Goal: Task Accomplishment & Management: Manage account settings

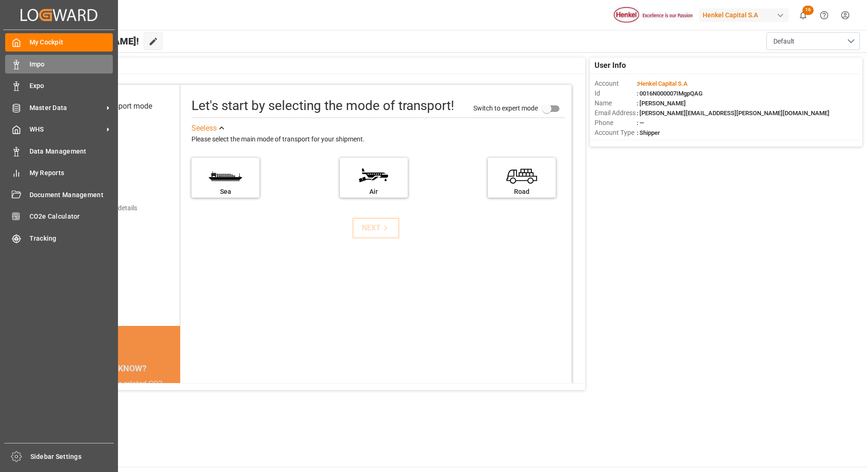
click at [52, 68] on span "Impo" at bounding box center [72, 64] width 84 height 10
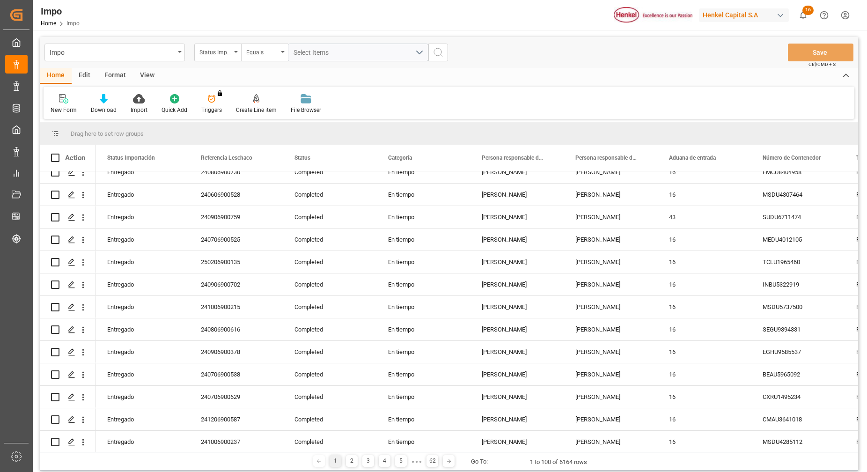
scroll to position [1054, 0]
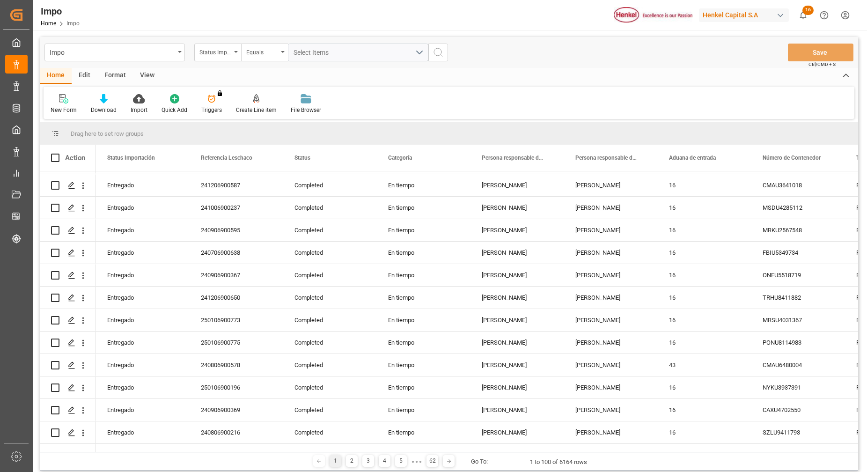
click at [118, 80] on div "Format" at bounding box center [115, 76] width 36 height 16
drag, startPoint x: 71, startPoint y: 106, endPoint x: 71, endPoint y: 100, distance: 5.6
click at [71, 100] on div "Filter Rows" at bounding box center [65, 104] width 42 height 21
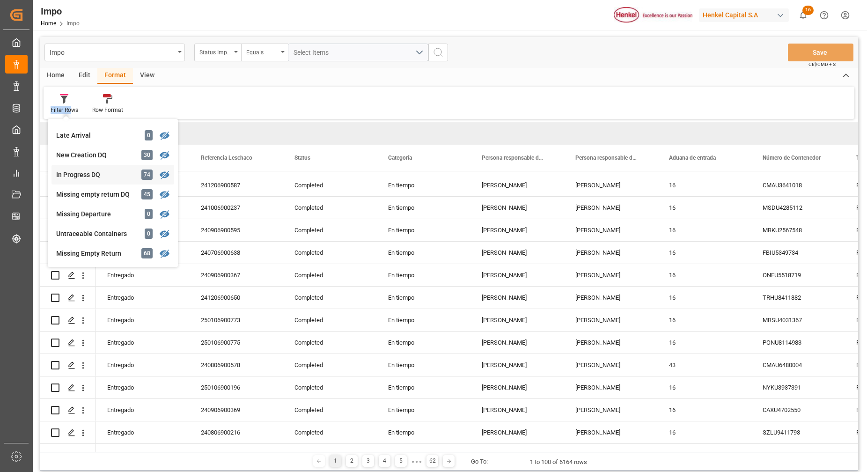
scroll to position [117, 0]
click at [81, 252] on div "[PERSON_NAME]" at bounding box center [97, 252] width 82 height 10
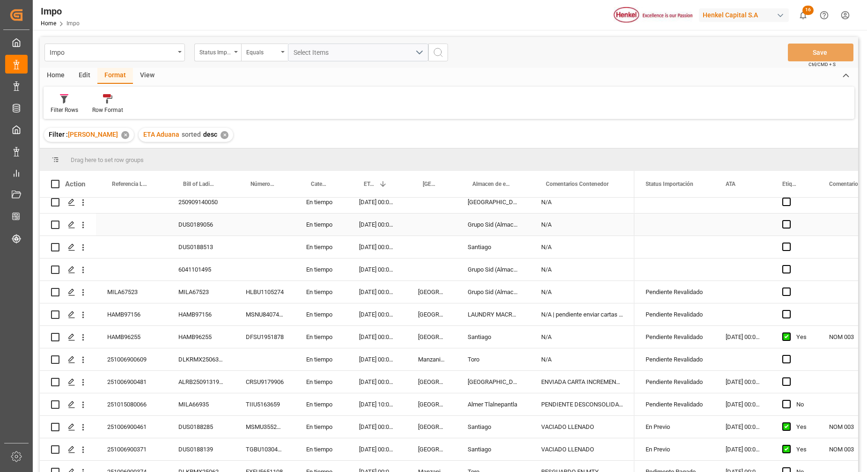
scroll to position [176, 0]
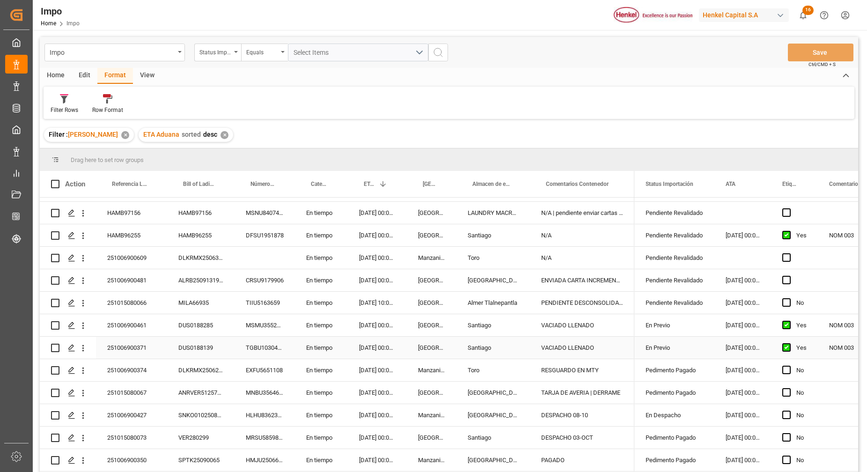
click at [195, 345] on div "DUS0188139" at bounding box center [200, 348] width 67 height 22
click at [816, 348] on div "Yes" at bounding box center [794, 348] width 47 height 22
click at [205, 346] on div "DUS0188139" at bounding box center [200, 348] width 67 height 22
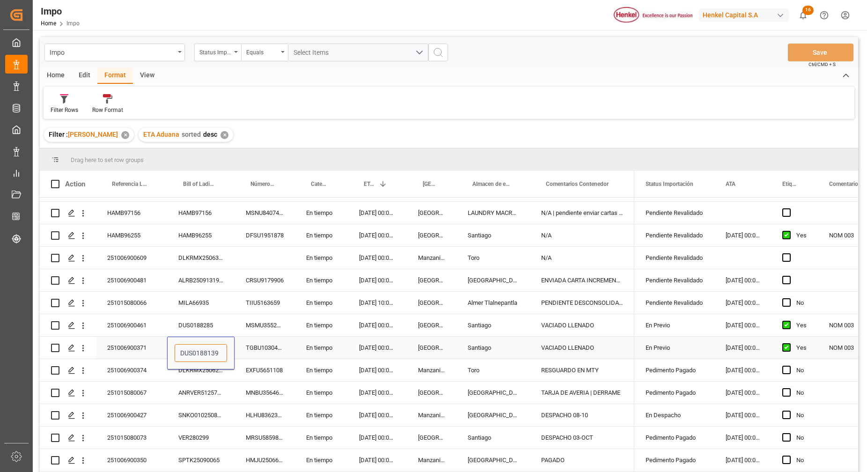
click at [200, 350] on input "DUS0188139" at bounding box center [201, 353] width 52 height 18
click at [196, 348] on input "DUS0188139" at bounding box center [201, 353] width 52 height 18
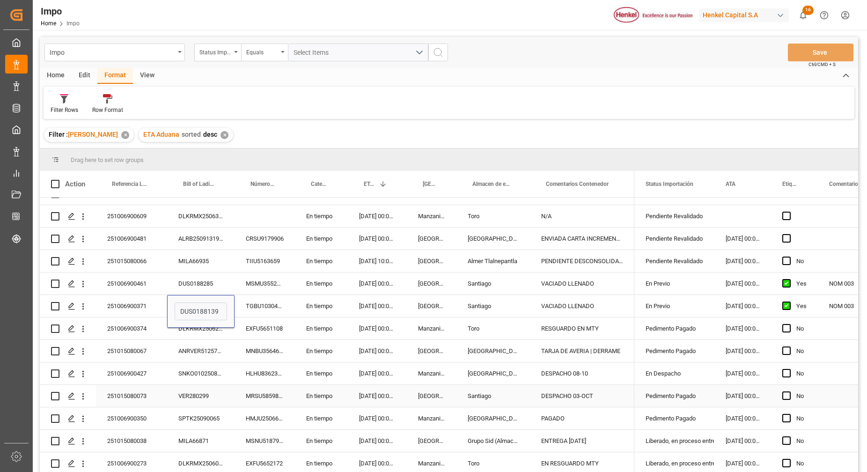
click at [139, 396] on div "251015080073" at bounding box center [131, 396] width 71 height 22
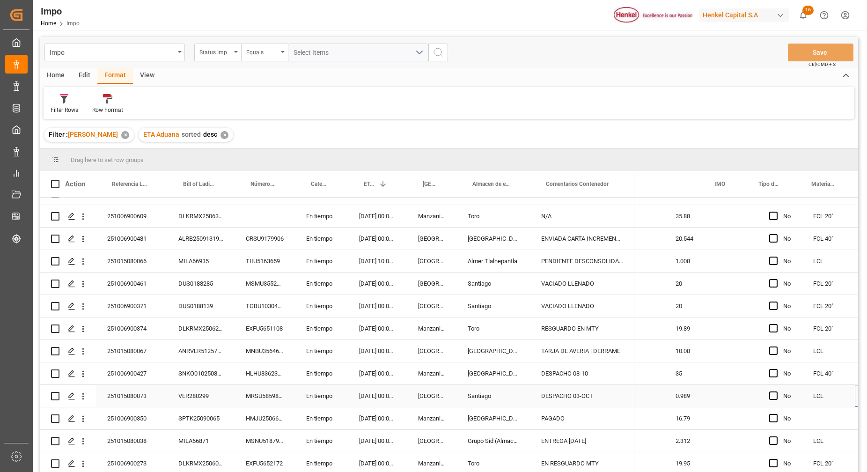
scroll to position [0, 1325]
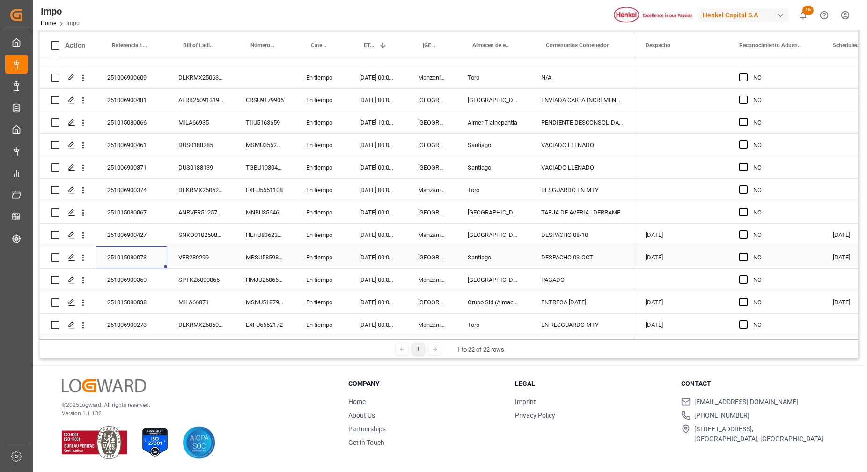
click at [144, 256] on div "251015080073" at bounding box center [131, 257] width 71 height 22
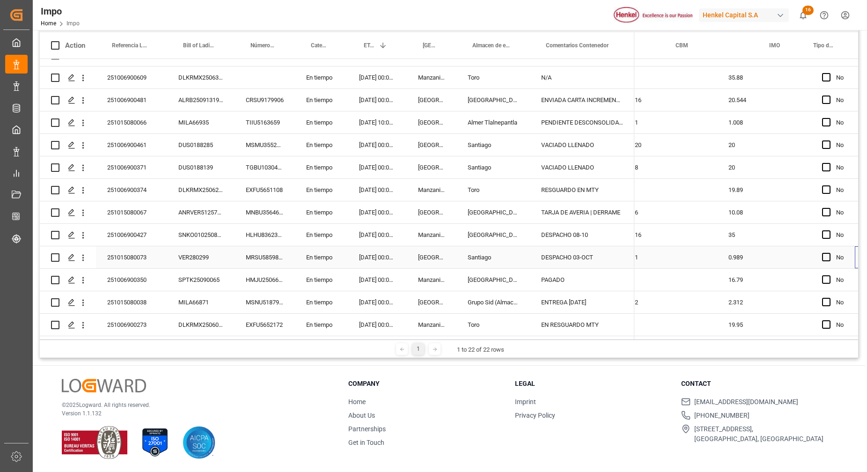
scroll to position [0, 1270]
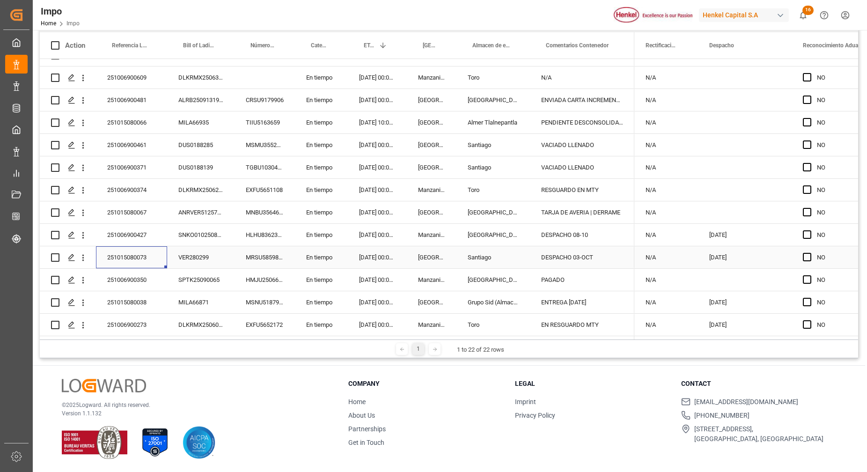
click at [126, 255] on div "251015080073" at bounding box center [131, 257] width 71 height 22
click at [126, 255] on input "251015080073" at bounding box center [132, 263] width 56 height 18
click at [194, 366] on div "© 2025 Logward. All rights reserved. Version 1.1.132 Company Home About Us Part…" at bounding box center [449, 419] width 833 height 106
click at [141, 298] on div "251015080038" at bounding box center [131, 302] width 71 height 22
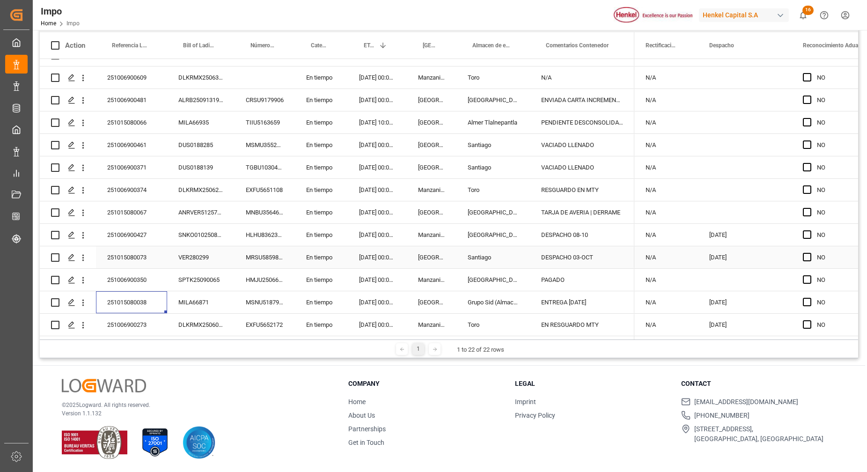
click at [141, 258] on div "251015080073" at bounding box center [131, 257] width 71 height 22
click at [452, 380] on h3 "Company" at bounding box center [425, 384] width 155 height 10
click at [135, 156] on div "251006900371" at bounding box center [131, 167] width 71 height 22
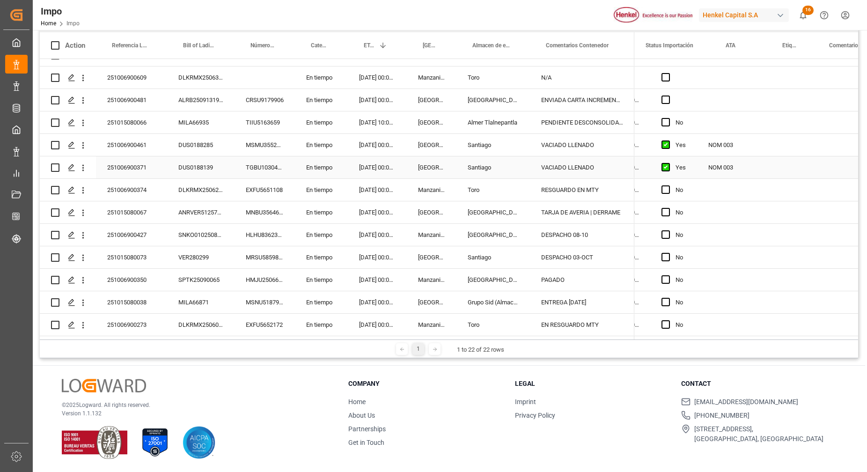
scroll to position [0, 0]
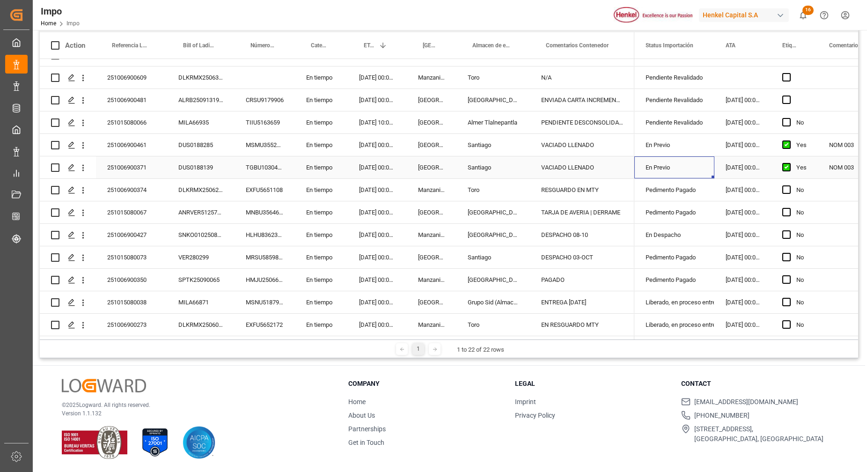
click at [676, 162] on div "En Previo" at bounding box center [675, 168] width 58 height 22
click at [696, 172] on polyline "open menu" at bounding box center [698, 173] width 6 height 3
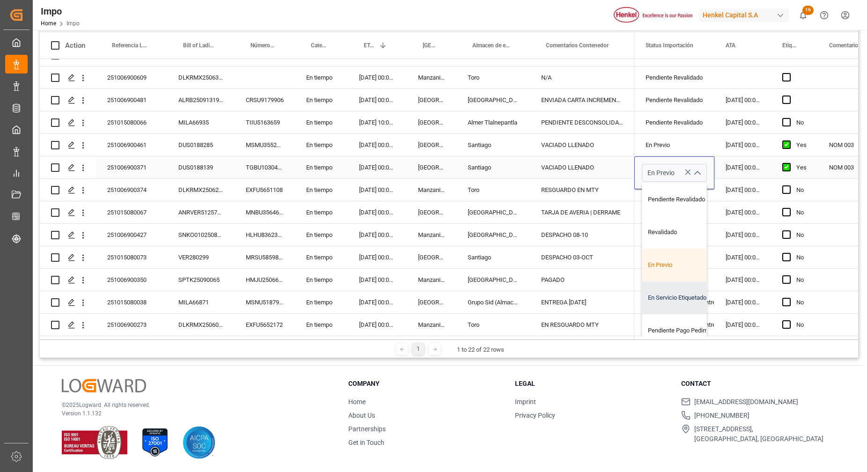
scroll to position [59, 0]
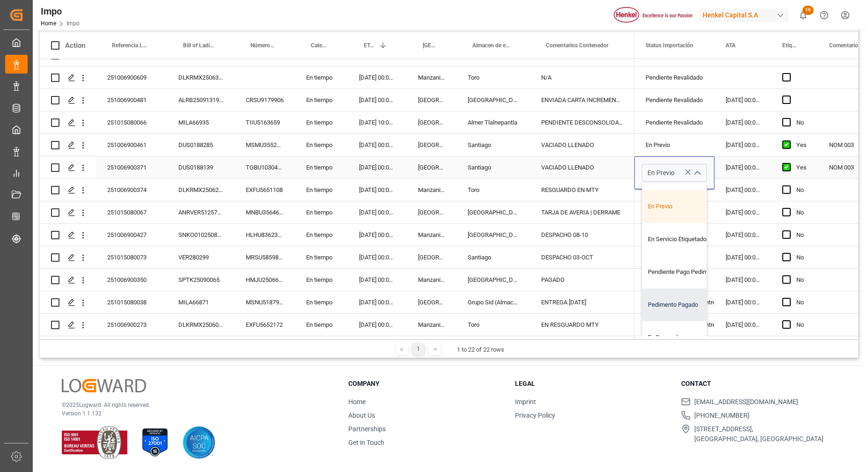
click at [692, 296] on div "Pedimento Pagado" at bounding box center [687, 305] width 88 height 33
type input "Pedimento Pagado"
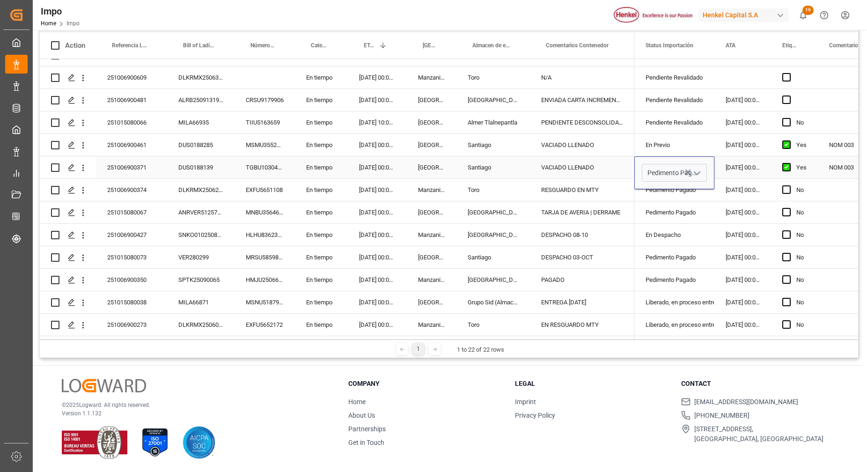
click at [735, 158] on div "[DATE] 00:00:00" at bounding box center [743, 167] width 57 height 22
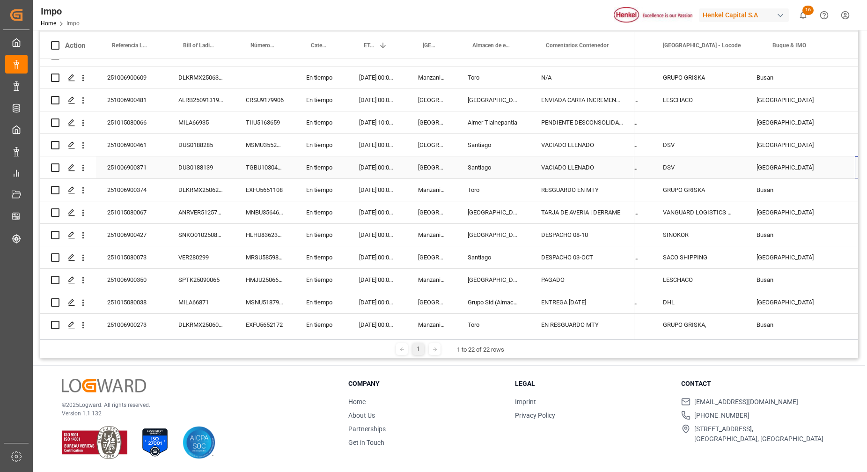
scroll to position [0, 892]
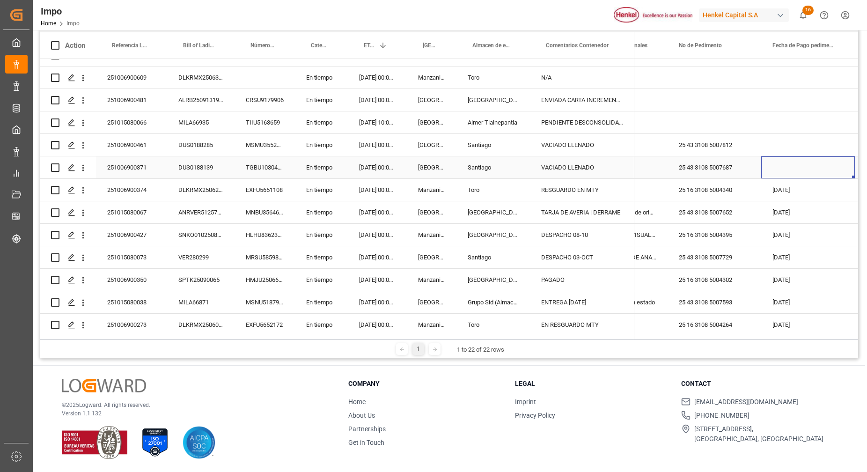
click at [791, 165] on div "Press SPACE to select this row." at bounding box center [809, 167] width 94 height 22
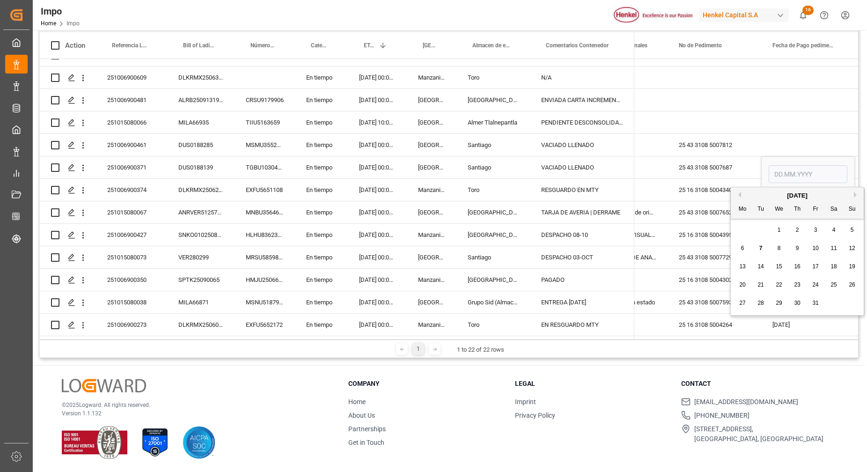
click at [763, 245] on div "7" at bounding box center [761, 248] width 12 height 11
type input "[DATE]"
click at [796, 125] on div "Press SPACE to select this row." at bounding box center [809, 122] width 94 height 22
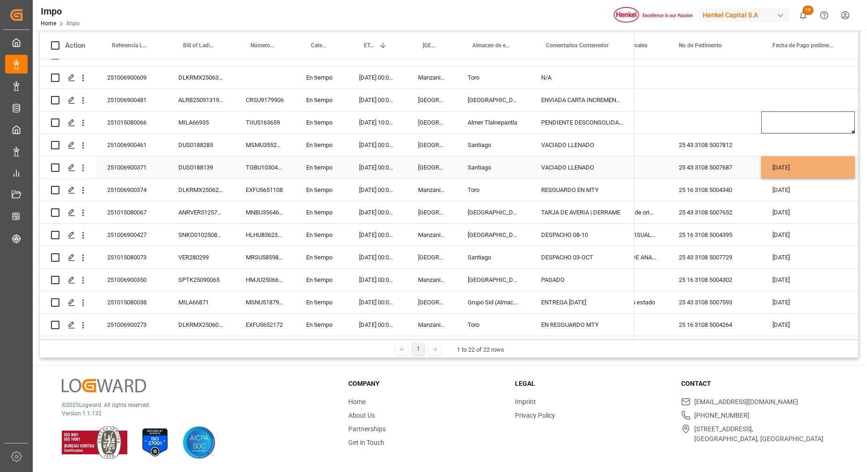
click at [807, 163] on div "[DATE]" at bounding box center [809, 167] width 94 height 22
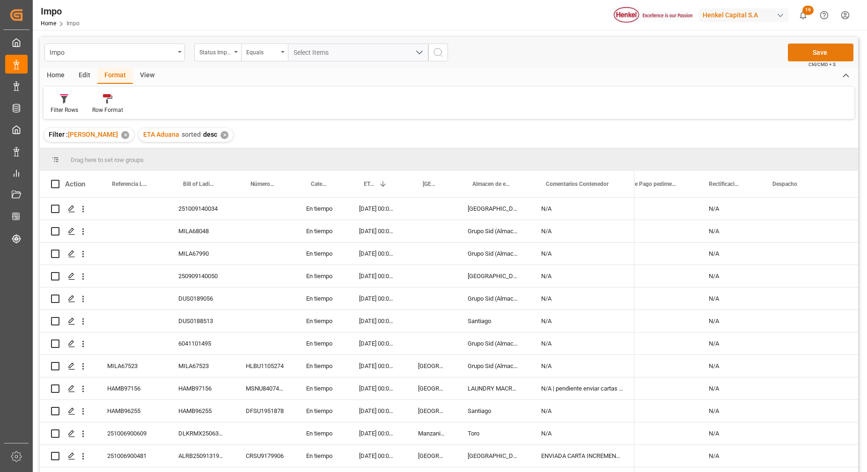
click at [818, 54] on button "Save" at bounding box center [821, 53] width 66 height 18
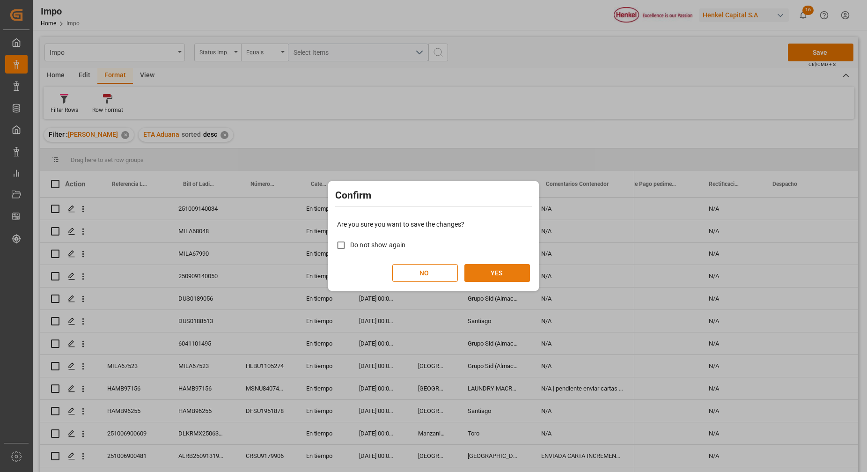
click at [511, 272] on button "YES" at bounding box center [498, 273] width 66 height 18
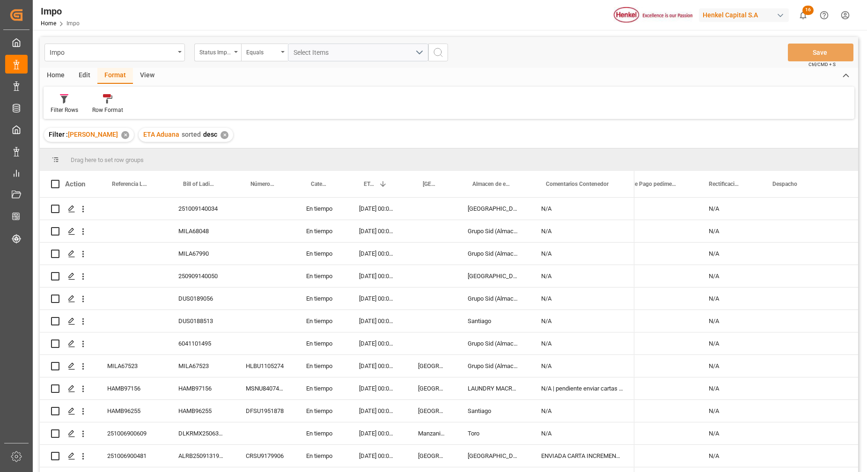
scroll to position [189, 0]
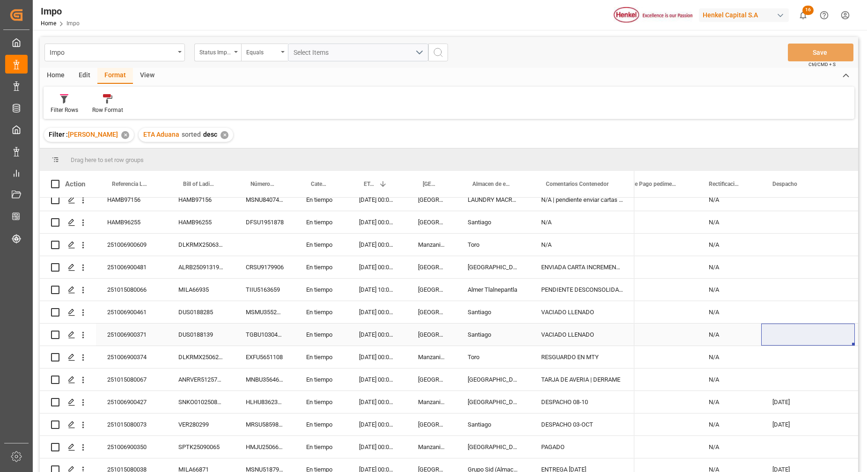
click at [139, 337] on div "251006900371" at bounding box center [131, 335] width 71 height 22
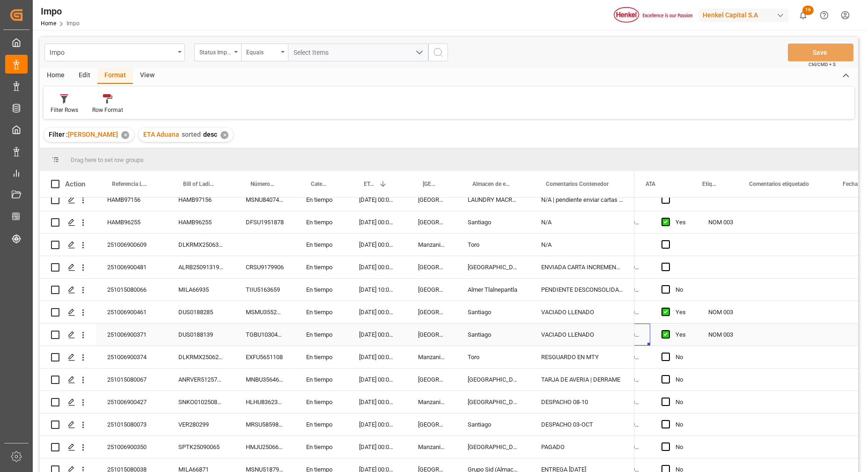
scroll to position [0, 0]
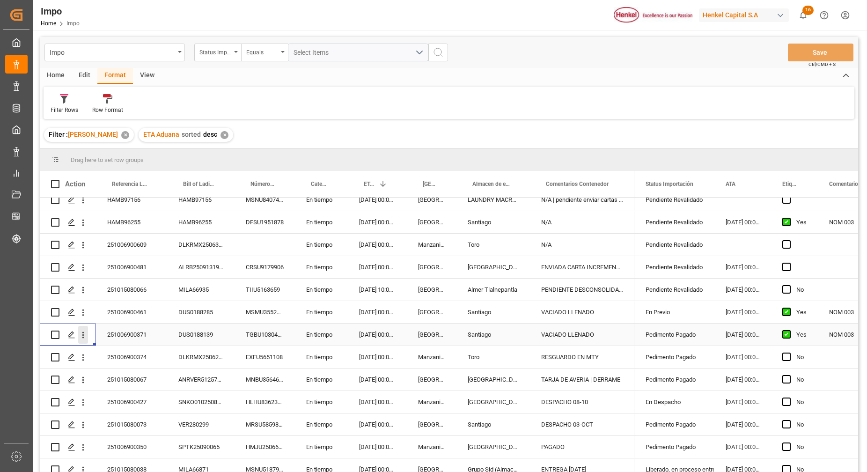
click at [84, 333] on icon "open menu" at bounding box center [83, 335] width 10 height 10
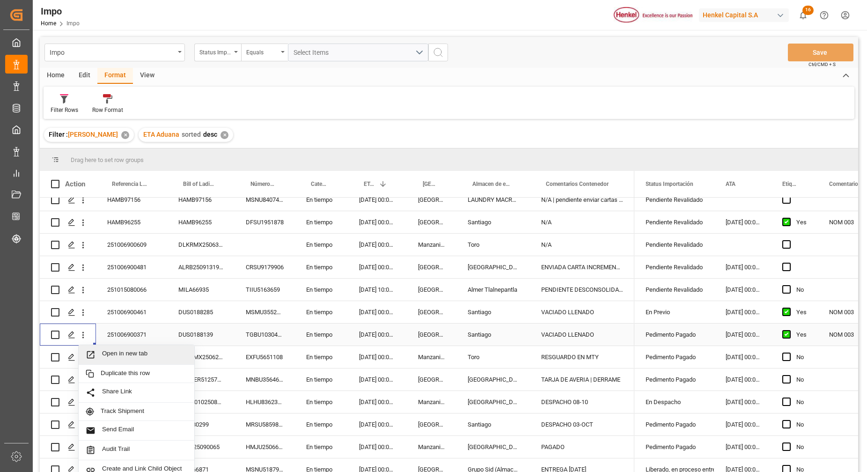
click at [138, 357] on span "Open in new tab" at bounding box center [144, 355] width 85 height 10
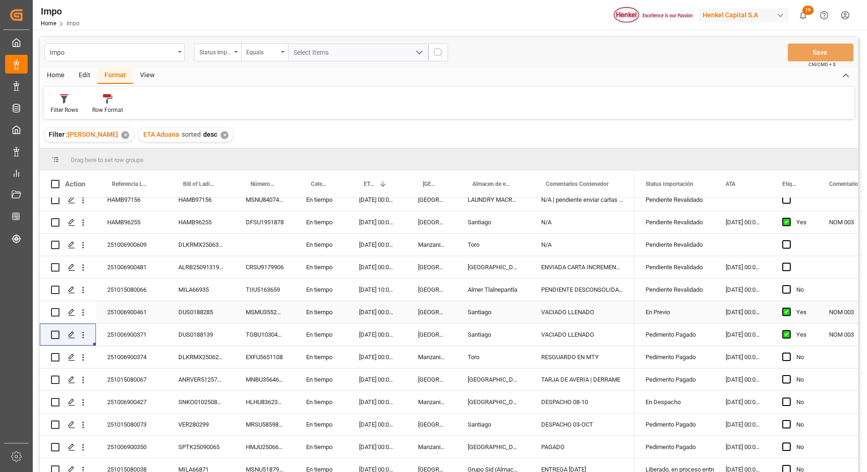
click at [192, 310] on div "DUS0188285" at bounding box center [200, 312] width 67 height 22
click at [659, 311] on div "En Previo" at bounding box center [675, 313] width 58 height 22
click at [694, 318] on icon "open menu" at bounding box center [697, 317] width 11 height 11
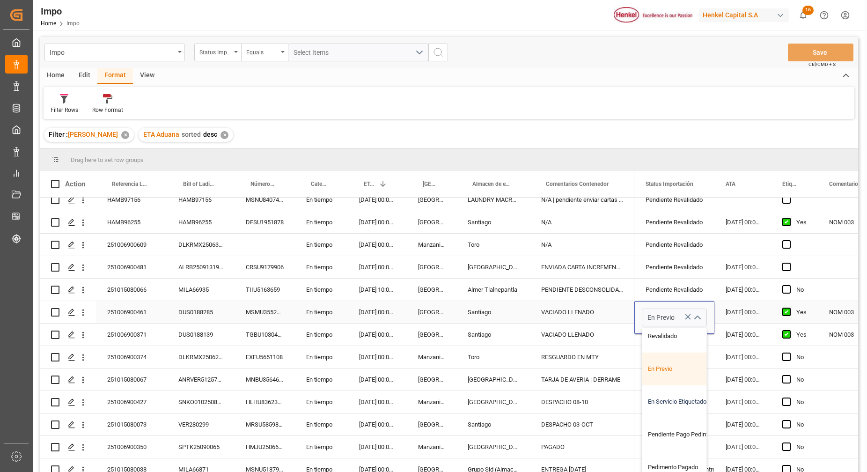
scroll to position [59, 0]
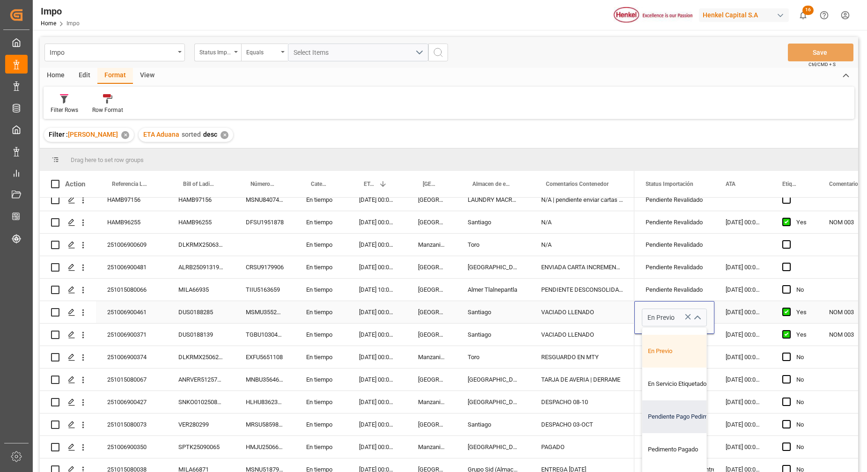
click at [689, 413] on div "Pendiente Pago Pedimento" at bounding box center [687, 416] width 88 height 33
type input "Pendiente Pago Pedimento"
click at [690, 264] on div "Pendiente Revalidado" at bounding box center [675, 268] width 58 height 22
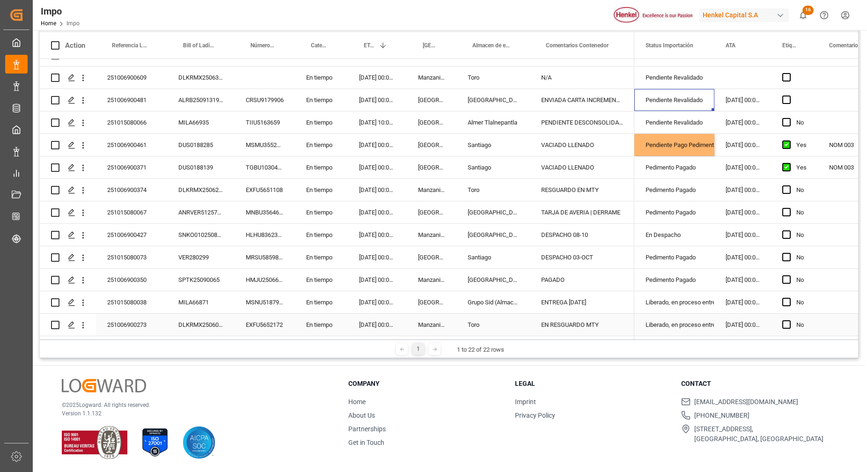
scroll to position [162, 0]
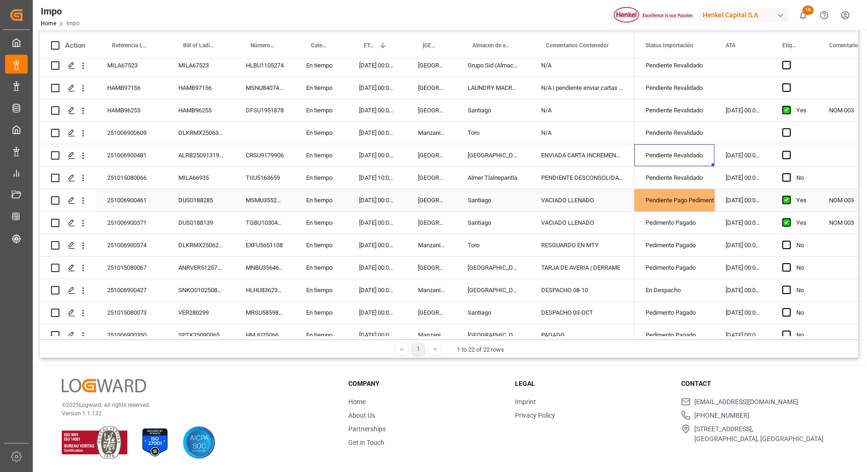
click at [680, 200] on div "Pendiente Pago Pedimento" at bounding box center [675, 201] width 58 height 22
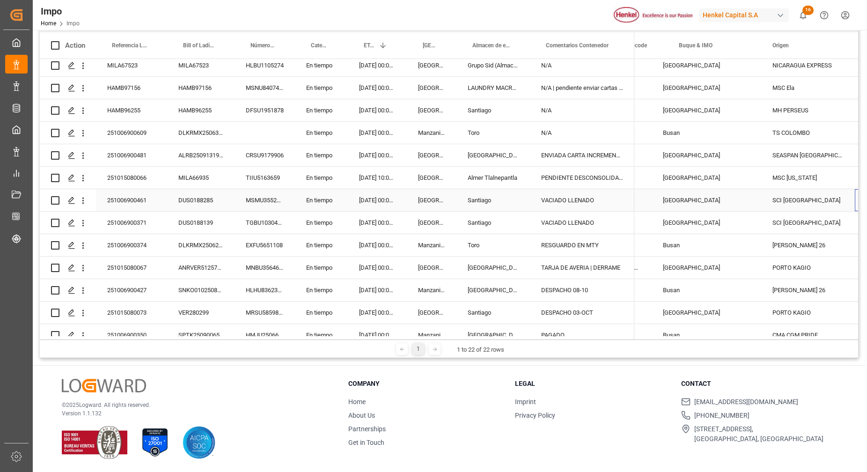
scroll to position [0, 985]
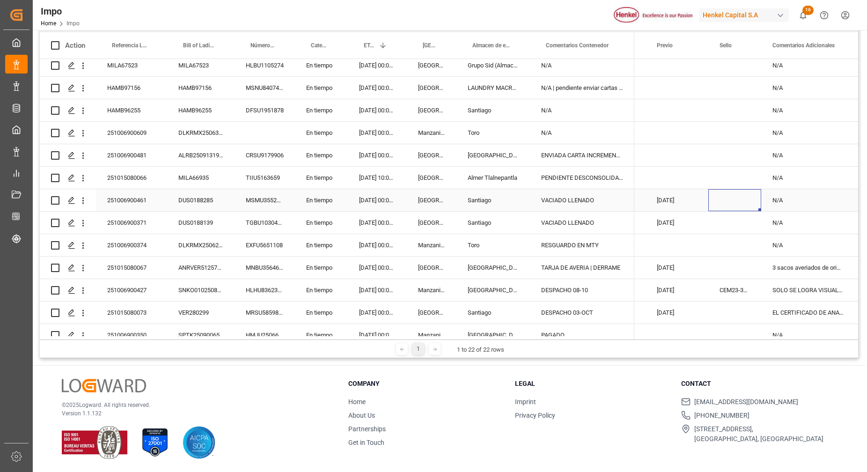
click at [728, 198] on div "Press SPACE to select this row." at bounding box center [735, 200] width 53 height 22
click at [729, 195] on div "Press SPACE to select this row." at bounding box center [735, 200] width 53 height 22
click at [733, 200] on div "Press SPACE to select this row." at bounding box center [735, 200] width 53 height 22
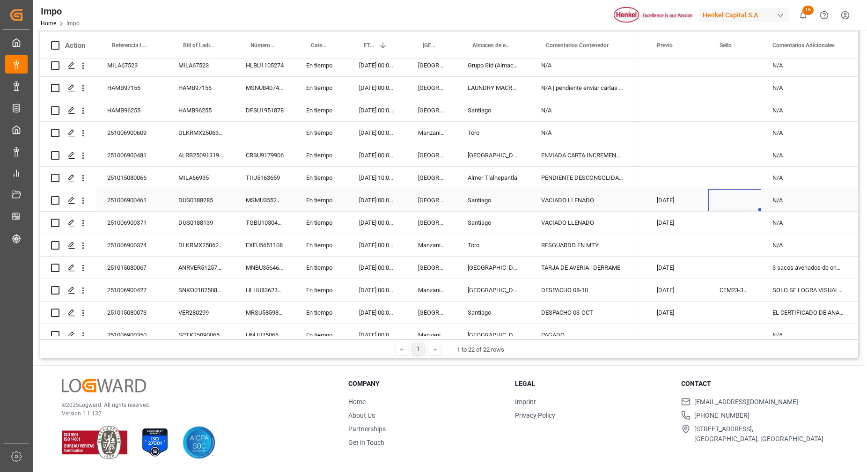
click at [733, 200] on div "Press SPACE to select this row." at bounding box center [735, 200] width 53 height 22
click at [722, 202] on div "Press SPACE to select this row." at bounding box center [735, 200] width 53 height 22
drag, startPoint x: 722, startPoint y: 202, endPoint x: 723, endPoint y: 197, distance: 5.2
click at [724, 197] on div "Press SPACE to select this row." at bounding box center [735, 200] width 53 height 22
click at [660, 211] on div "[DATE] Vaciado y llenado [DATE] N/A 25 43 3108 5007812" at bounding box center [436, 200] width 3047 height 22
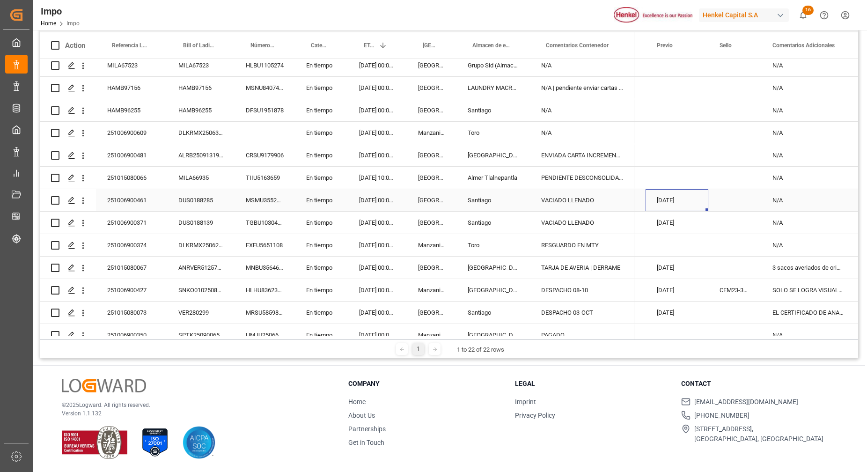
click at [667, 200] on div "[DATE]" at bounding box center [677, 200] width 63 height 22
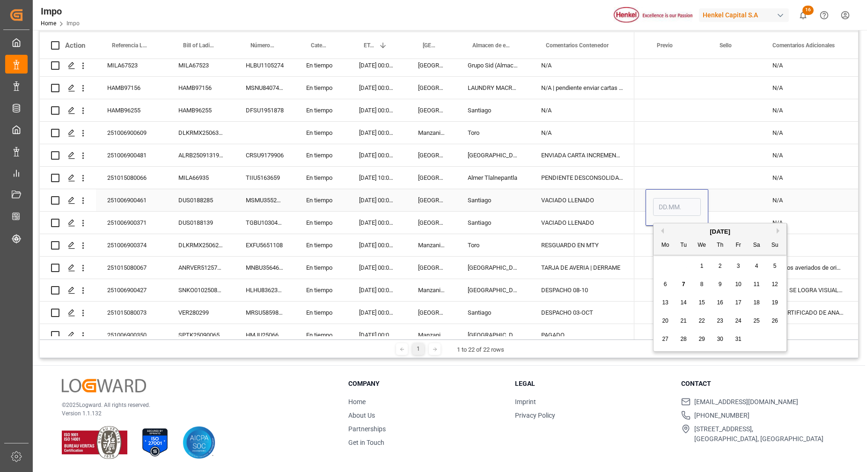
type input "[DATE]"
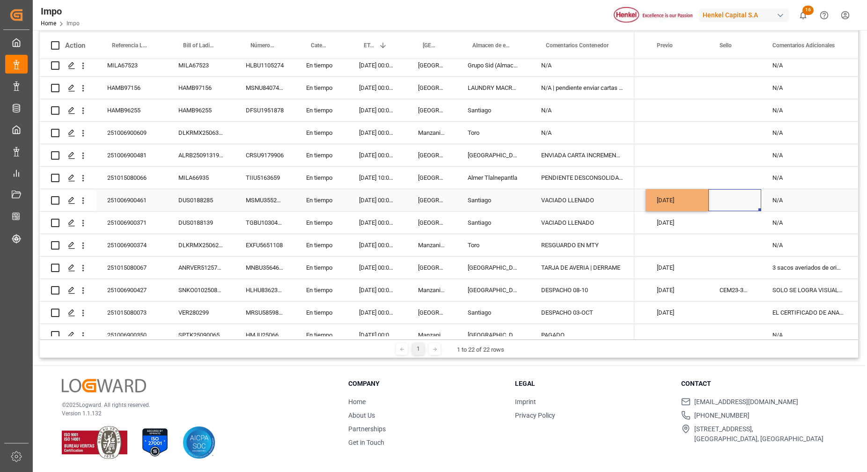
click at [733, 198] on div "Press SPACE to select this row." at bounding box center [735, 200] width 53 height 22
click at [731, 200] on div "Press SPACE to select this row." at bounding box center [735, 200] width 53 height 22
click at [733, 200] on div "Press SPACE to select this row." at bounding box center [735, 200] width 53 height 22
drag, startPoint x: 726, startPoint y: 199, endPoint x: 731, endPoint y: 202, distance: 5.3
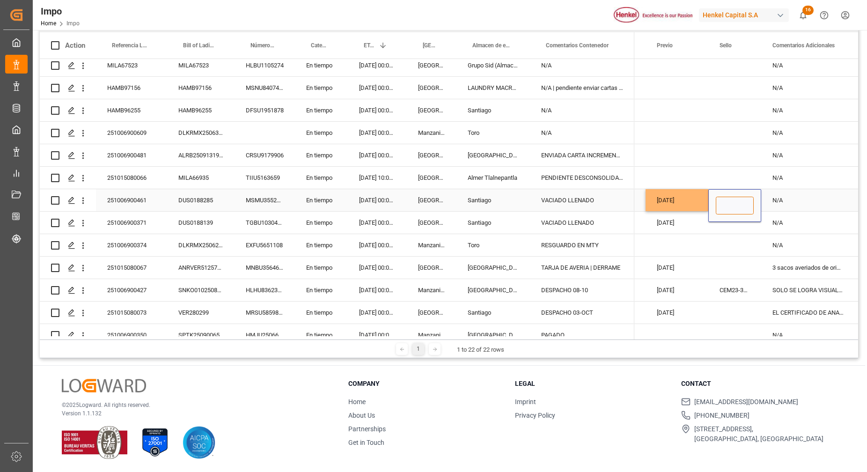
click at [728, 195] on div "Press SPACE to select this row." at bounding box center [735, 205] width 53 height 33
paste input "CEM23-3676901"
type input "CEM23-3676901"
click at [694, 143] on div "Press SPACE to select this row." at bounding box center [677, 133] width 63 height 22
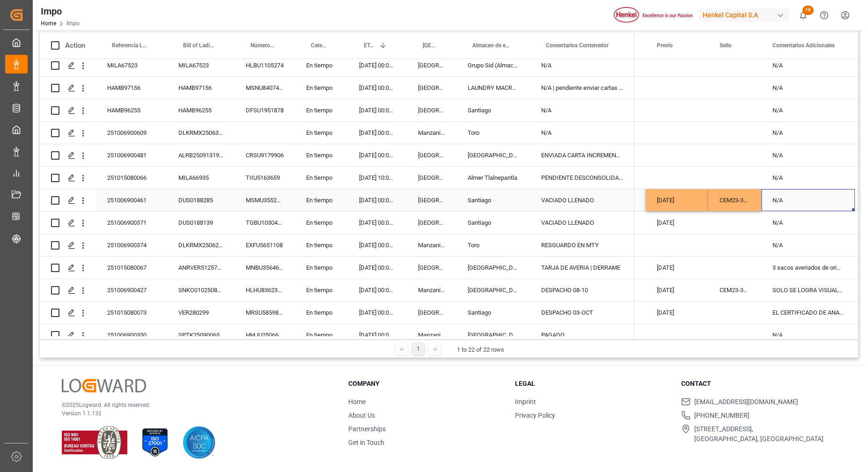
click at [791, 190] on div "N/A" at bounding box center [809, 200] width 94 height 22
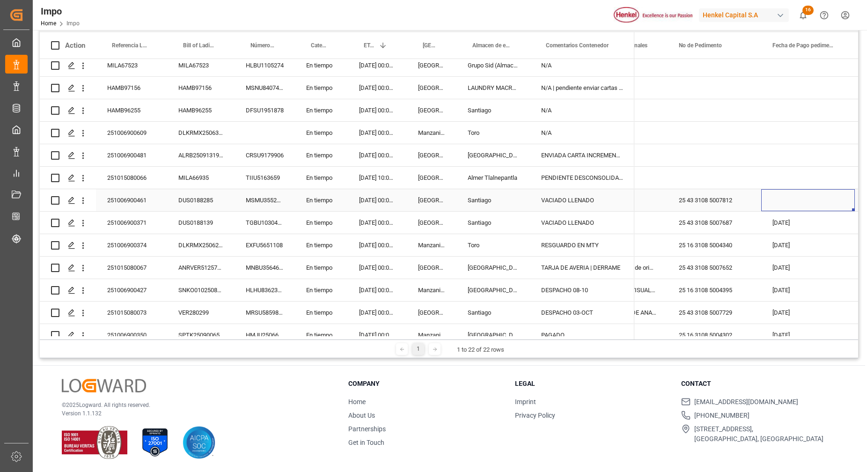
scroll to position [0, 1909]
click at [789, 155] on div "Press SPACE to select this row." at bounding box center [809, 155] width 94 height 22
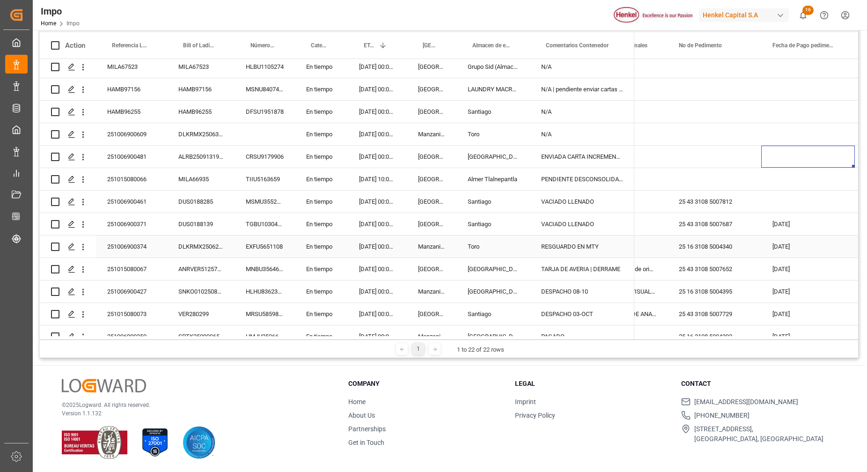
scroll to position [221, 0]
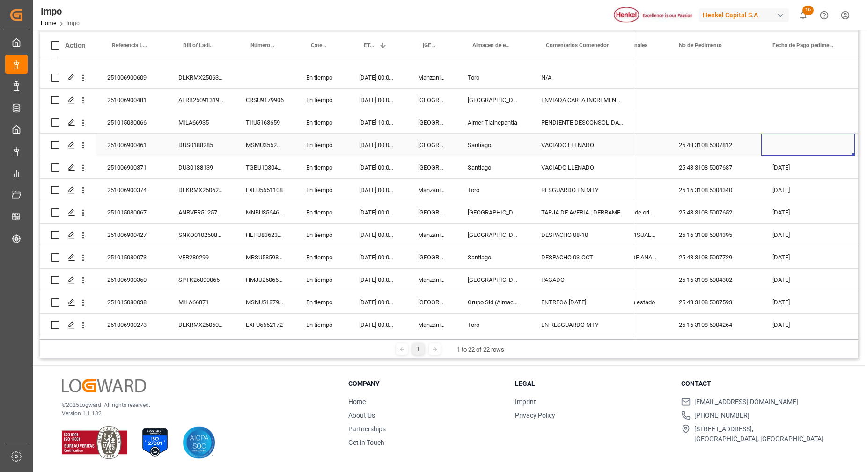
click at [776, 135] on div "Press SPACE to select this row." at bounding box center [809, 145] width 94 height 22
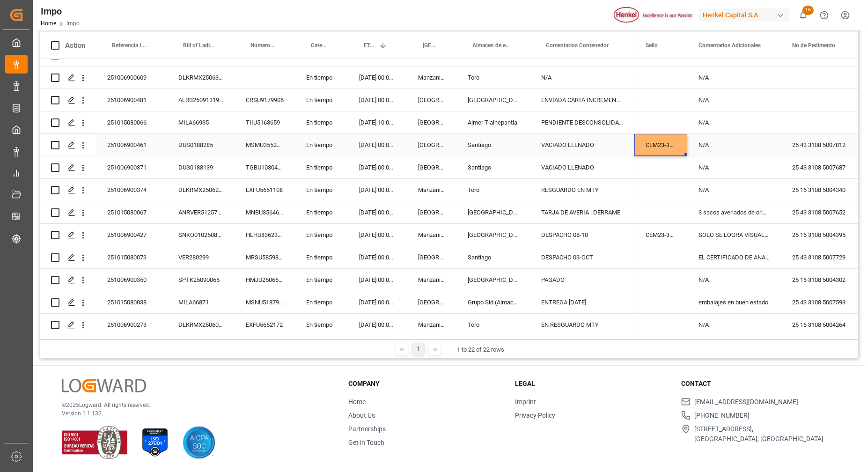
scroll to position [0, 1732]
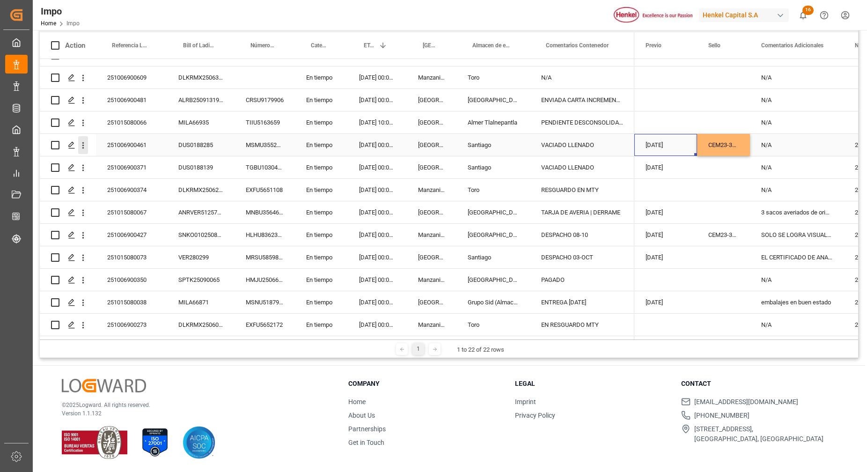
click at [83, 144] on icon "open menu" at bounding box center [83, 145] width 2 height 7
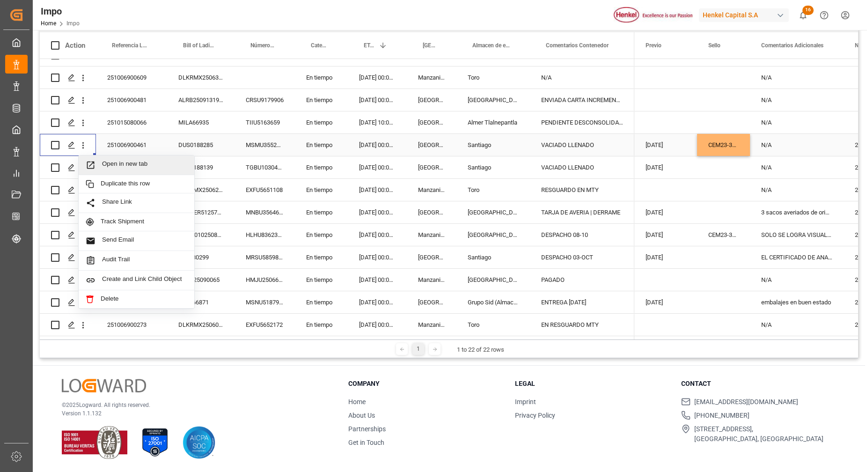
click at [135, 160] on span "Open in new tab" at bounding box center [144, 165] width 85 height 10
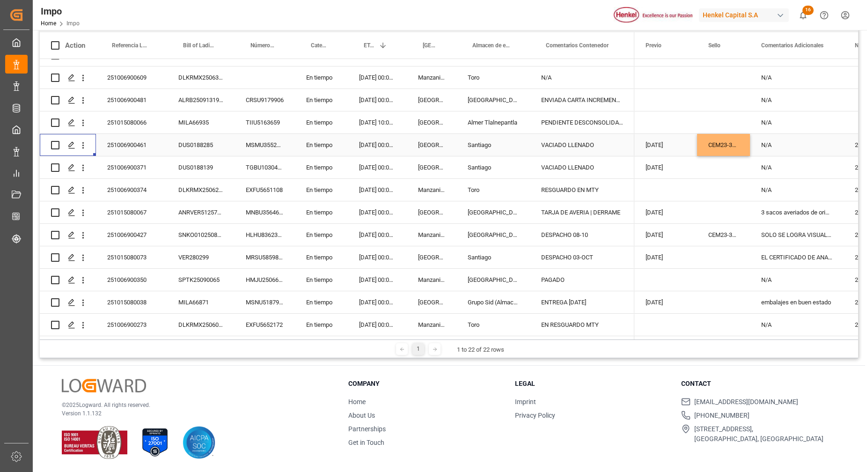
click at [826, 139] on div "N/A" at bounding box center [797, 145] width 94 height 22
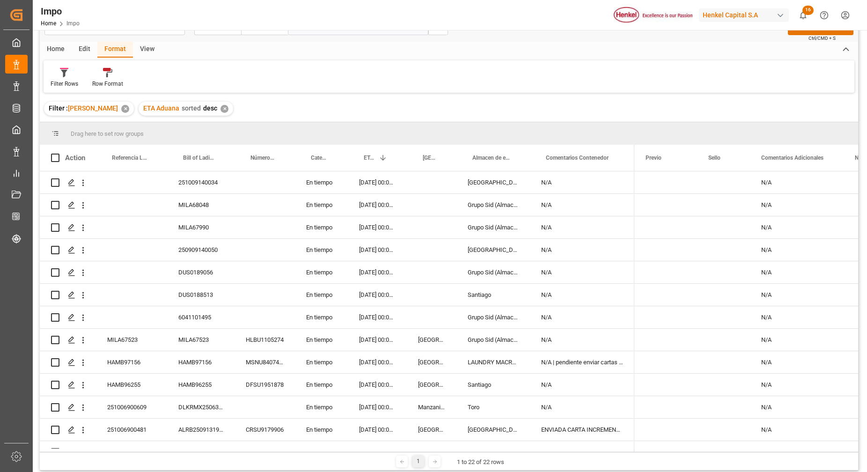
scroll to position [0, 0]
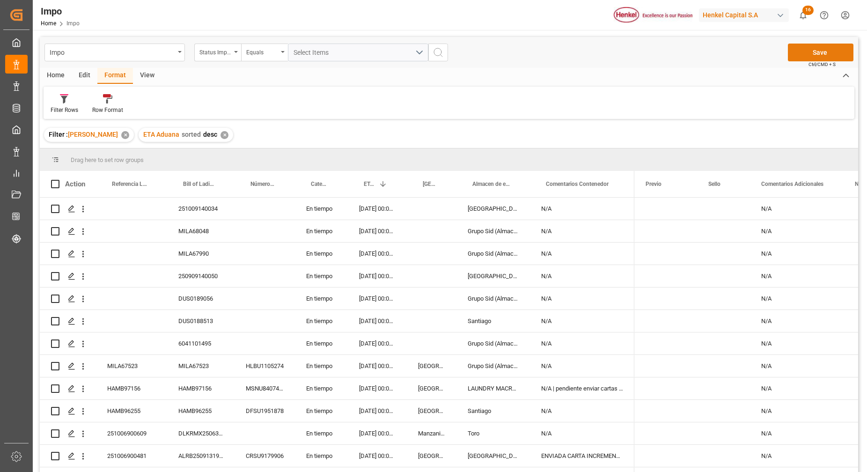
click at [811, 54] on button "Save" at bounding box center [821, 53] width 66 height 18
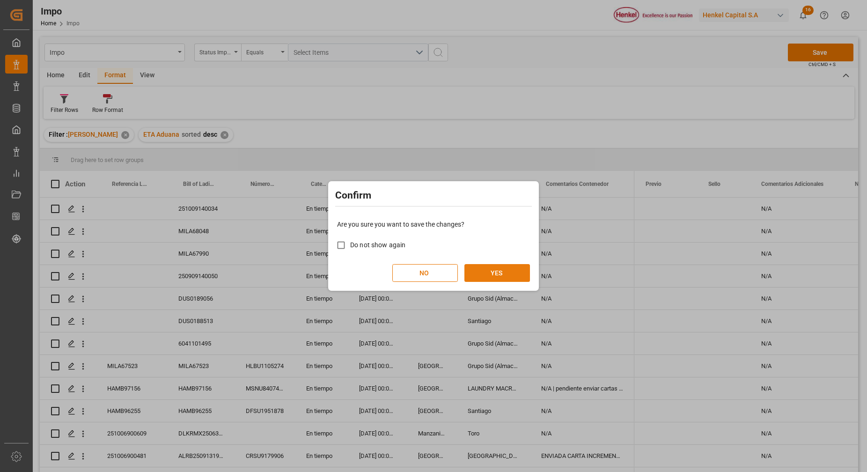
click at [511, 280] on button "YES" at bounding box center [498, 273] width 66 height 18
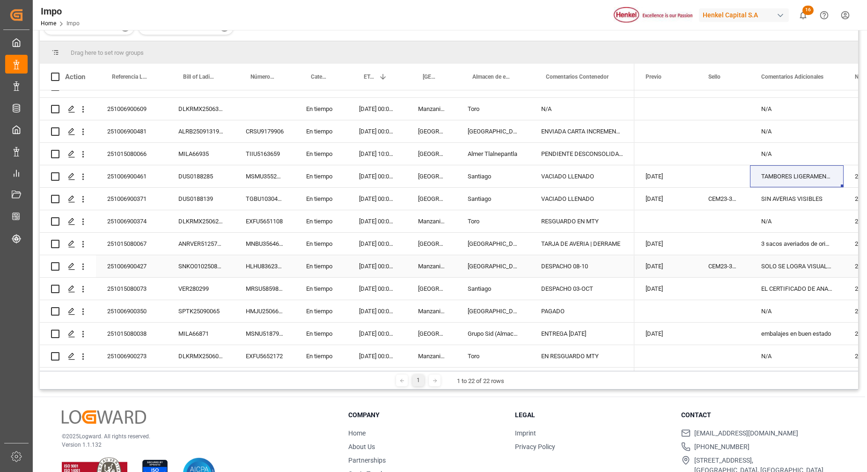
scroll to position [139, 0]
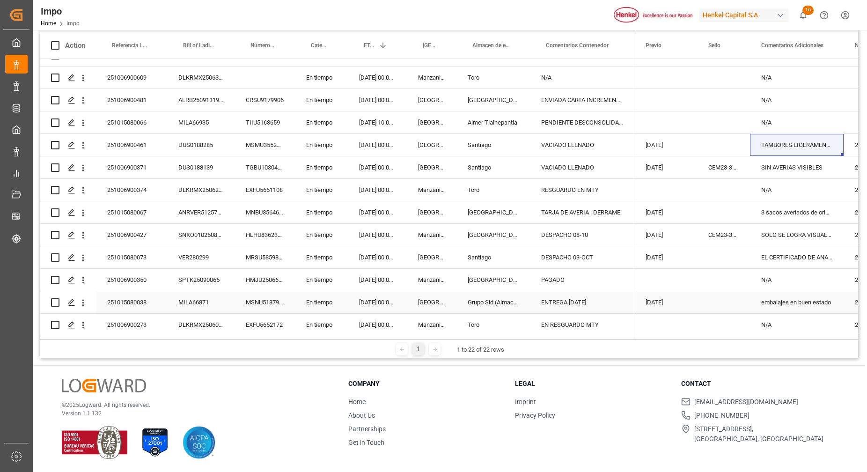
click at [147, 302] on div "251015080038" at bounding box center [131, 302] width 71 height 22
click at [148, 256] on div "251015080073" at bounding box center [131, 257] width 71 height 22
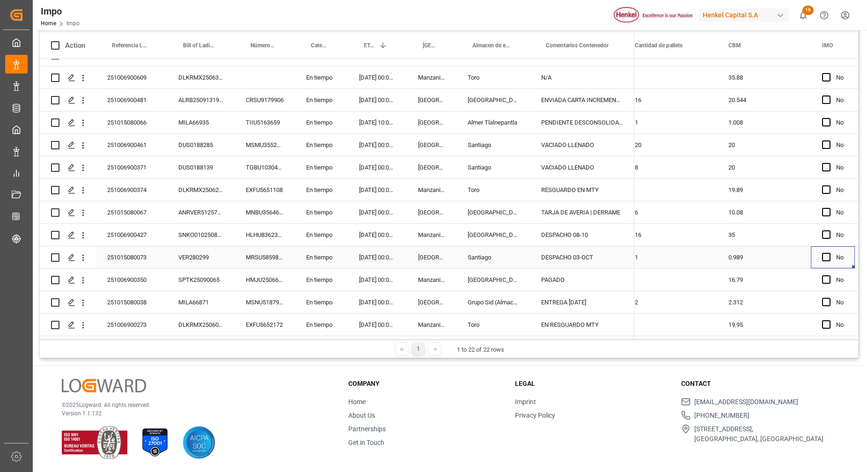
scroll to position [0, 1270]
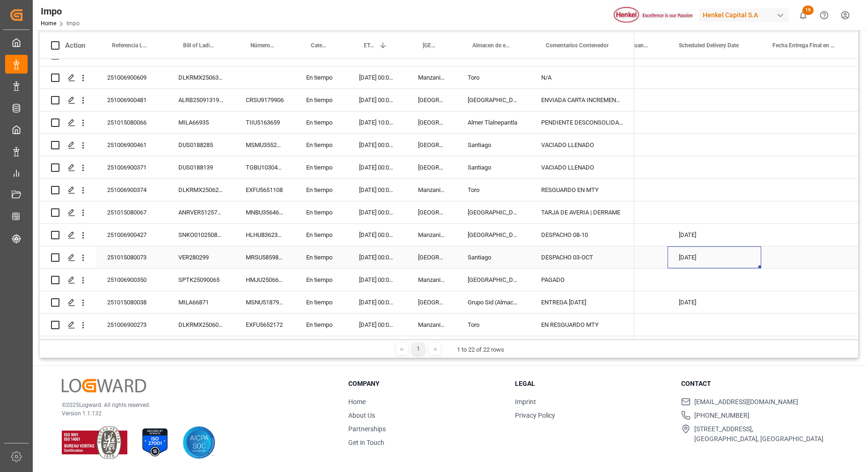
click at [709, 255] on div "[DATE]" at bounding box center [715, 257] width 94 height 22
click at [791, 253] on div "Press SPACE to select this row." at bounding box center [809, 257] width 94 height 22
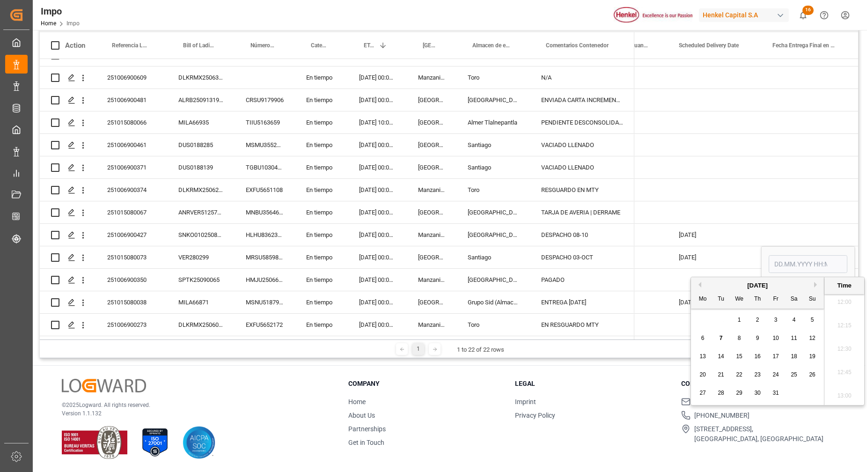
click at [725, 343] on div "7" at bounding box center [722, 338] width 12 height 11
type input "[DATE] 00:00"
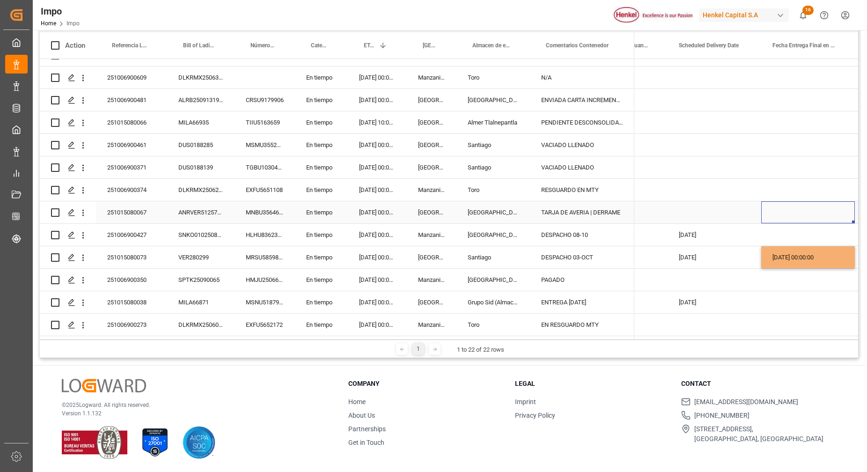
click at [796, 205] on div "Press SPACE to select this row." at bounding box center [809, 212] width 94 height 22
click at [804, 256] on div "[DATE] 00:00:00" at bounding box center [809, 257] width 94 height 22
click at [772, 226] on div "Press SPACE to select this row." at bounding box center [809, 235] width 94 height 22
click at [797, 269] on div "Press SPACE to select this row." at bounding box center [809, 280] width 94 height 22
click at [795, 256] on div "[DATE] 00:00:00" at bounding box center [809, 257] width 94 height 22
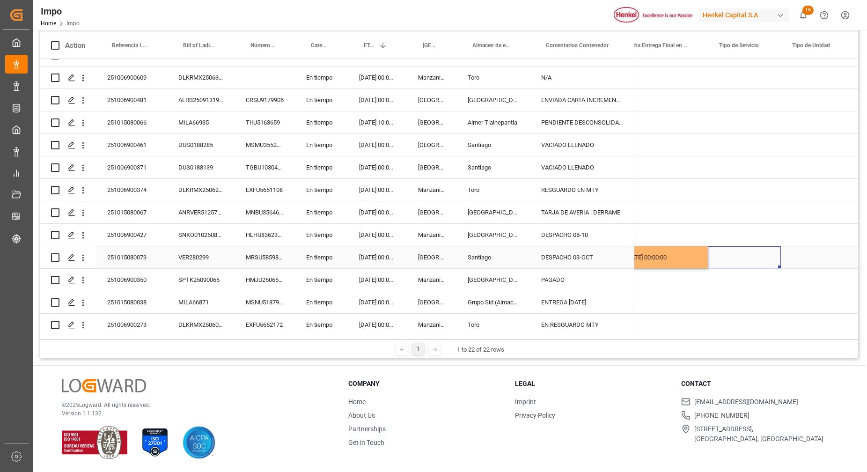
click at [755, 255] on div "Press SPACE to select this row." at bounding box center [744, 257] width 73 height 22
click at [759, 261] on button "Select" at bounding box center [745, 263] width 58 height 18
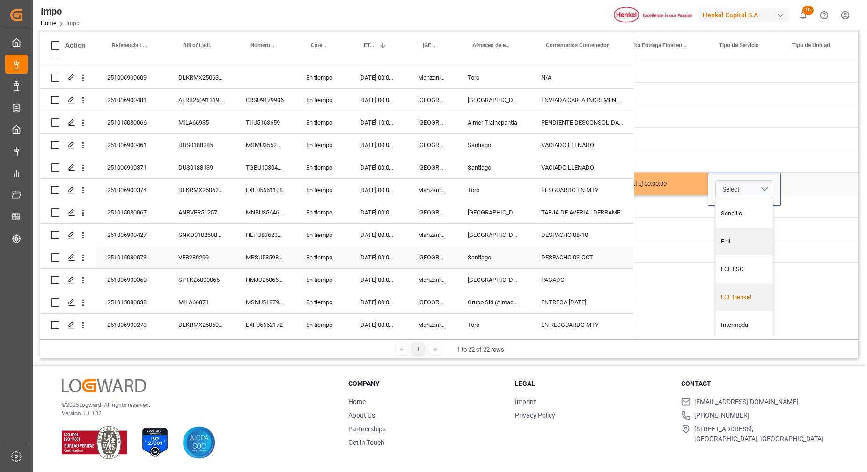
click at [747, 293] on div "LCL Henkel" at bounding box center [744, 297] width 47 height 9
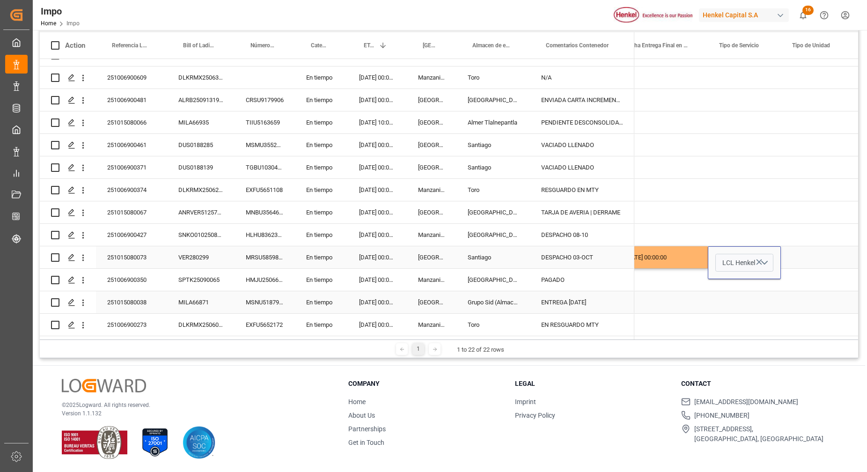
scroll to position [0, 2494]
click at [789, 258] on div "Press SPACE to select this row." at bounding box center [818, 257] width 74 height 22
click at [804, 258] on div "Press SPACE to select this row." at bounding box center [818, 257] width 74 height 22
click at [805, 257] on div "Press SPACE to select this row." at bounding box center [818, 257] width 74 height 22
click at [806, 259] on input "Press SPACE to select this row." at bounding box center [818, 263] width 59 height 18
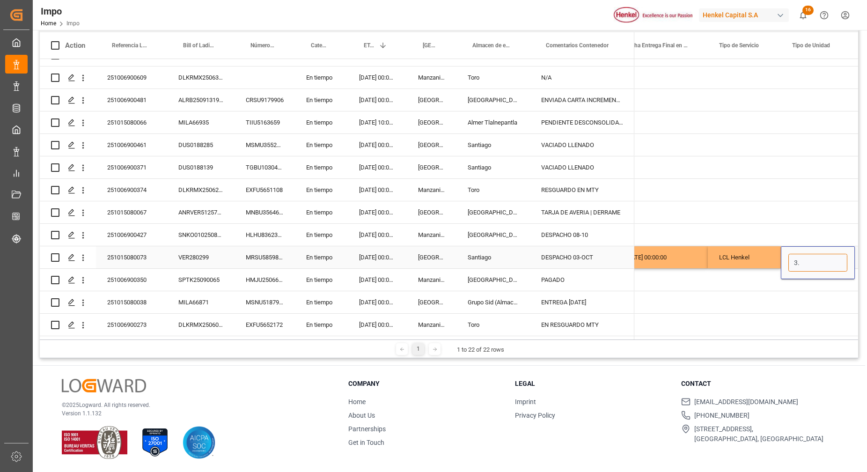
type input "3.5"
click at [817, 193] on div "Press SPACE to select this row." at bounding box center [818, 190] width 74 height 22
click at [828, 261] on div "3.5" at bounding box center [818, 257] width 74 height 22
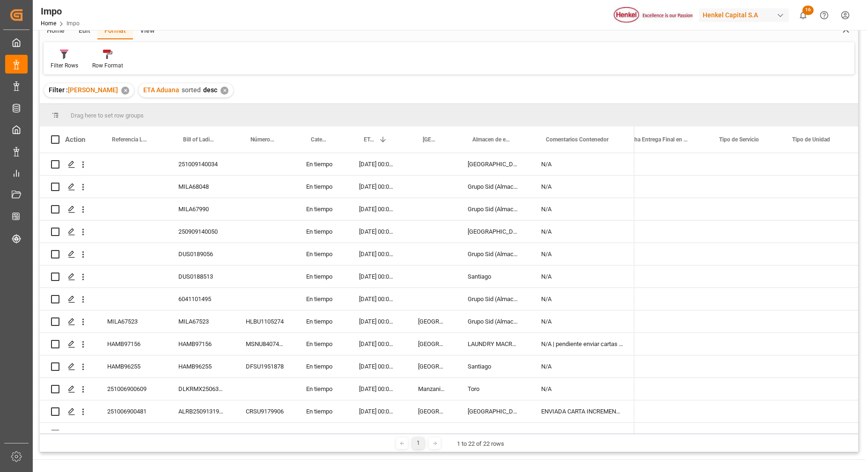
scroll to position [0, 0]
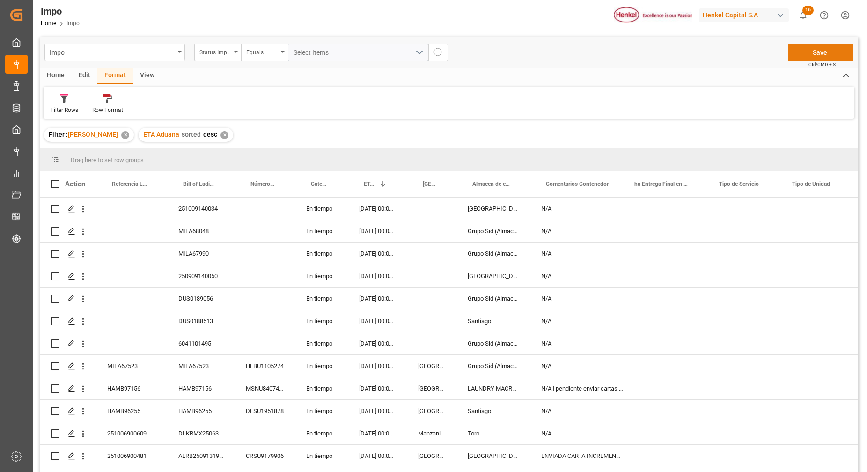
click at [822, 56] on button "Save" at bounding box center [821, 53] width 66 height 18
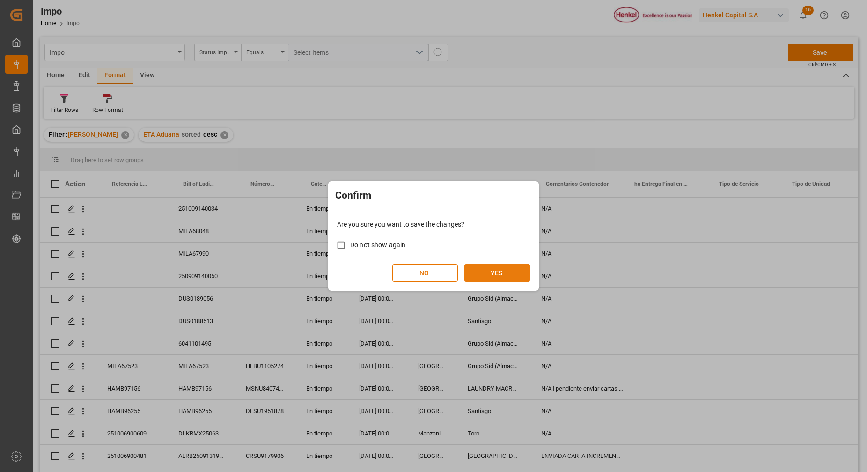
click at [510, 275] on button "YES" at bounding box center [498, 273] width 66 height 18
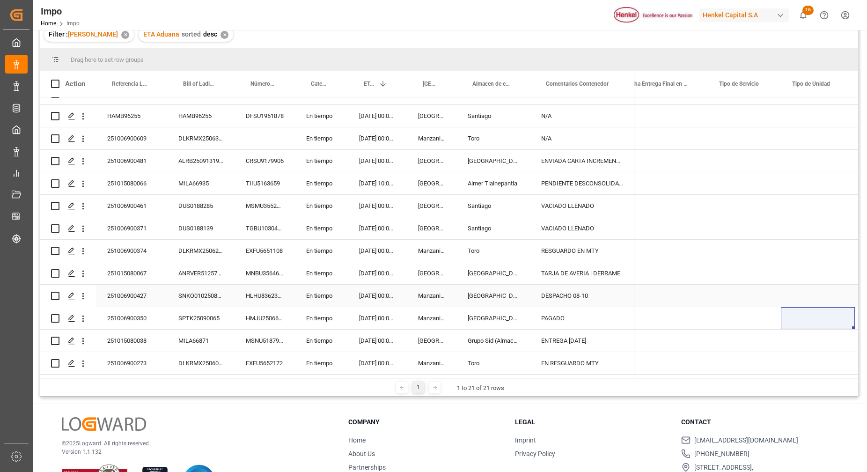
scroll to position [139, 0]
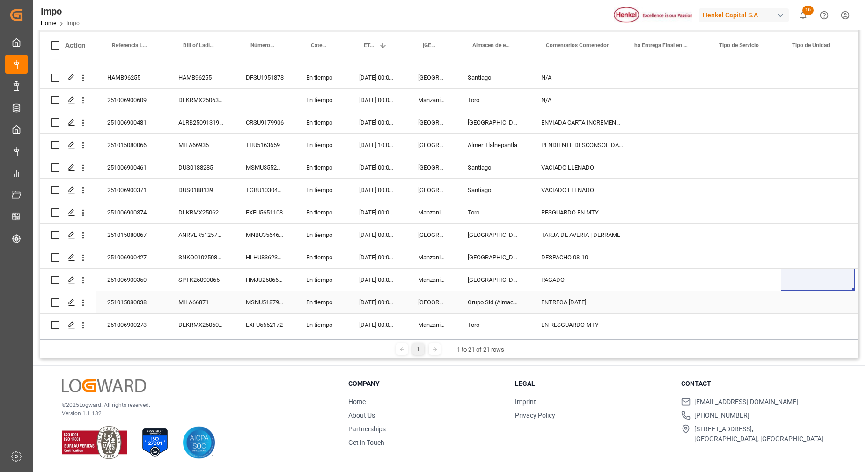
click at [152, 298] on div "251015080038" at bounding box center [131, 302] width 71 height 22
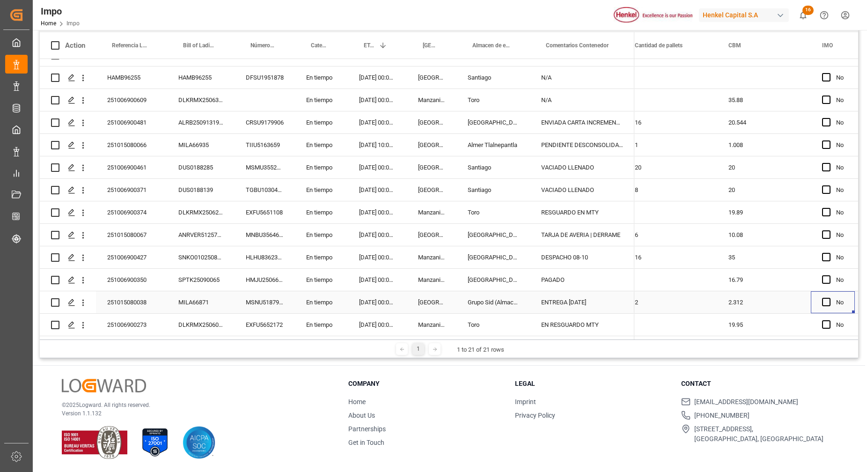
scroll to position [0, 1270]
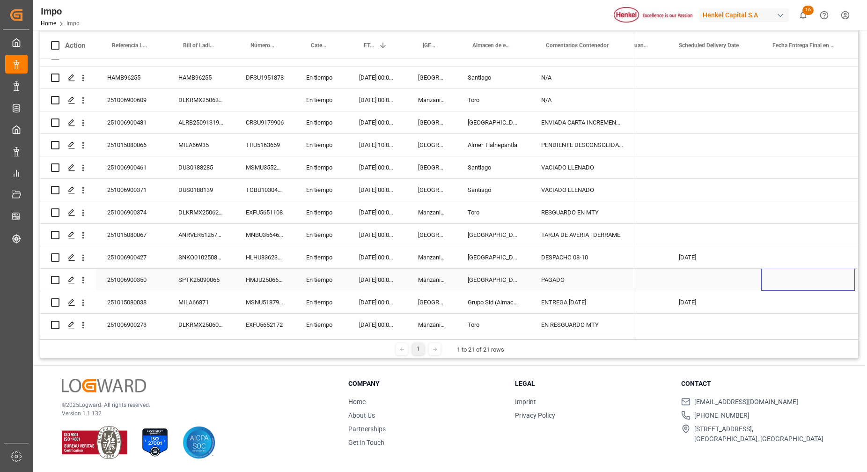
click at [787, 286] on div "Press SPACE to select this row." at bounding box center [809, 280] width 94 height 22
click at [789, 296] on div "Press SPACE to select this row." at bounding box center [809, 302] width 94 height 22
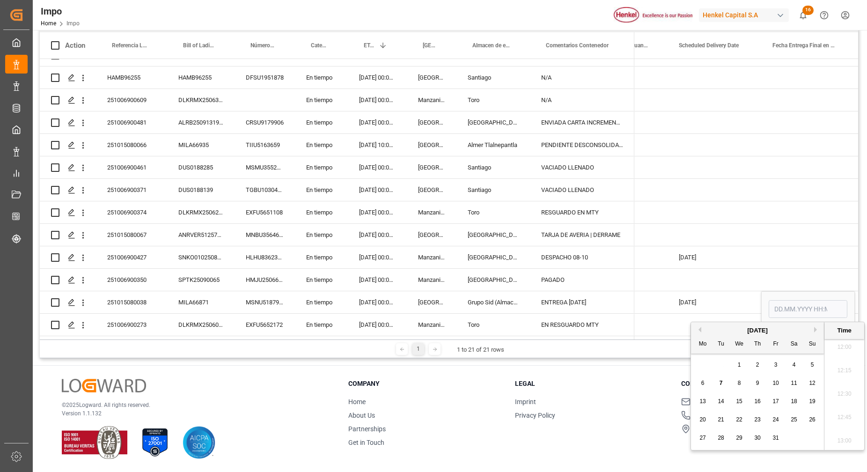
click at [721, 383] on span "7" at bounding box center [721, 383] width 3 height 7
type input "[DATE] 00:00"
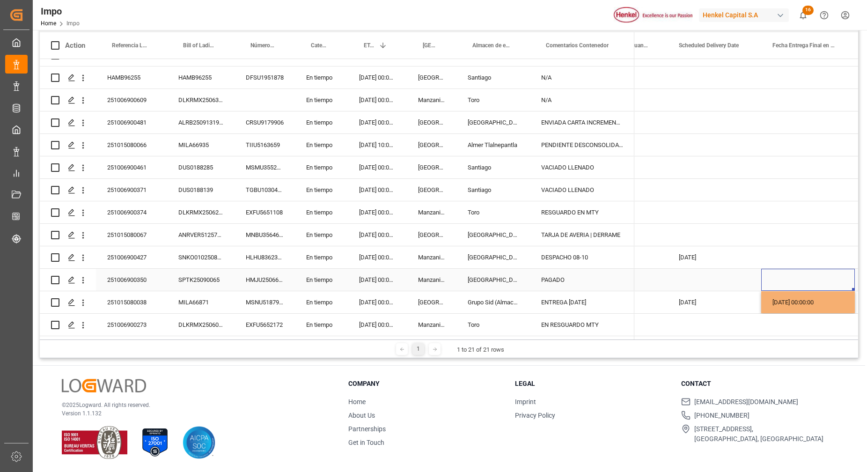
click at [802, 269] on div "Press SPACE to select this row." at bounding box center [809, 280] width 94 height 22
click at [807, 293] on div "[DATE] 00:00:00" at bounding box center [809, 302] width 94 height 22
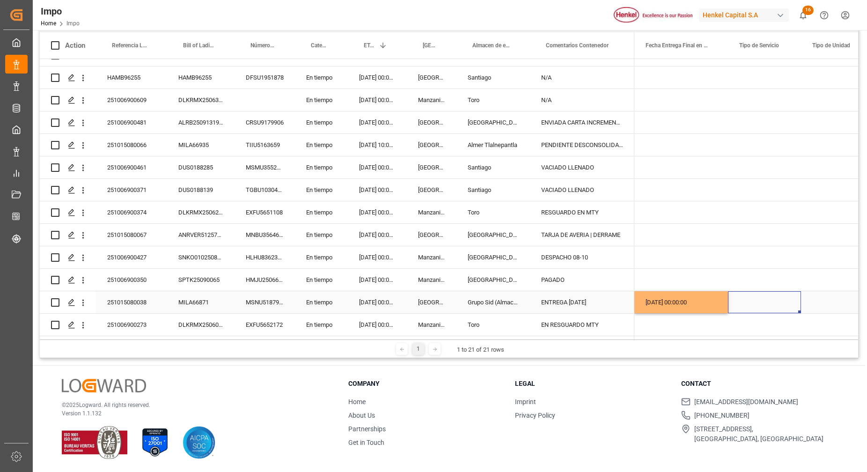
click at [764, 304] on div "Press SPACE to select this row." at bounding box center [764, 302] width 73 height 22
click at [779, 303] on button "Select" at bounding box center [765, 308] width 58 height 18
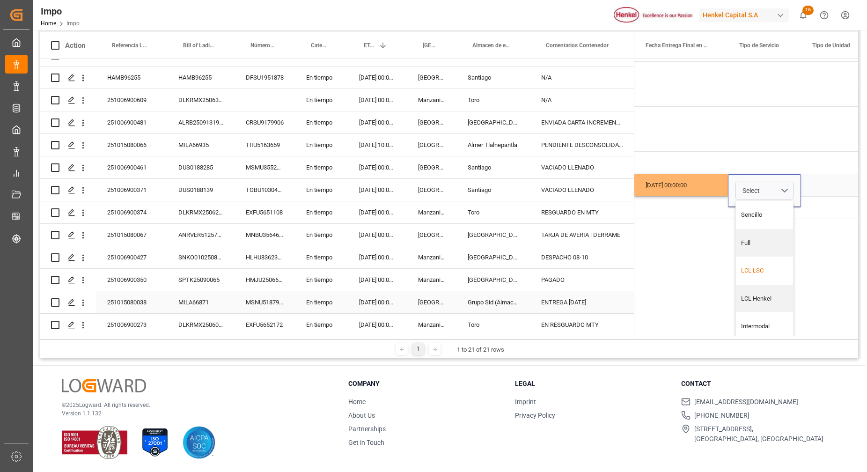
click at [773, 269] on div "LCL LSC" at bounding box center [764, 270] width 47 height 9
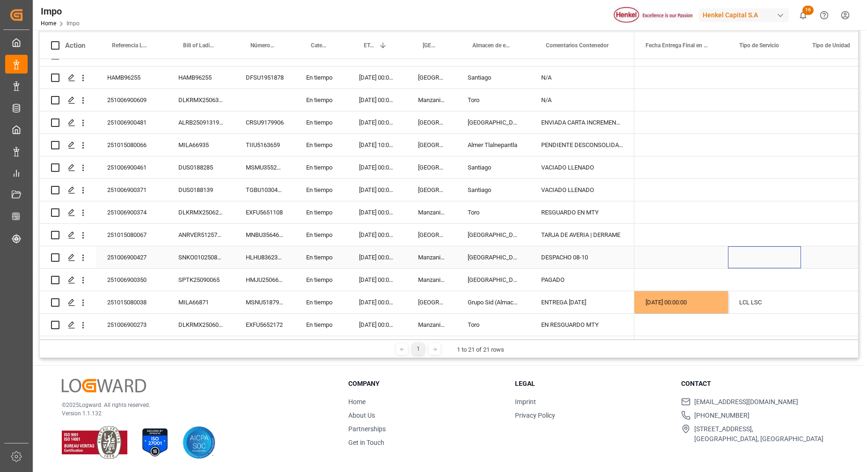
click at [789, 262] on div "Press SPACE to select this row." at bounding box center [764, 257] width 73 height 22
click at [819, 296] on div "Press SPACE to select this row." at bounding box center [838, 302] width 74 height 22
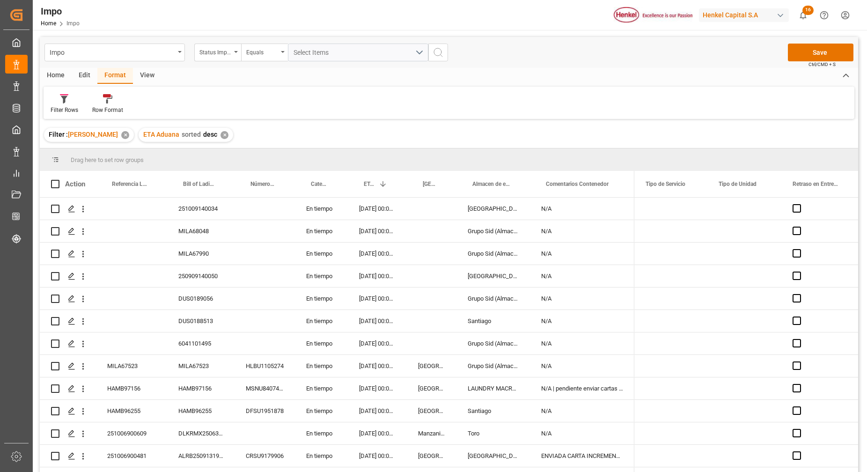
click at [824, 35] on div "Impo Status Importación Equals Select Items Save Ctrl/CMD + S Home Edit Format …" at bounding box center [449, 320] width 833 height 581
click at [824, 44] on button "Save" at bounding box center [821, 53] width 66 height 18
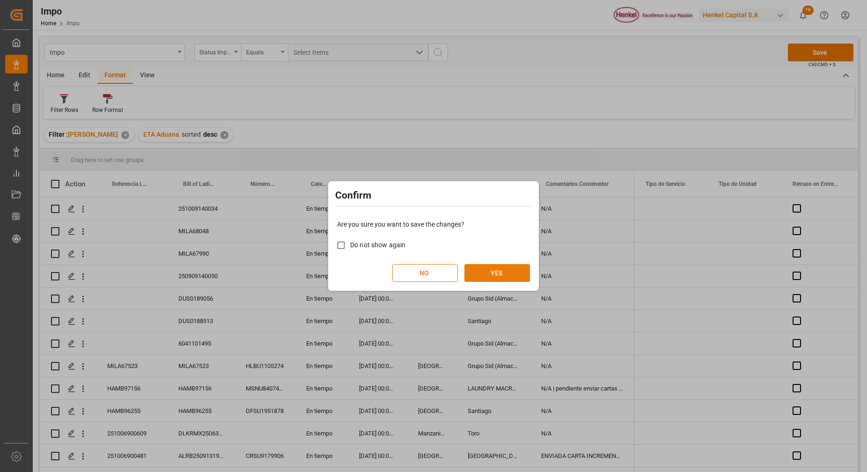
click at [496, 270] on button "YES" at bounding box center [498, 273] width 66 height 18
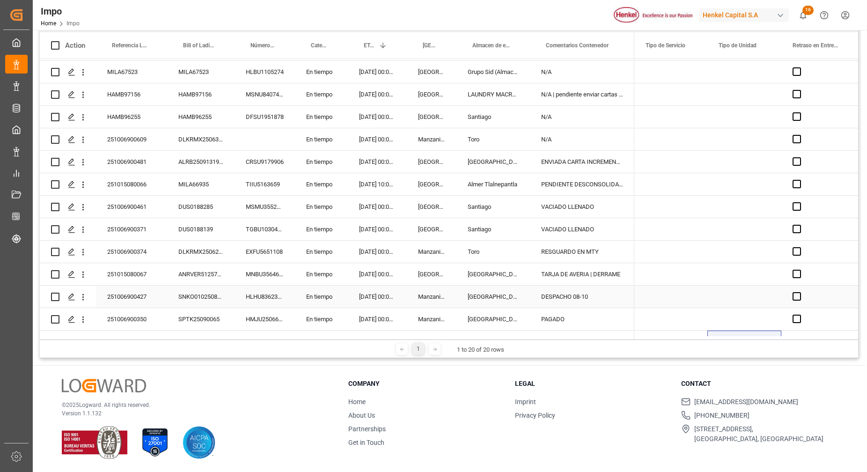
scroll to position [176, 0]
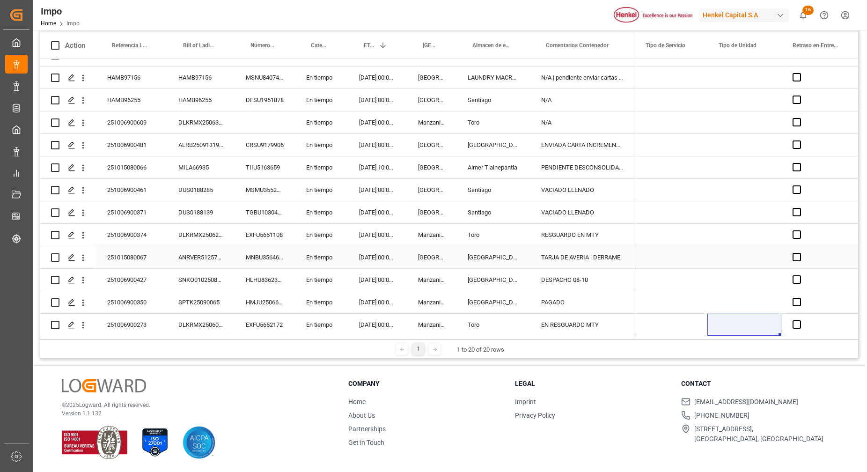
click at [728, 253] on div "Press SPACE to select this row." at bounding box center [745, 257] width 74 height 22
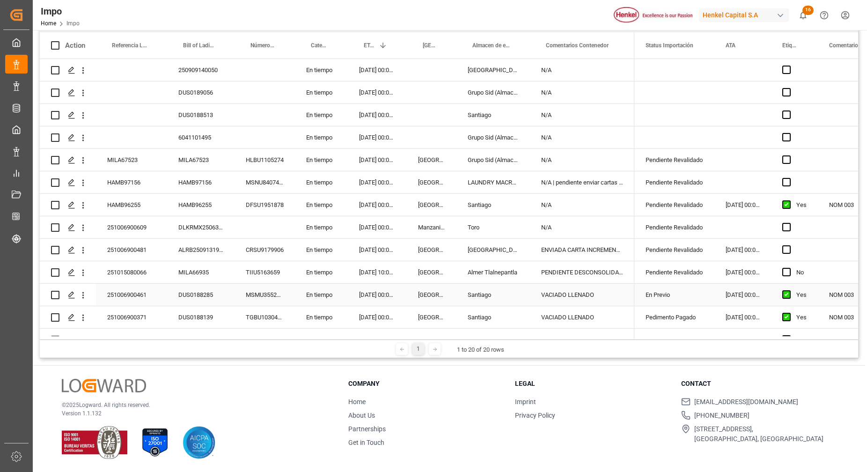
scroll to position [175, 0]
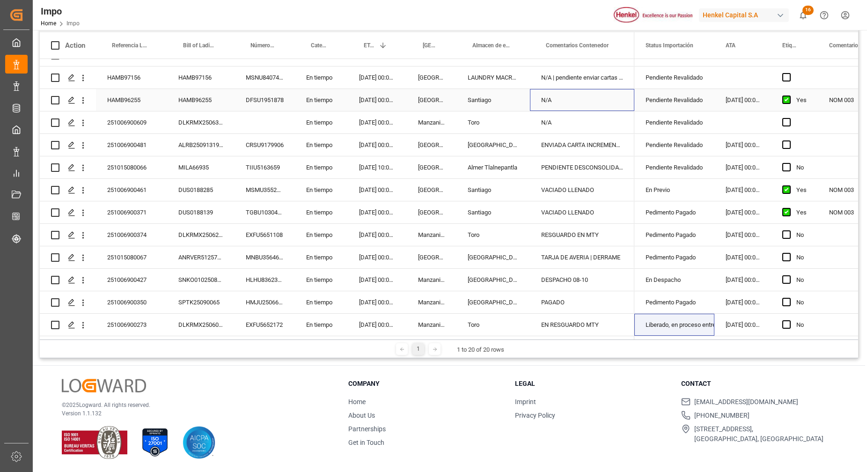
click at [546, 106] on div "N/A" at bounding box center [582, 100] width 104 height 22
click at [369, 76] on div "[DATE] 00:00:00" at bounding box center [377, 78] width 59 height 22
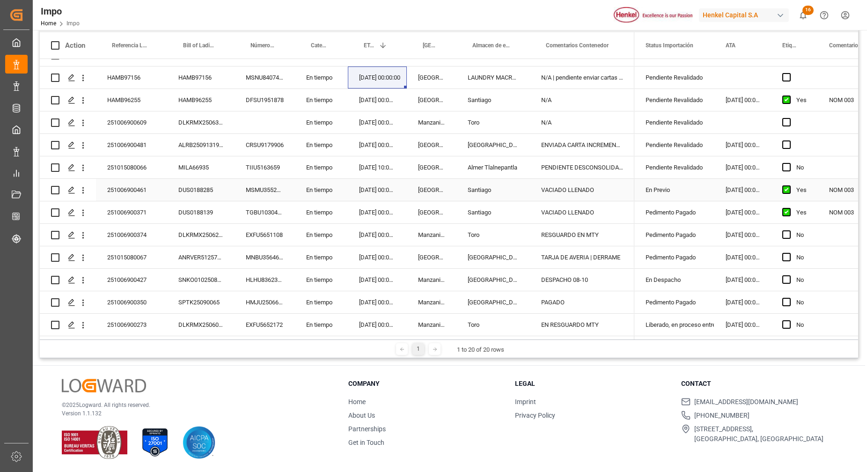
click at [133, 168] on div "251015080066" at bounding box center [131, 167] width 71 height 22
click at [682, 168] on div "Pendiente Revalidado" at bounding box center [675, 168] width 58 height 22
click at [697, 168] on icon "open menu" at bounding box center [697, 173] width 11 height 11
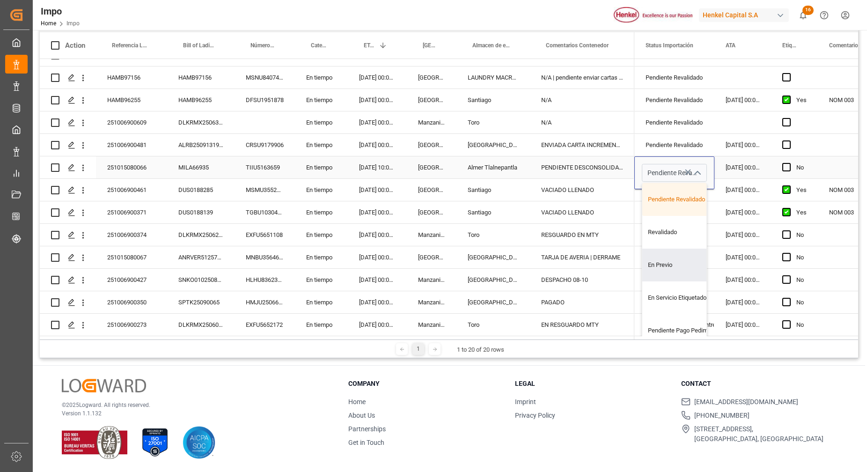
drag, startPoint x: 675, startPoint y: 262, endPoint x: 681, endPoint y: 250, distance: 14.2
click at [674, 262] on div "En Previo" at bounding box center [687, 265] width 88 height 33
type input "En Previo"
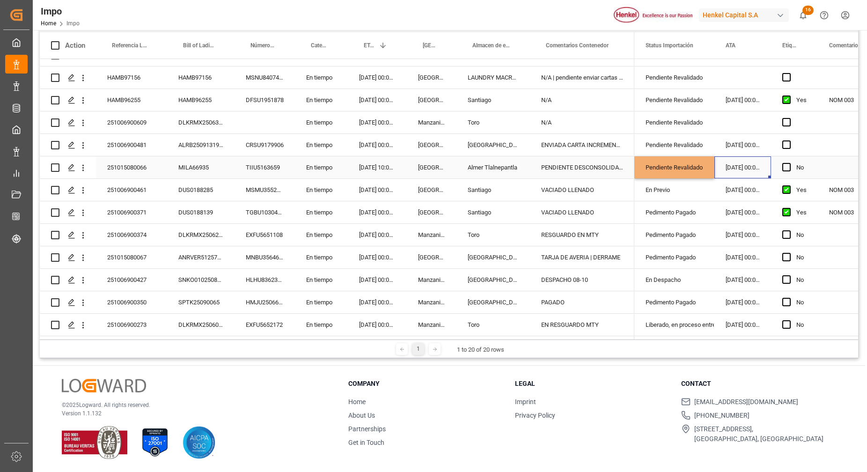
click at [731, 166] on div "[DATE] 00:00:00" at bounding box center [743, 167] width 57 height 22
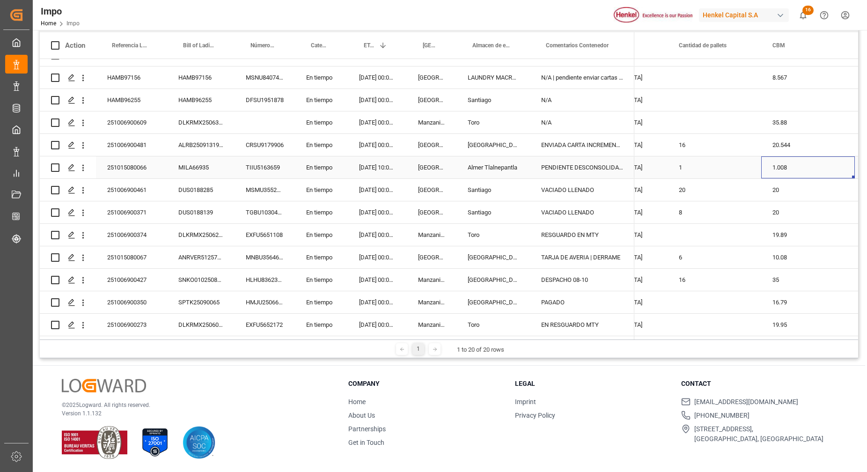
scroll to position [0, 1217]
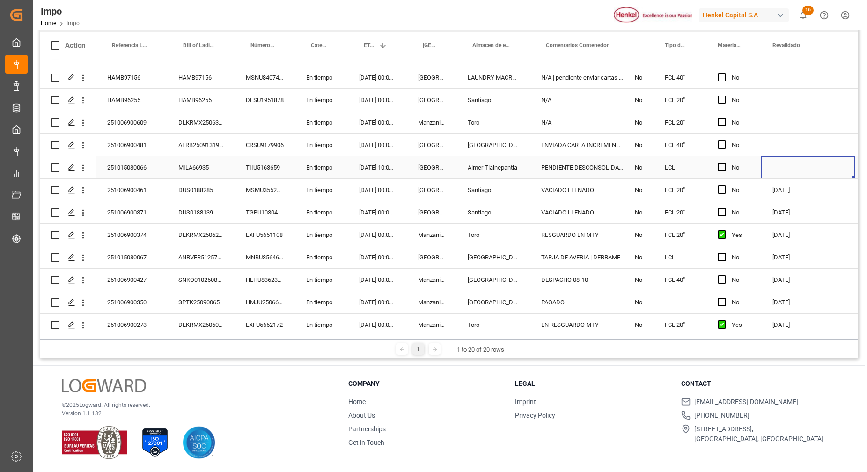
click at [790, 164] on div "Press SPACE to select this row." at bounding box center [809, 167] width 94 height 22
click at [791, 164] on div "Press SPACE to select this row." at bounding box center [809, 167] width 94 height 22
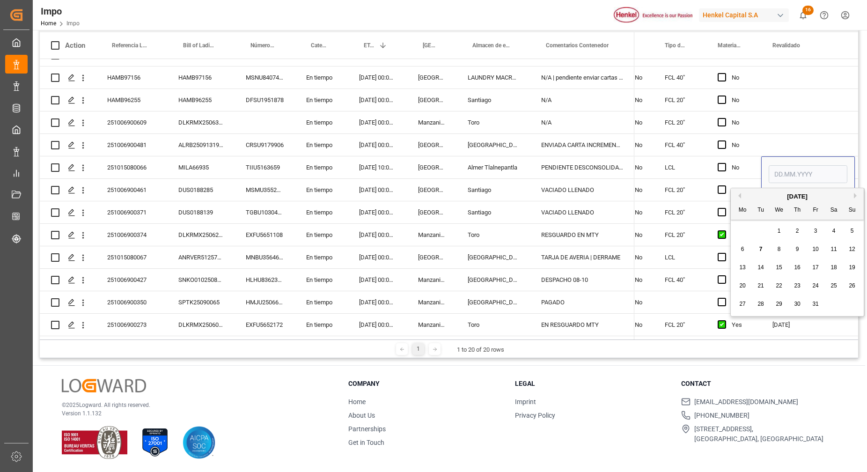
click at [760, 252] on div "7" at bounding box center [761, 249] width 12 height 11
type input "[DATE]"
click at [777, 136] on div "Press SPACE to select this row." at bounding box center [809, 145] width 94 height 22
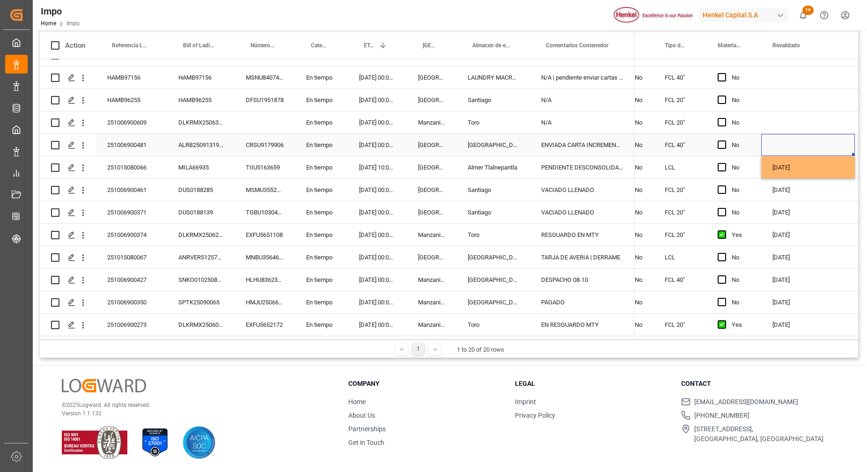
click at [806, 139] on div "Press SPACE to select this row." at bounding box center [809, 145] width 94 height 22
click at [812, 160] on div "[DATE]" at bounding box center [809, 167] width 94 height 22
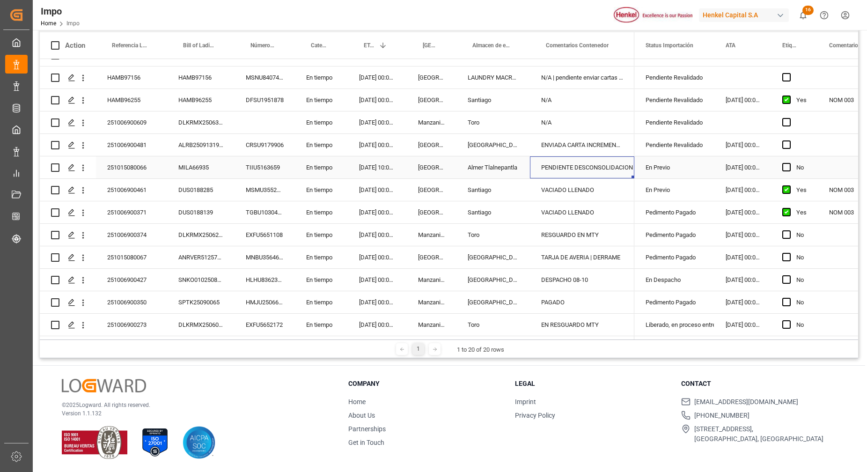
click at [615, 170] on div "PENDIENTE DESCONSOLIDACION" at bounding box center [582, 167] width 104 height 22
drag, startPoint x: 544, startPoint y: 171, endPoint x: 708, endPoint y: 145, distance: 166.0
click at [708, 145] on div "251009140034 En tiempo [DATE] 00:00:00 Salamanca N/A MILA68048 En tiempo [DATE]…" at bounding box center [449, 197] width 819 height 277
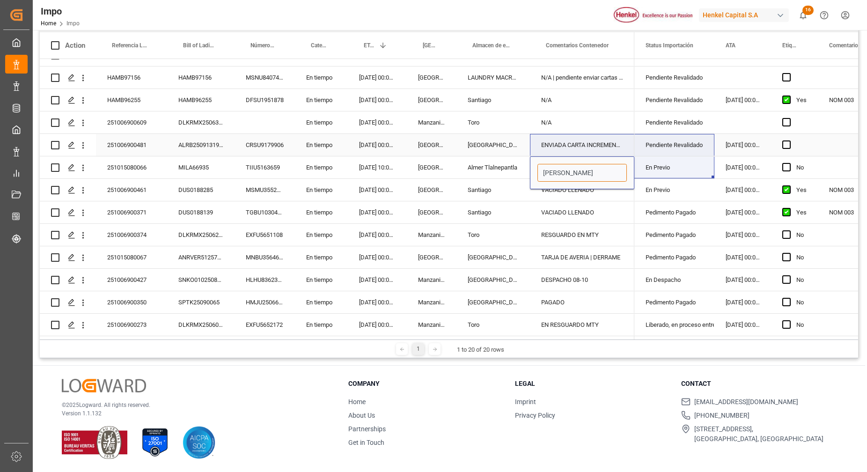
type input "TARJA DE AVERIA"
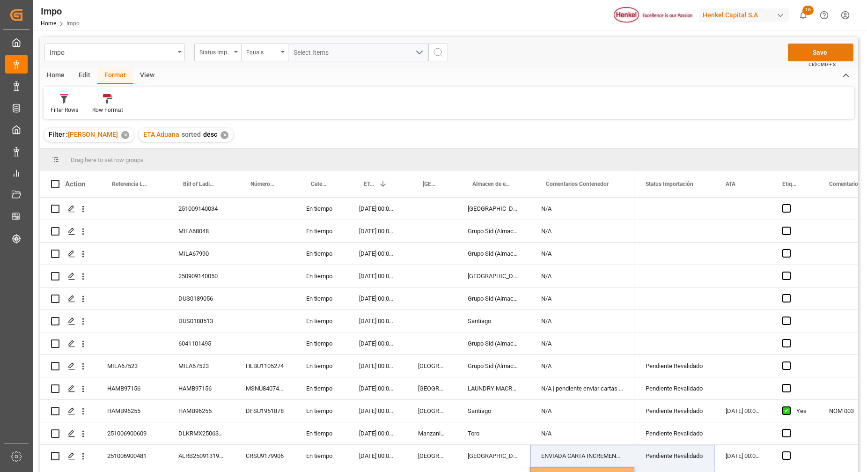
click at [814, 58] on button "Save" at bounding box center [821, 53] width 66 height 18
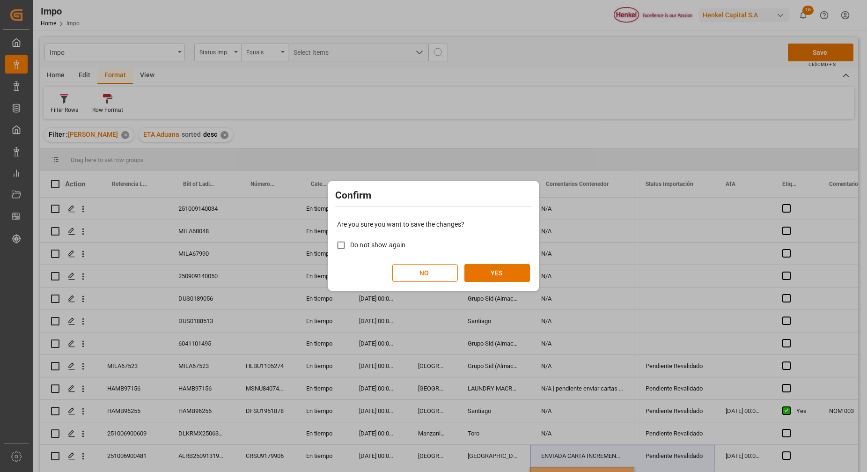
click at [471, 261] on div "Are you sure you want to save the changes? Do not show again NO YES" at bounding box center [434, 250] width 206 height 75
click at [490, 279] on button "YES" at bounding box center [498, 273] width 66 height 18
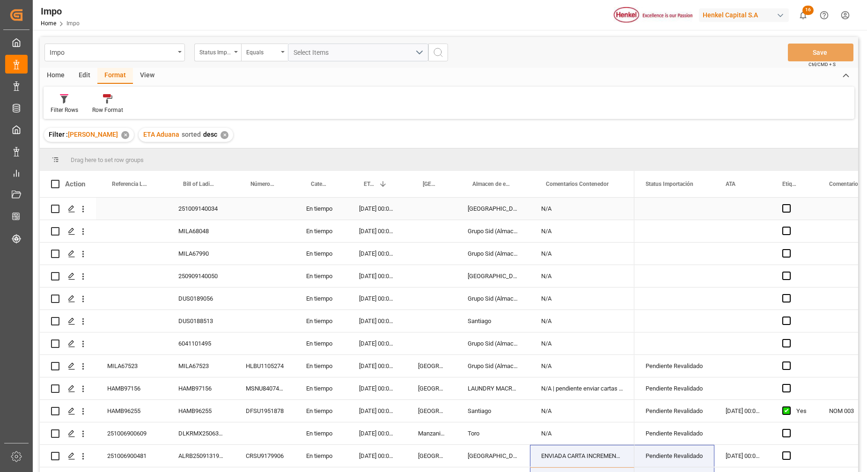
scroll to position [144, 0]
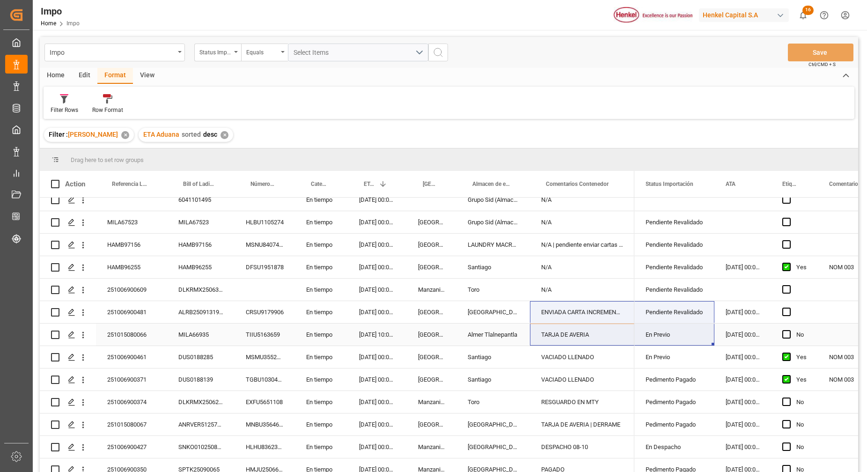
click at [572, 340] on div "TARJA DE AVERIA" at bounding box center [582, 335] width 104 height 22
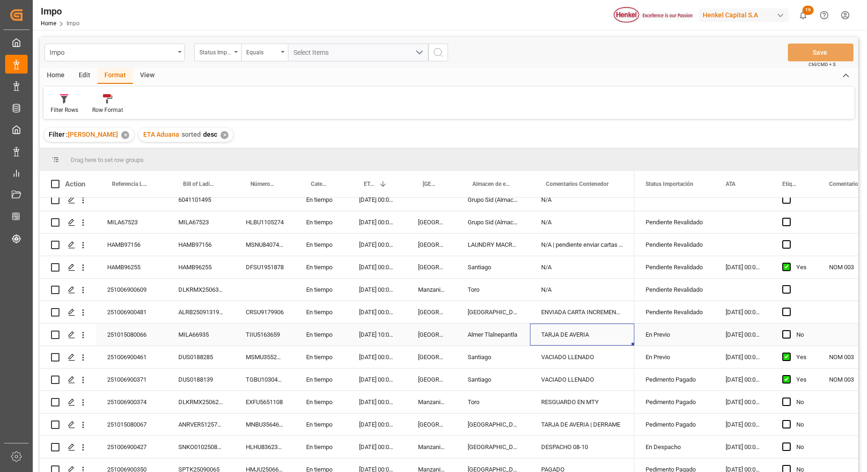
click at [572, 340] on div "TARJA DE AVERIA" at bounding box center [582, 335] width 104 height 22
click at [597, 337] on input "TARJA DE AVERIA" at bounding box center [582, 340] width 89 height 18
type input "T"
type input "EN PREVIO"
click at [575, 301] on div "ENVIADA CARTA INCREMENTABLES" at bounding box center [582, 312] width 104 height 22
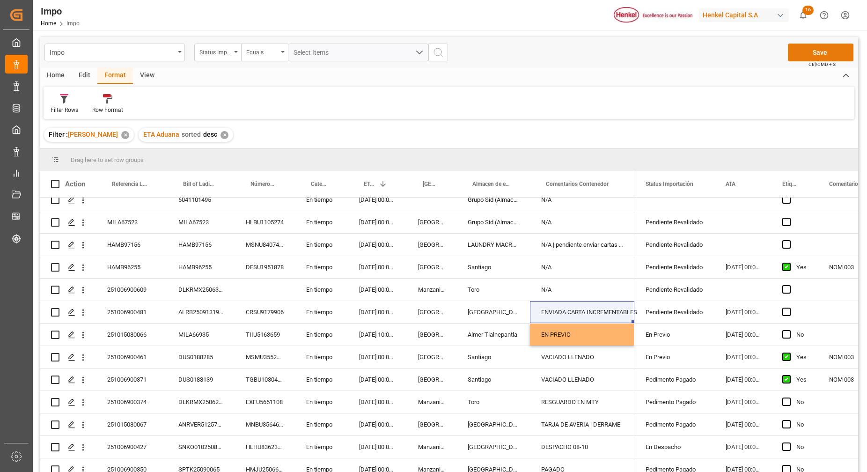
click at [834, 52] on button "Save" at bounding box center [821, 53] width 66 height 18
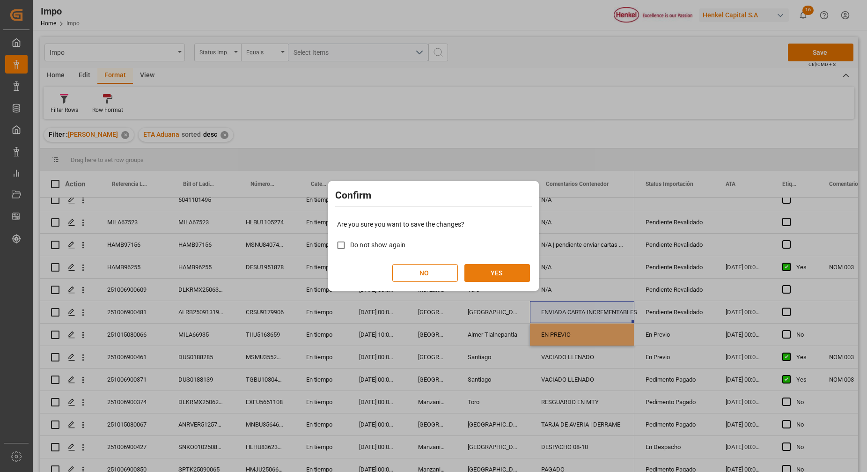
click at [478, 270] on button "YES" at bounding box center [498, 273] width 66 height 18
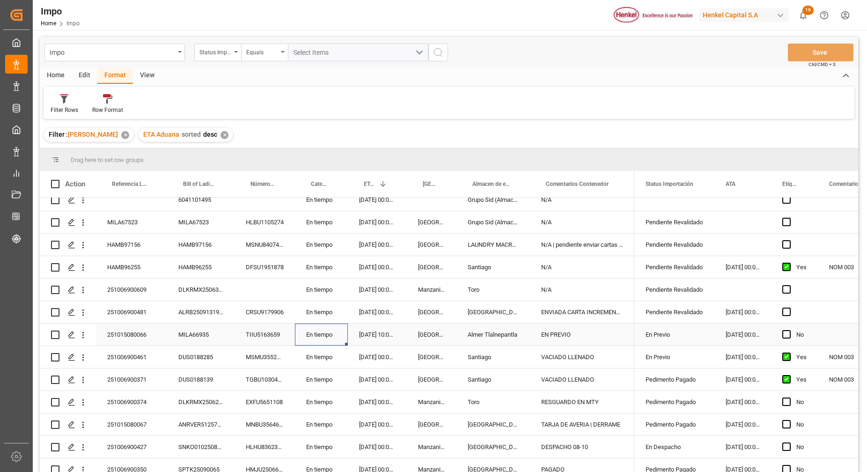
click at [300, 326] on div "En tiempo" at bounding box center [321, 335] width 53 height 22
click at [222, 331] on div "MILA66935" at bounding box center [200, 335] width 67 height 22
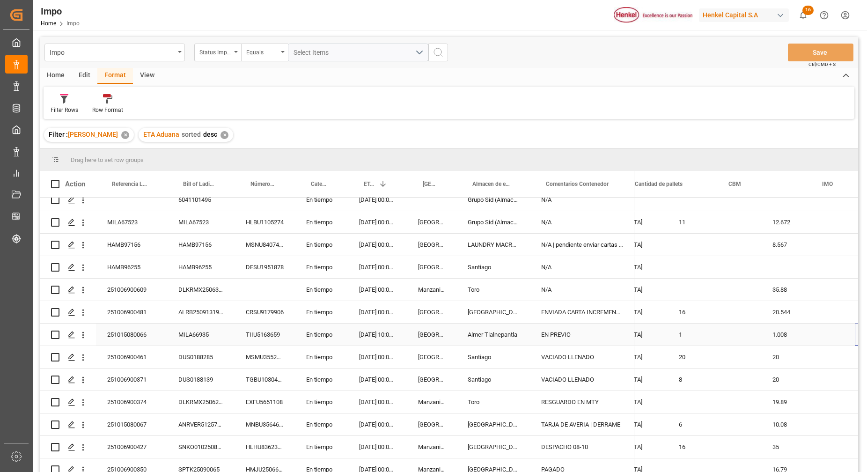
scroll to position [0, 1217]
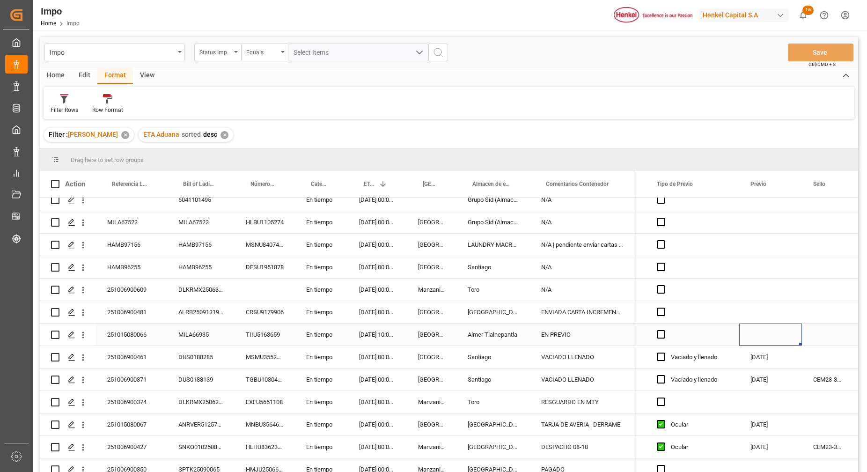
click at [762, 330] on div "Press SPACE to select this row." at bounding box center [771, 335] width 63 height 22
click at [762, 329] on div "Press SPACE to select this row." at bounding box center [771, 335] width 63 height 22
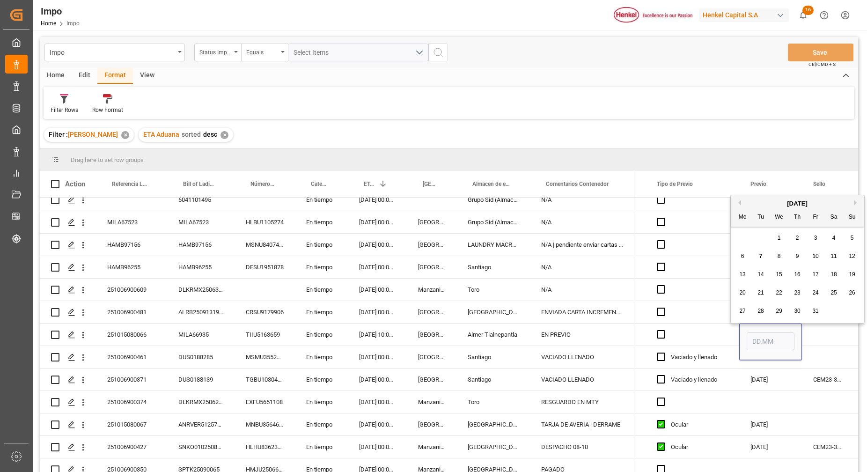
click at [779, 258] on span "8" at bounding box center [779, 256] width 3 height 7
type input "[DATE]"
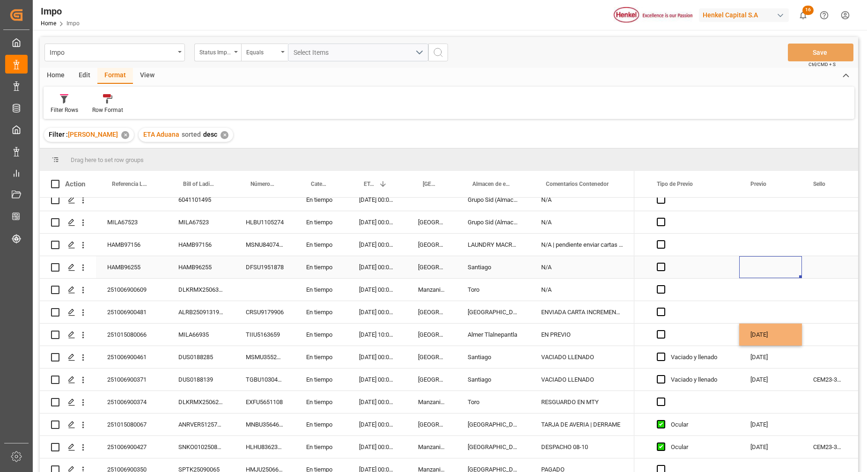
click at [755, 266] on div "Press SPACE to select this row." at bounding box center [771, 267] width 63 height 22
click at [808, 68] on div "Home Edit Format View" at bounding box center [449, 76] width 819 height 16
click at [800, 50] on button "Save" at bounding box center [821, 53] width 66 height 18
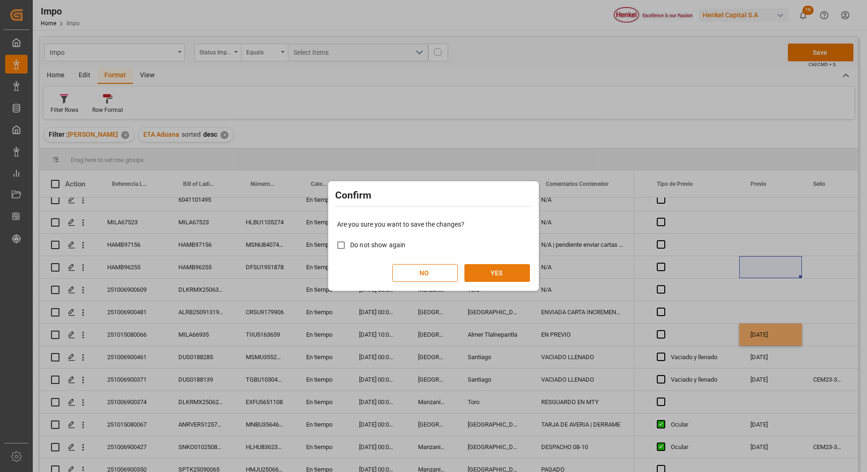
click at [508, 268] on button "YES" at bounding box center [498, 273] width 66 height 18
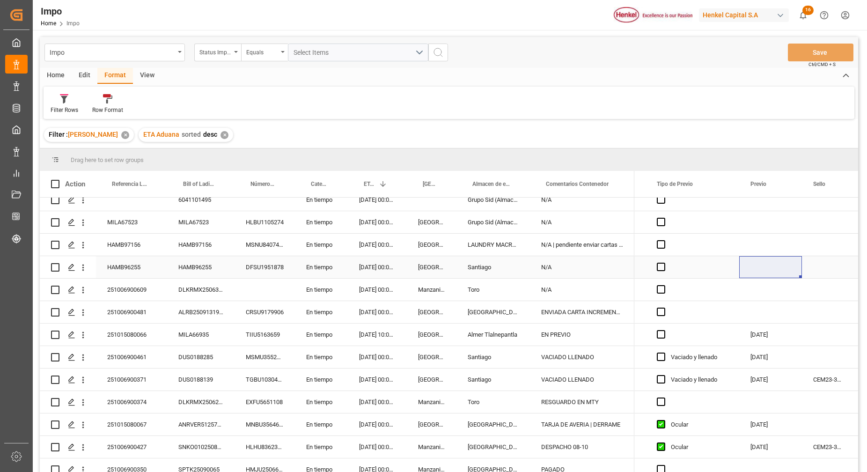
click at [274, 276] on div "DFSU1951878" at bounding box center [265, 267] width 60 height 22
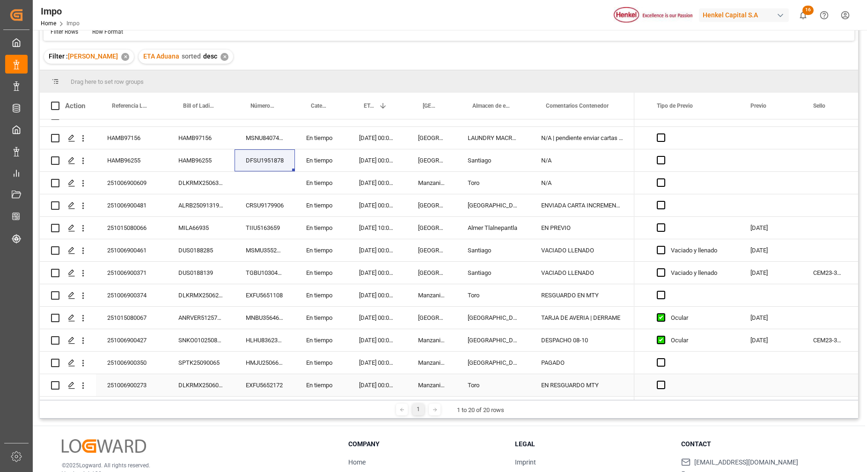
scroll to position [139, 0]
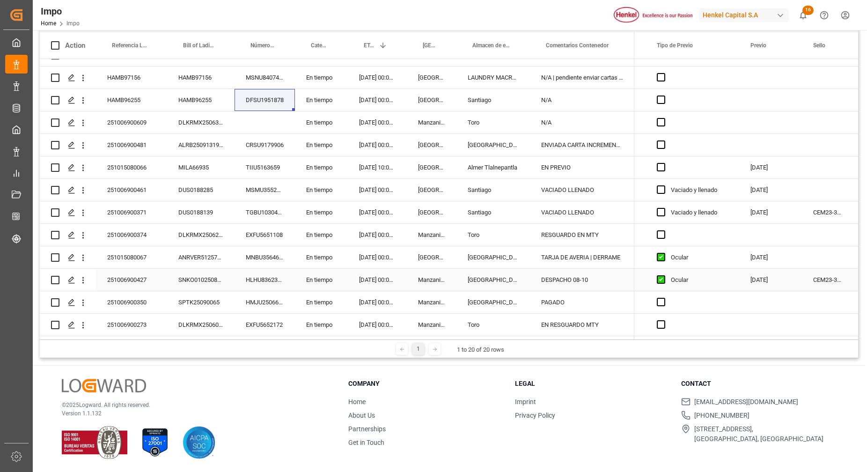
click at [563, 291] on div "PAGADO" at bounding box center [582, 302] width 104 height 22
click at [476, 299] on div "[GEOGRAPHIC_DATA]" at bounding box center [494, 302] width 74 height 22
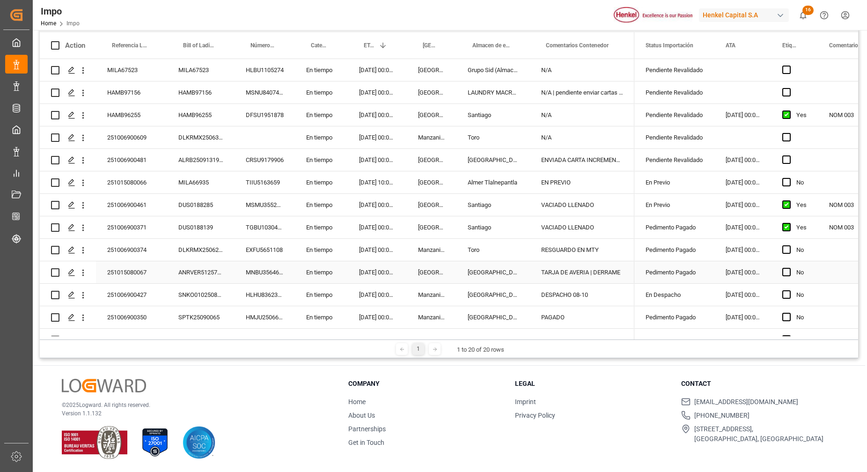
scroll to position [135, 0]
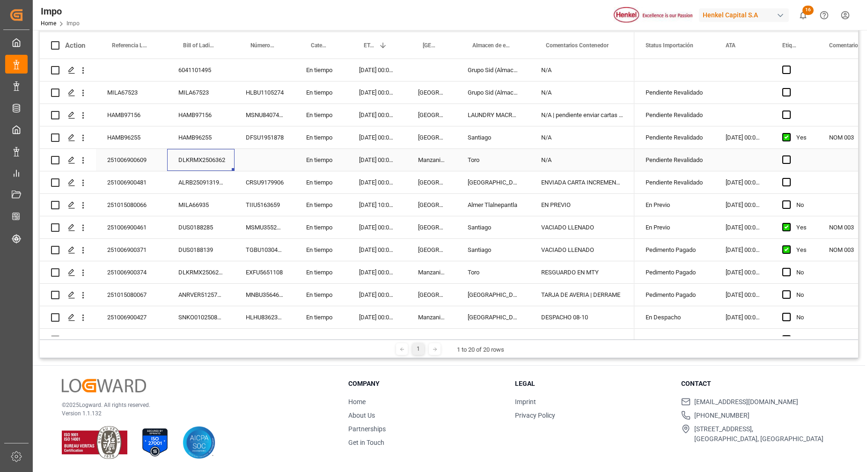
click at [185, 157] on div "DLKRMX2506362" at bounding box center [200, 160] width 67 height 22
click at [185, 156] on div "DLKRMX2506362" at bounding box center [200, 160] width 67 height 22
click at [128, 162] on div "251006900609" at bounding box center [131, 160] width 71 height 22
click at [128, 162] on input "251006900609" at bounding box center [132, 165] width 56 height 18
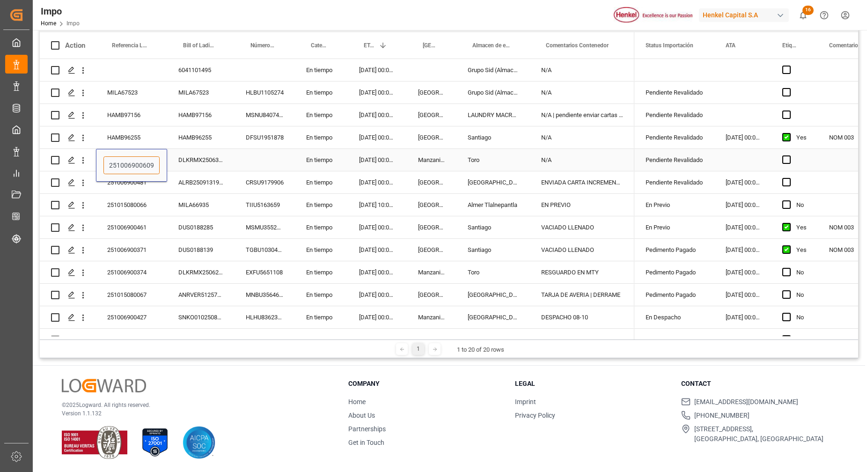
click at [128, 162] on input "251006900609" at bounding box center [132, 165] width 56 height 18
click at [249, 229] on div "MSMU3552118" at bounding box center [265, 227] width 60 height 22
click at [171, 182] on div "ALRB250913190054" at bounding box center [200, 182] width 67 height 22
click at [263, 155] on div "Press SPACE to select this row." at bounding box center [265, 160] width 60 height 22
click at [386, 202] on div "[DATE] 10:00:00" at bounding box center [377, 205] width 59 height 22
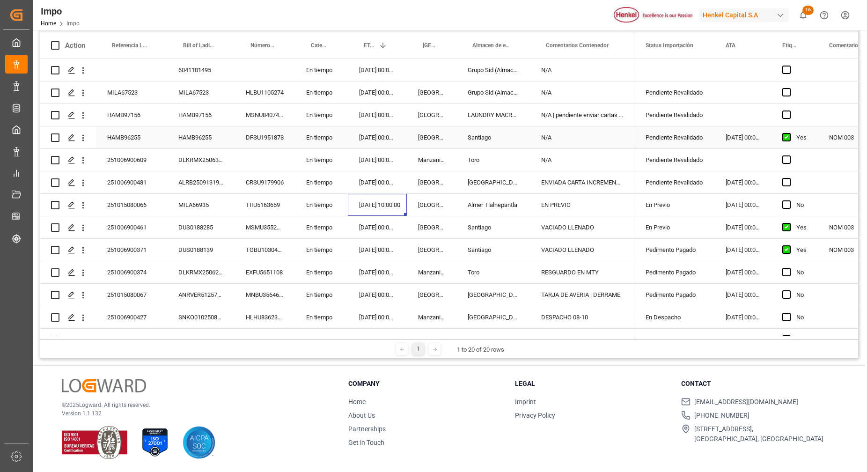
click at [201, 141] on div "HAMB96255" at bounding box center [200, 137] width 67 height 22
click at [184, 135] on div "HAMB96255" at bounding box center [200, 137] width 67 height 22
click at [183, 135] on div "HAMB96255" at bounding box center [200, 137] width 67 height 22
click at [196, 139] on input "HAMB96255" at bounding box center [201, 143] width 52 height 18
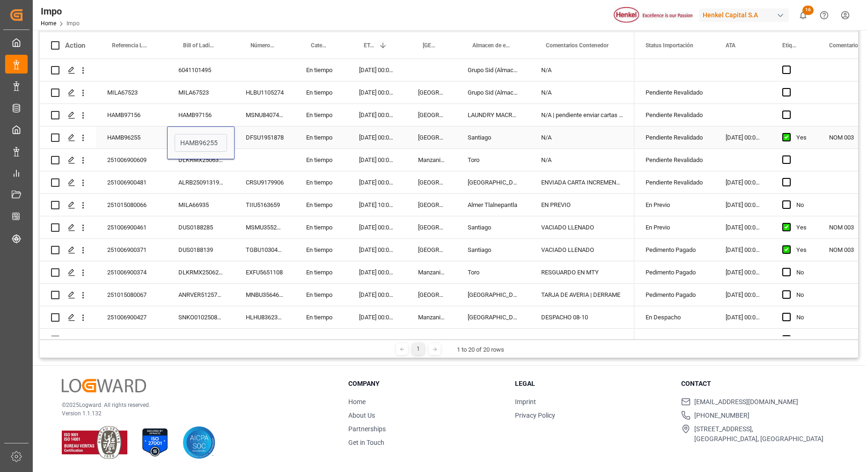
drag, startPoint x: 281, startPoint y: 142, endPoint x: 285, endPoint y: 139, distance: 5.0
click at [282, 142] on div "DFSU1951878" at bounding box center [265, 137] width 60 height 22
click at [703, 139] on div "Pendiente Revalidado" at bounding box center [675, 138] width 58 height 22
click at [698, 138] on icon "open menu" at bounding box center [697, 143] width 11 height 11
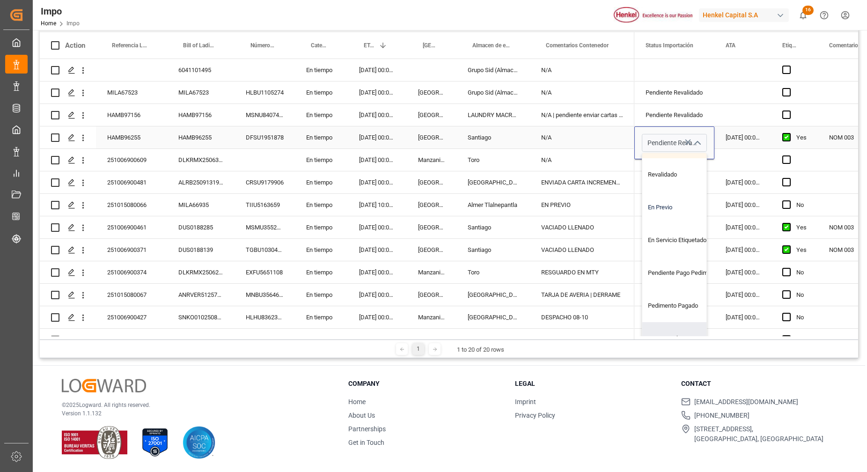
scroll to position [0, 0]
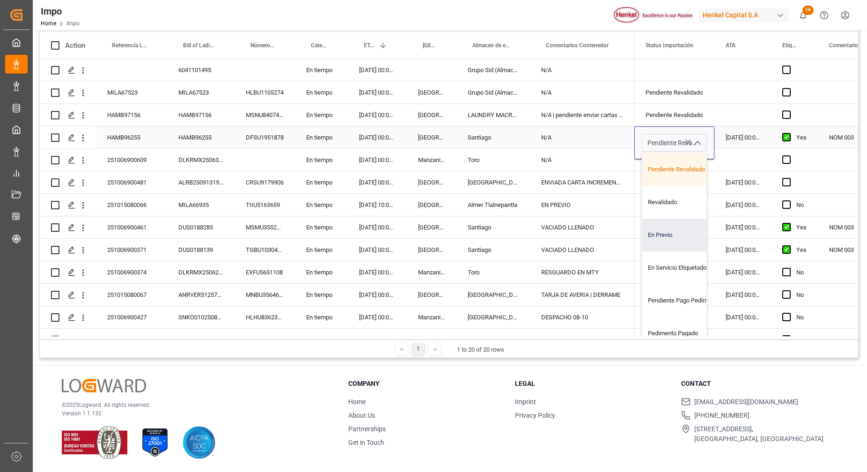
click at [678, 241] on div "En Previo" at bounding box center [687, 235] width 88 height 33
type input "En Previo"
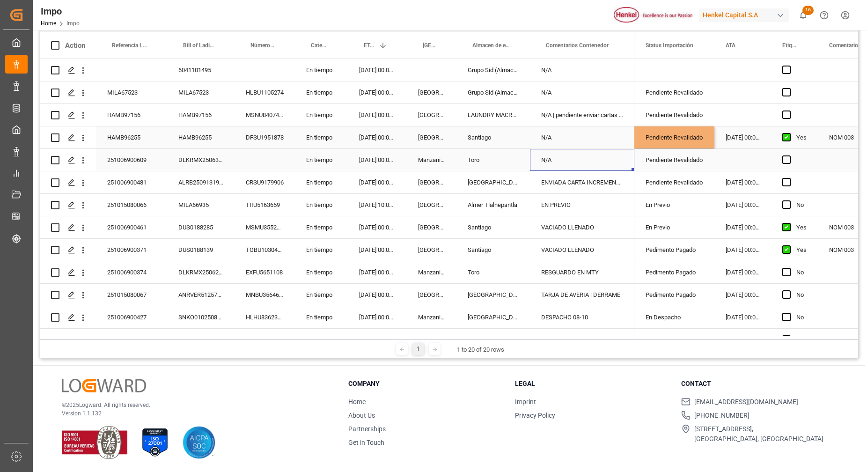
click at [608, 150] on div "N/A" at bounding box center [582, 160] width 104 height 22
click at [666, 141] on div "En Previo" at bounding box center [675, 138] width 58 height 22
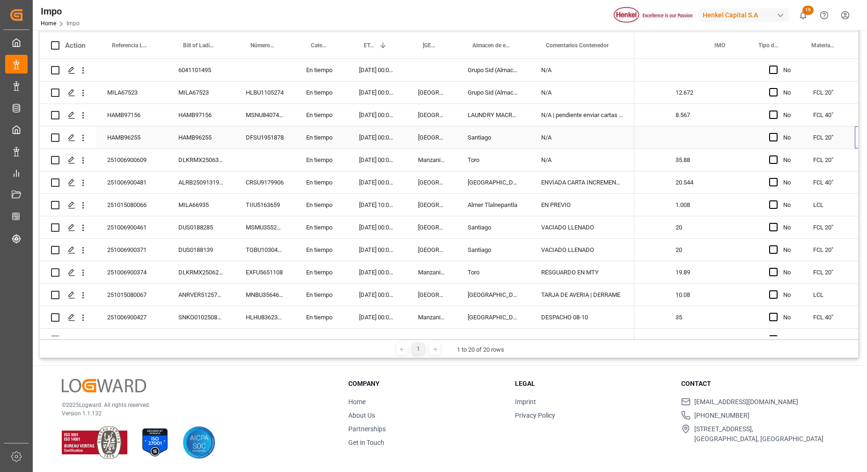
scroll to position [0, 1325]
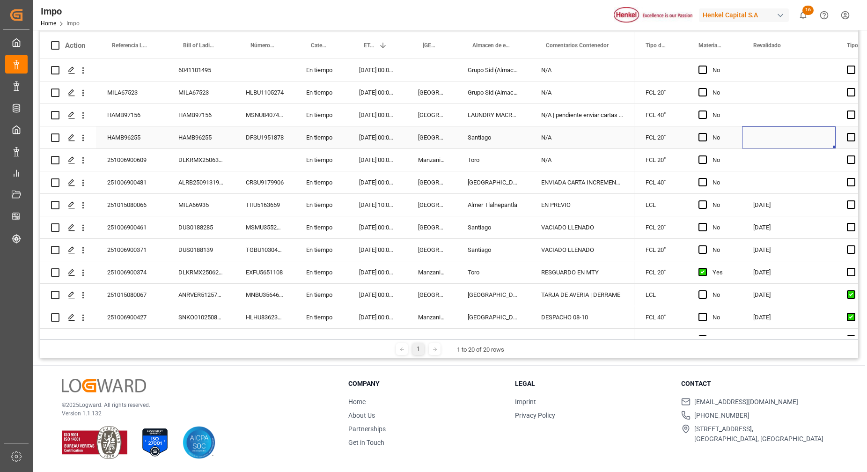
click at [772, 138] on div "Press SPACE to select this row." at bounding box center [789, 137] width 94 height 22
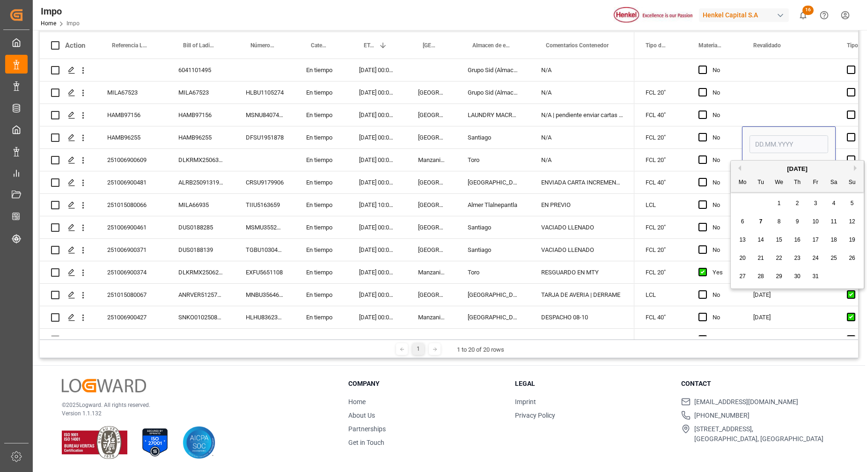
click at [764, 222] on div "7" at bounding box center [761, 221] width 12 height 11
type input "[DATE]"
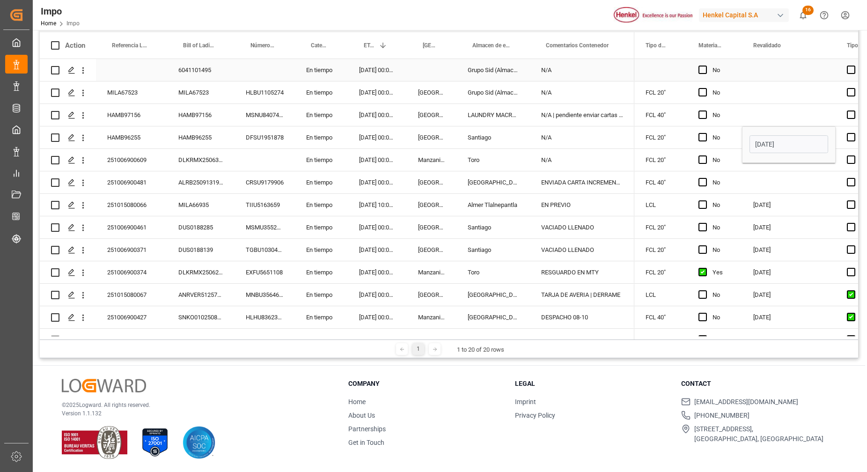
click at [804, 79] on div "Press SPACE to select this row." at bounding box center [789, 70] width 94 height 22
click at [763, 137] on div "[DATE]" at bounding box center [789, 137] width 94 height 22
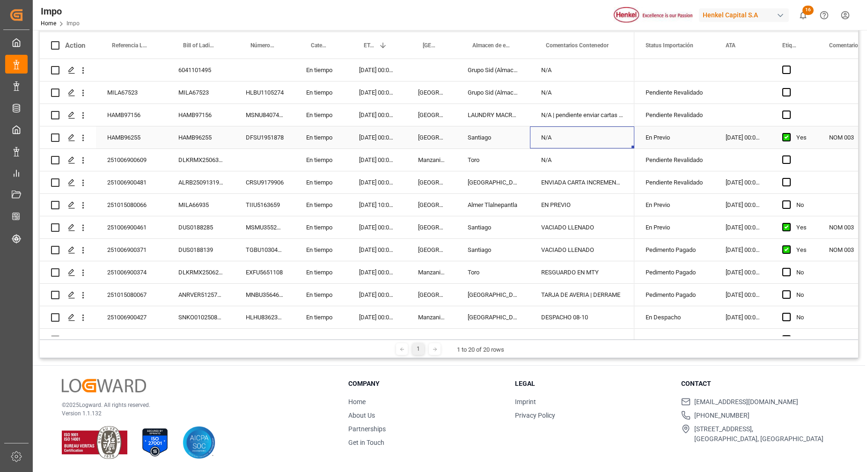
click at [582, 141] on div "N/A" at bounding box center [582, 137] width 104 height 22
click at [582, 141] on input "N/A" at bounding box center [582, 143] width 89 height 18
type input "N"
type input "pendiente fecha de previo"
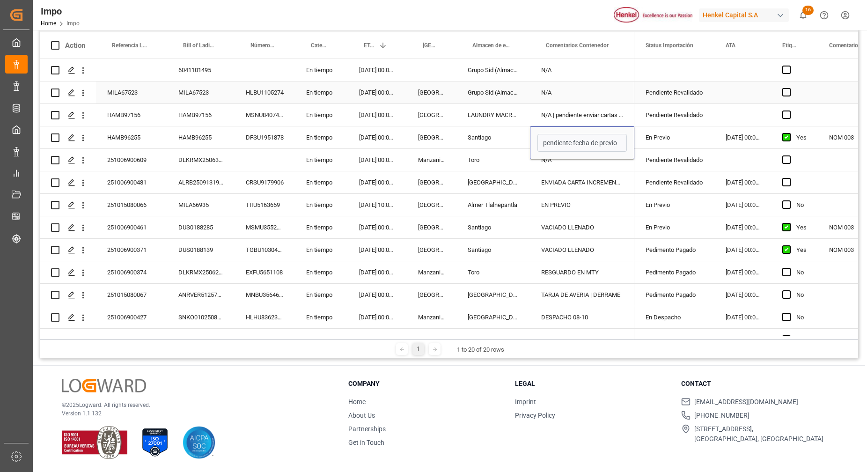
click at [622, 102] on div "N/A" at bounding box center [582, 92] width 104 height 22
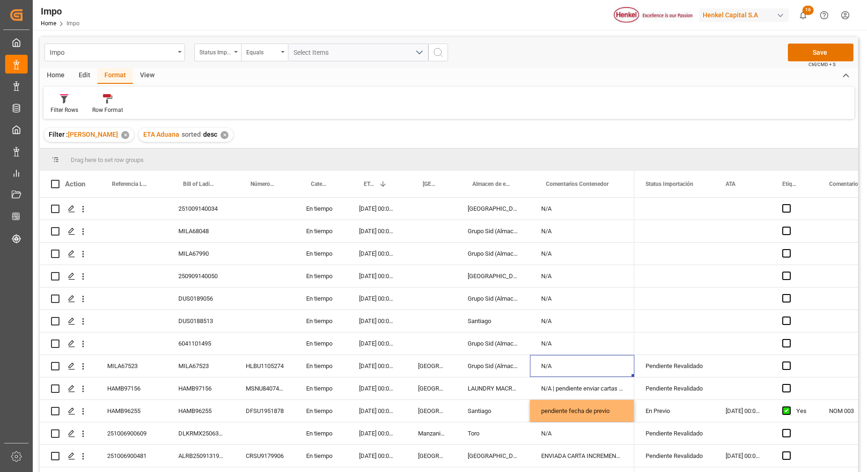
click at [828, 37] on div "Impo Status Importación Equals Select Items Save Ctrl/CMD + S" at bounding box center [449, 52] width 819 height 31
click at [824, 50] on button "Save" at bounding box center [821, 53] width 66 height 18
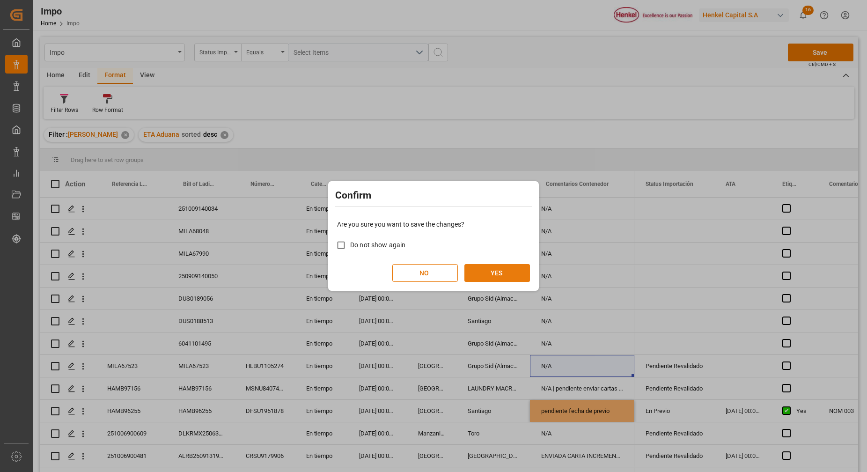
click at [466, 269] on button "YES" at bounding box center [498, 273] width 66 height 18
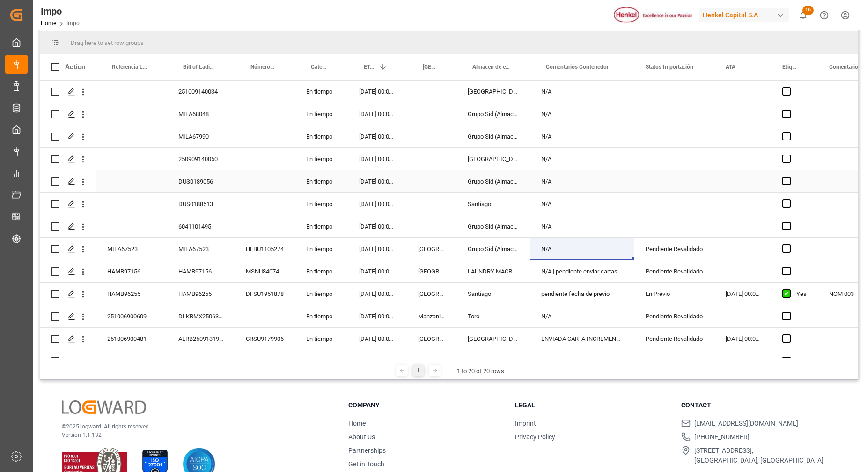
click at [278, 173] on div "Press SPACE to select this row." at bounding box center [265, 181] width 60 height 22
click at [143, 268] on div "HAMB97156" at bounding box center [131, 271] width 71 height 22
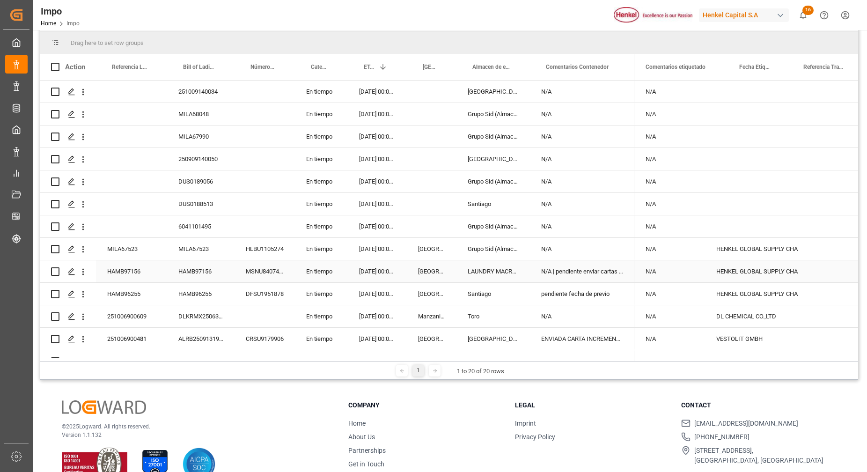
scroll to position [0, 0]
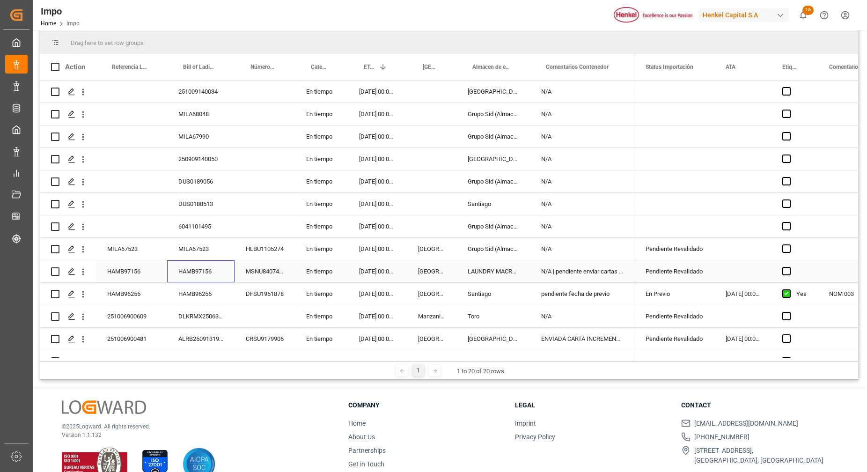
click at [218, 268] on div "HAMB97156" at bounding box center [200, 271] width 67 height 22
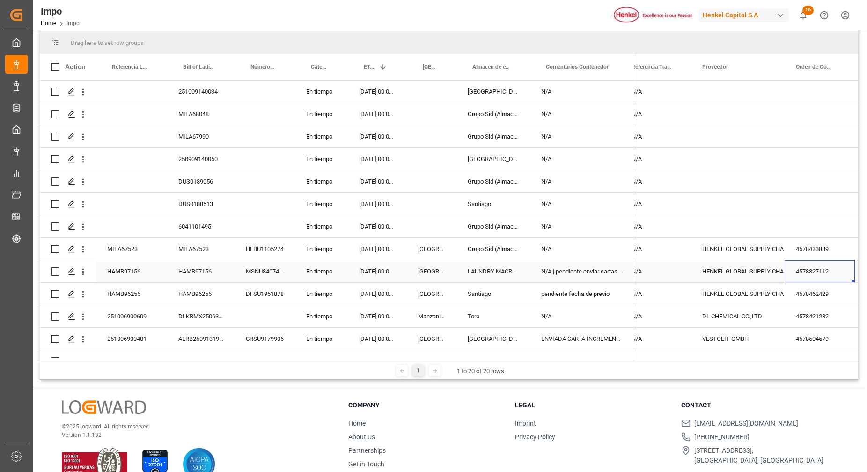
scroll to position [0, 501]
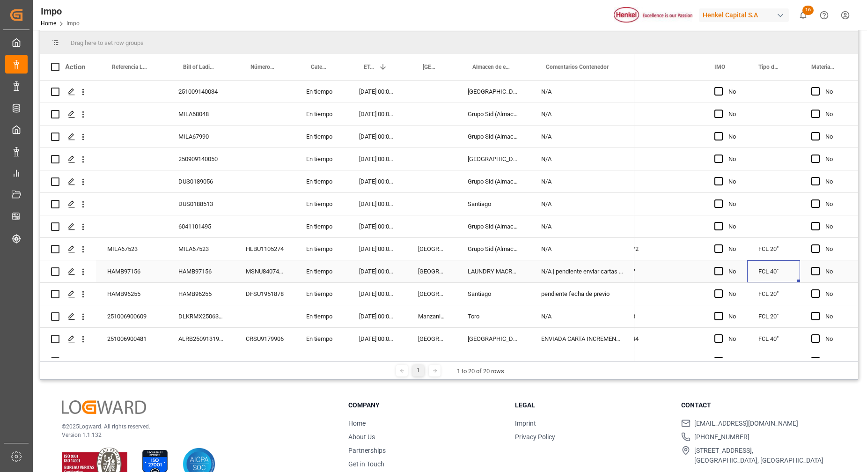
click at [779, 265] on div "FCL 40"" at bounding box center [774, 271] width 53 height 22
click at [777, 267] on div "FCL 40"" at bounding box center [774, 271] width 53 height 22
click at [778, 268] on div "FCL 40"" at bounding box center [774, 271] width 53 height 22
click at [784, 275] on button "FCL 40"" at bounding box center [774, 277] width 38 height 18
click at [779, 301] on div "LCL" at bounding box center [774, 300] width 27 height 9
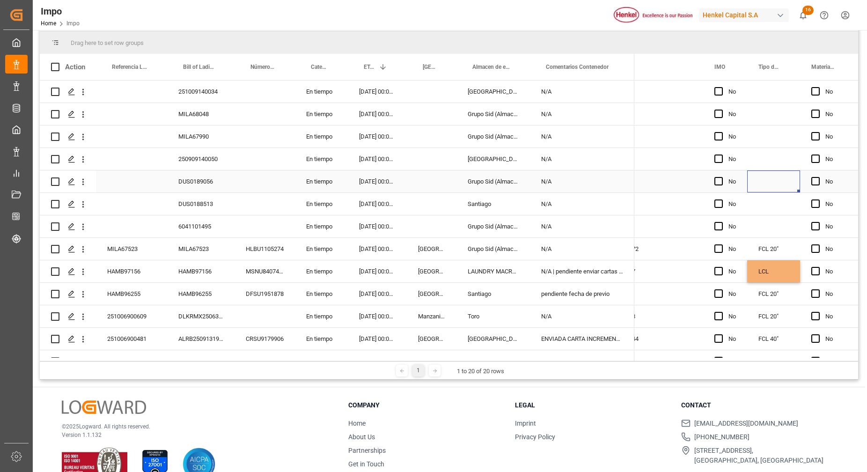
click at [779, 173] on div "Press SPACE to select this row." at bounding box center [774, 181] width 53 height 22
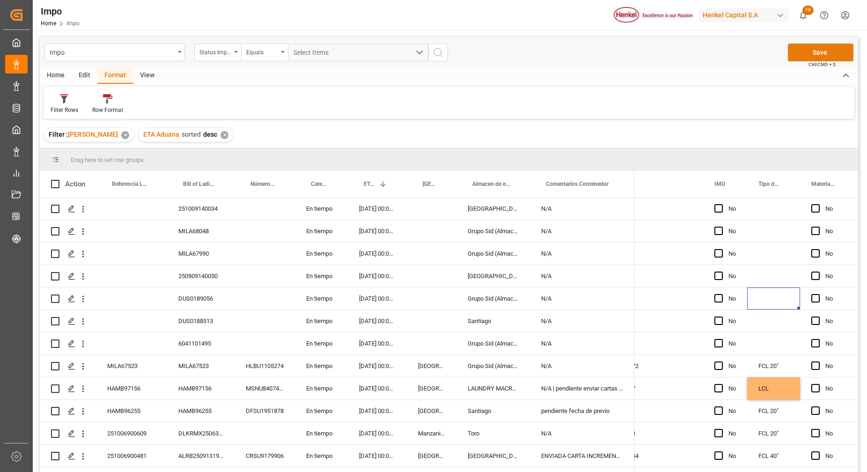
click at [822, 51] on button "Save" at bounding box center [821, 53] width 66 height 18
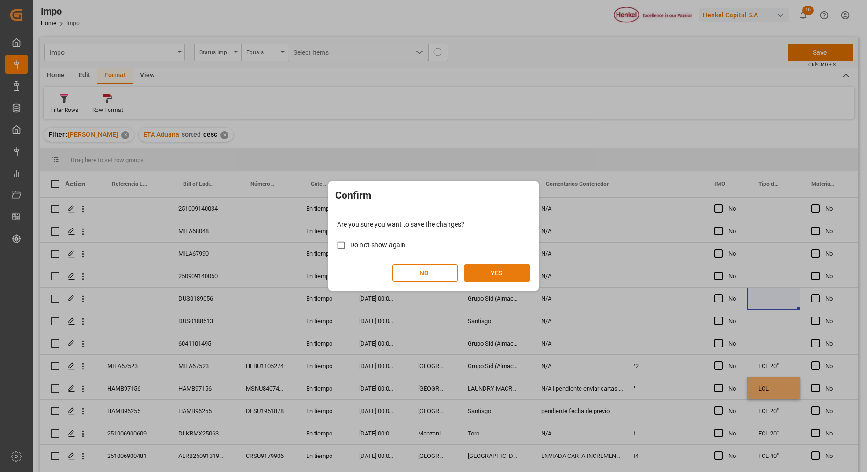
click at [507, 268] on button "YES" at bounding box center [498, 273] width 66 height 18
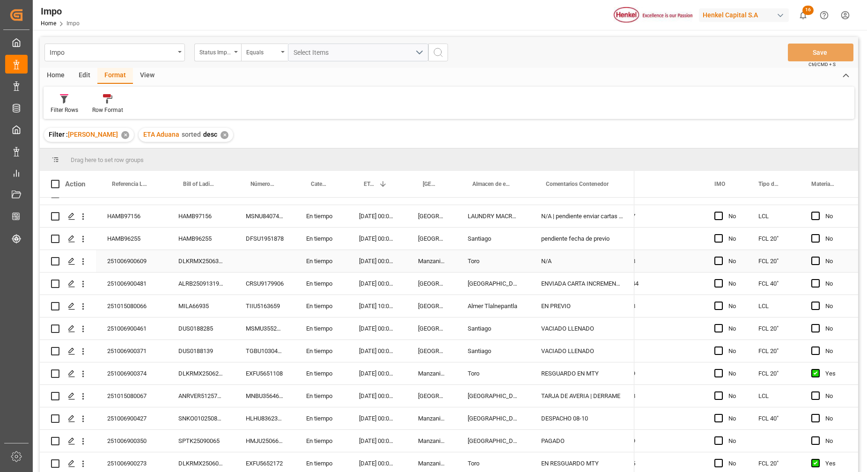
scroll to position [117, 0]
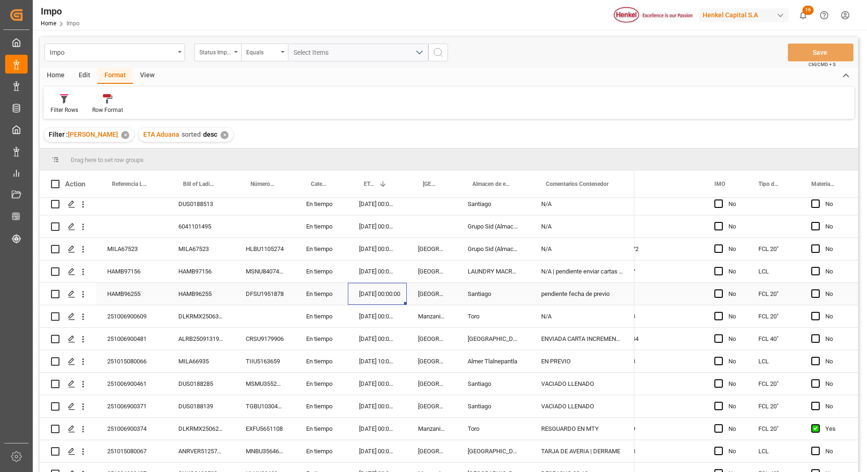
click at [382, 297] on div "[DATE] 00:00:00" at bounding box center [377, 294] width 59 height 22
click at [546, 294] on div "pendiente fecha de previo" at bounding box center [582, 294] width 104 height 22
click at [551, 311] on div "N/A" at bounding box center [582, 316] width 104 height 22
click at [178, 310] on div "DLKRMX2506362" at bounding box center [200, 316] width 67 height 22
click at [188, 317] on div "DLKRMX2506362" at bounding box center [200, 316] width 67 height 22
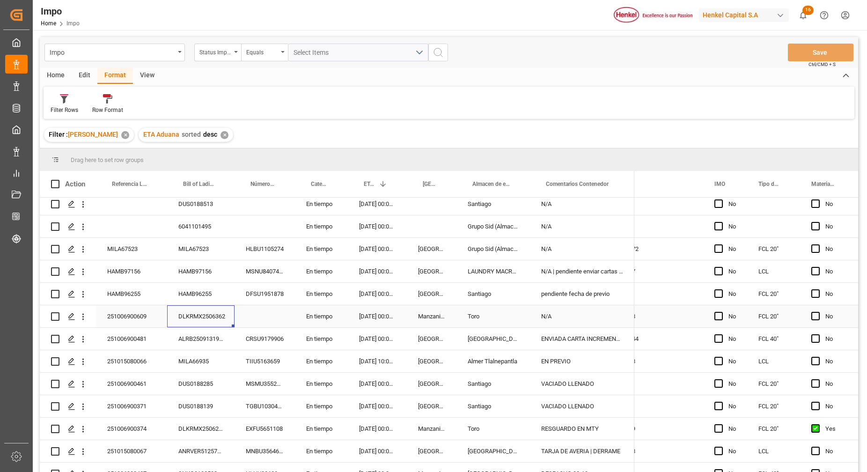
click at [188, 317] on div "DLKRMX2506362" at bounding box center [200, 316] width 67 height 22
click at [191, 319] on input "DLKRMX2506362" at bounding box center [201, 322] width 52 height 18
click at [274, 323] on div "Press SPACE to select this row." at bounding box center [265, 316] width 60 height 22
click at [567, 317] on div "N/A" at bounding box center [582, 316] width 104 height 22
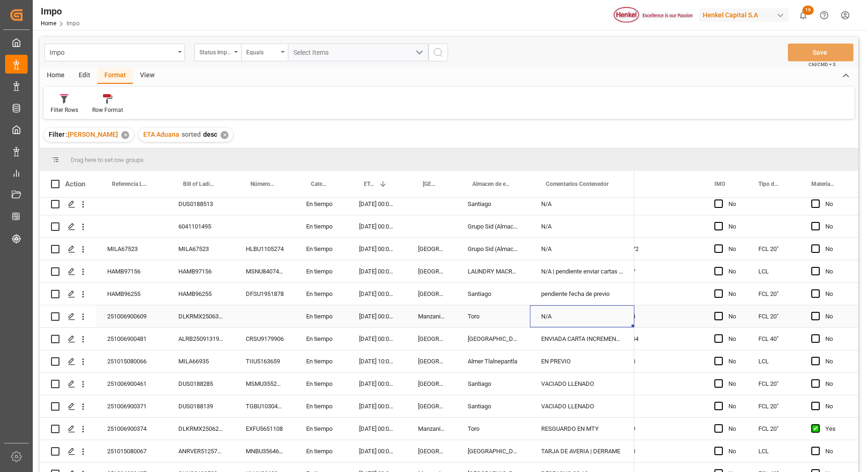
click at [567, 317] on div "N/A" at bounding box center [582, 316] width 104 height 22
click at [571, 326] on input "N/A" at bounding box center [582, 322] width 89 height 18
click at [656, 319] on div "35.88" at bounding box center [657, 316] width 94 height 22
click at [554, 303] on div "pendiente fecha de previo" at bounding box center [582, 294] width 104 height 22
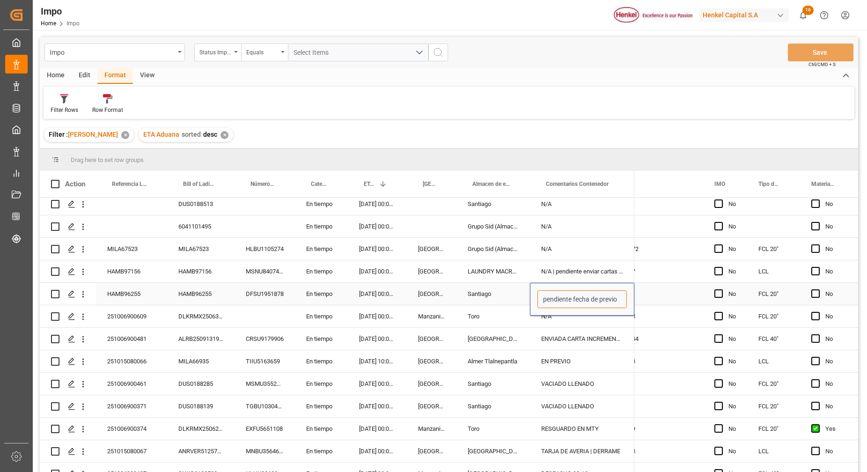
drag, startPoint x: 554, startPoint y: 303, endPoint x: 646, endPoint y: 276, distance: 95.7
click at [642, 277] on div "251009140034 En tiempo [DATE] 00:00:00 Salamanca N/A MILA68048 En tiempo [DATE]…" at bounding box center [449, 336] width 819 height 277
click at [646, 276] on div "8.567" at bounding box center [657, 271] width 94 height 22
click at [647, 299] on div "Press SPACE to select this row." at bounding box center [657, 294] width 94 height 22
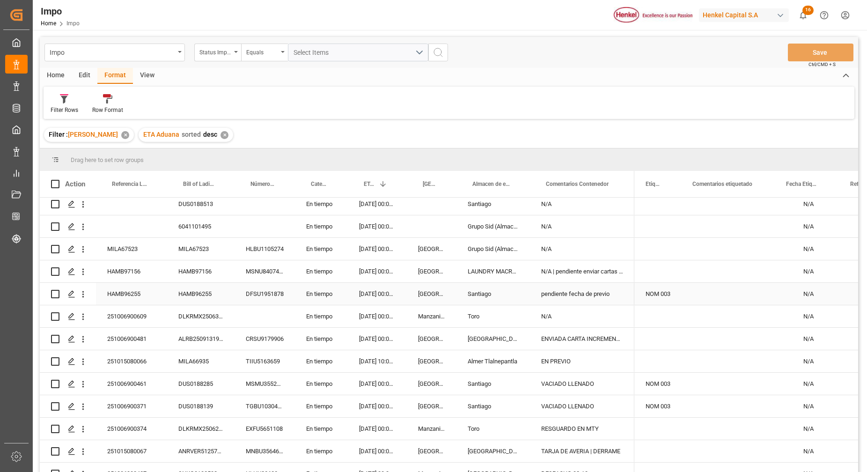
scroll to position [0, 137]
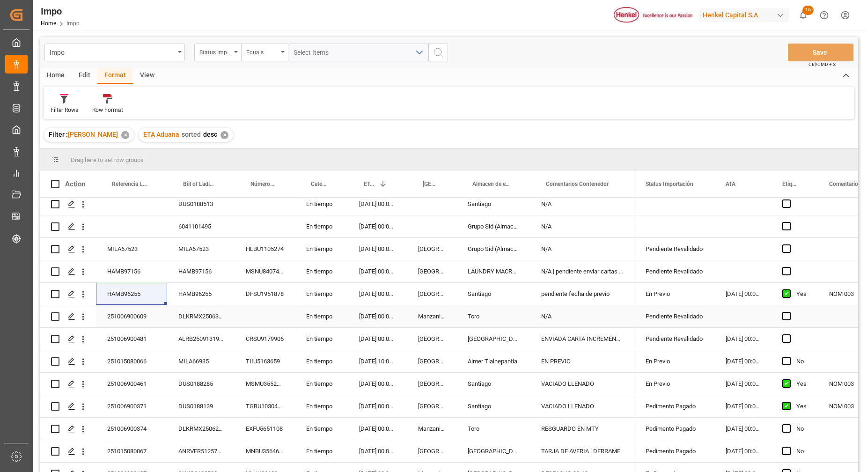
click at [201, 322] on div "DLKRMX2506362" at bounding box center [200, 316] width 67 height 22
click at [554, 314] on div "N/A" at bounding box center [582, 316] width 104 height 22
click at [569, 317] on input "N/A" at bounding box center [582, 322] width 89 height 18
type input "N"
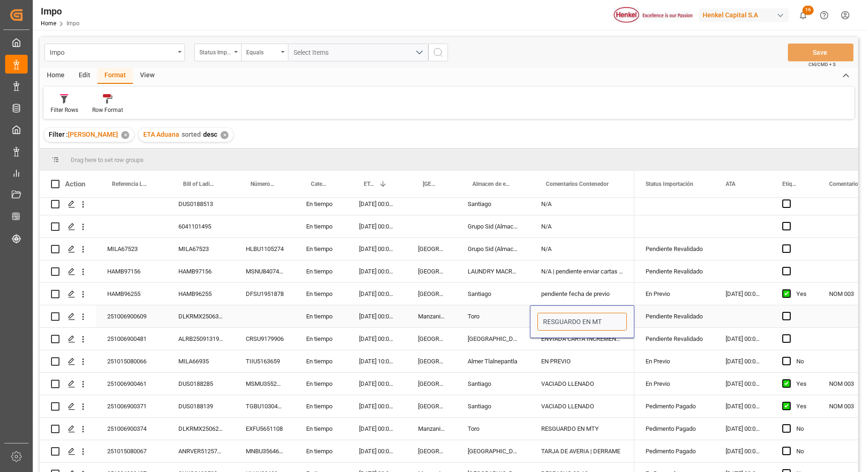
type input "RESGUARDO EN MTY"
click at [605, 255] on div "N/A" at bounding box center [582, 249] width 104 height 22
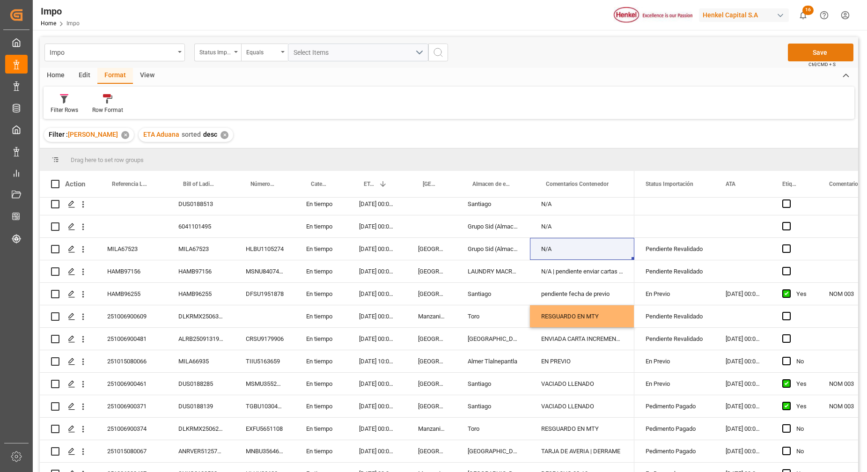
click at [814, 51] on button "Save" at bounding box center [821, 53] width 66 height 18
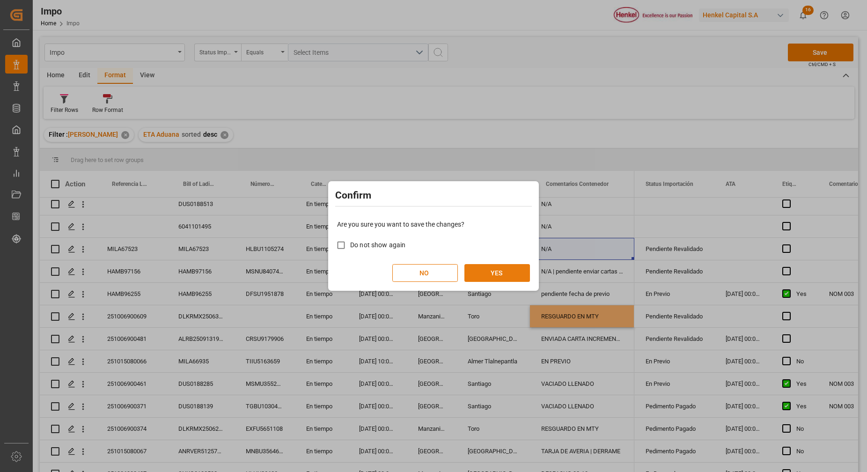
click at [506, 281] on button "YES" at bounding box center [498, 273] width 66 height 18
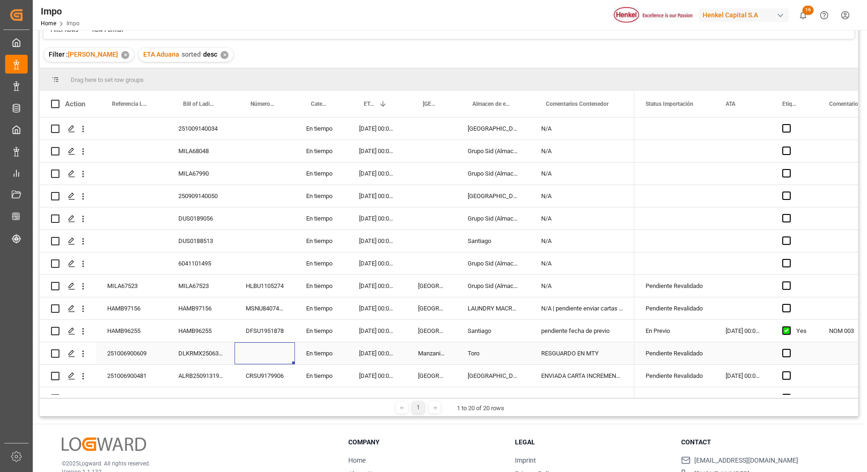
click at [262, 357] on div "Press SPACE to select this row." at bounding box center [265, 353] width 60 height 22
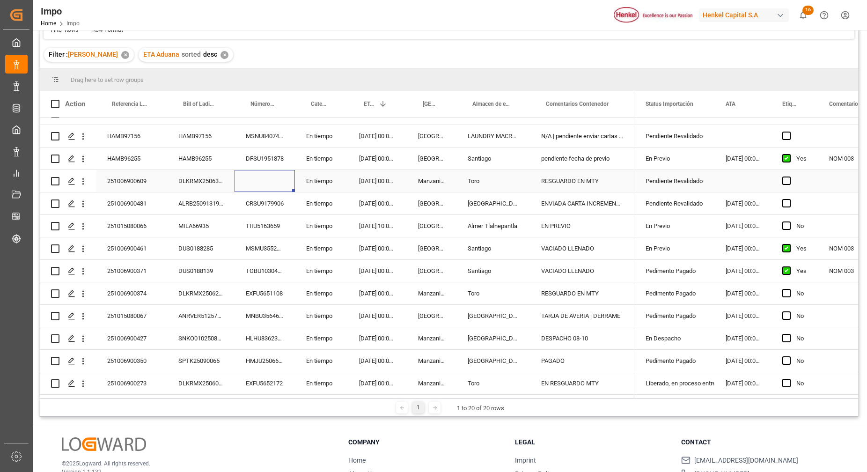
click at [192, 181] on div "DLKRMX2506362" at bounding box center [200, 181] width 67 height 22
click at [196, 184] on input "DLKRMX2506362" at bounding box center [201, 187] width 52 height 18
click at [260, 180] on div "Press SPACE to select this row." at bounding box center [265, 181] width 60 height 22
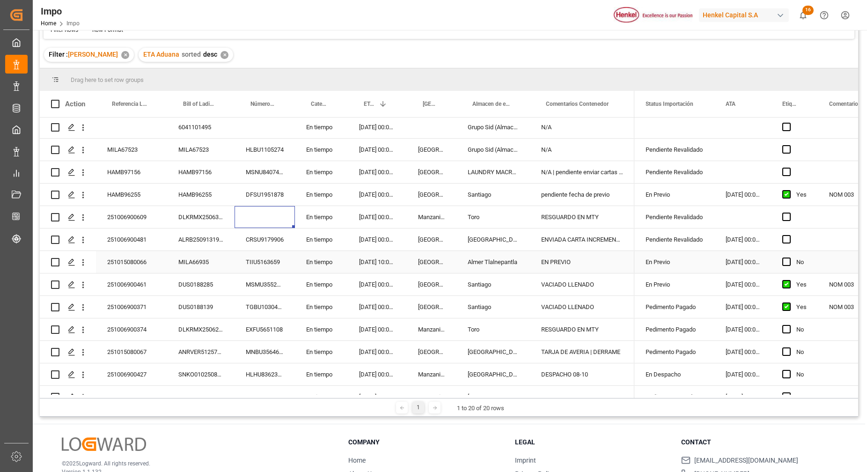
scroll to position [117, 0]
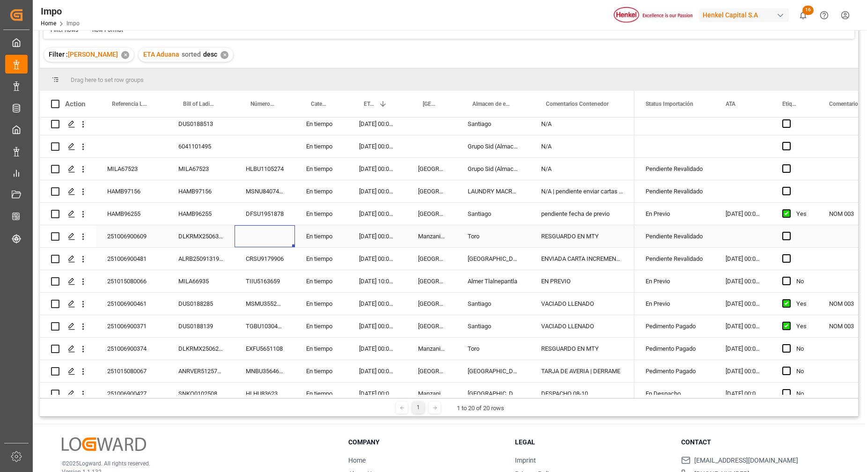
click at [267, 236] on div "Press SPACE to select this row." at bounding box center [265, 236] width 60 height 22
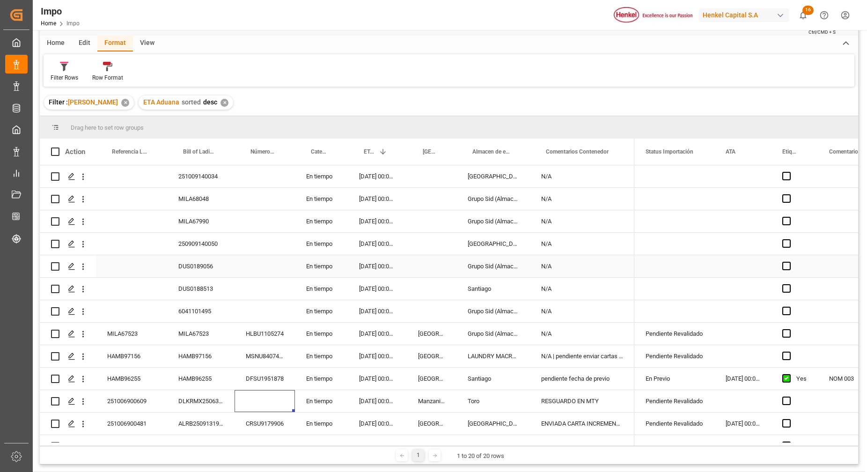
scroll to position [0, 0]
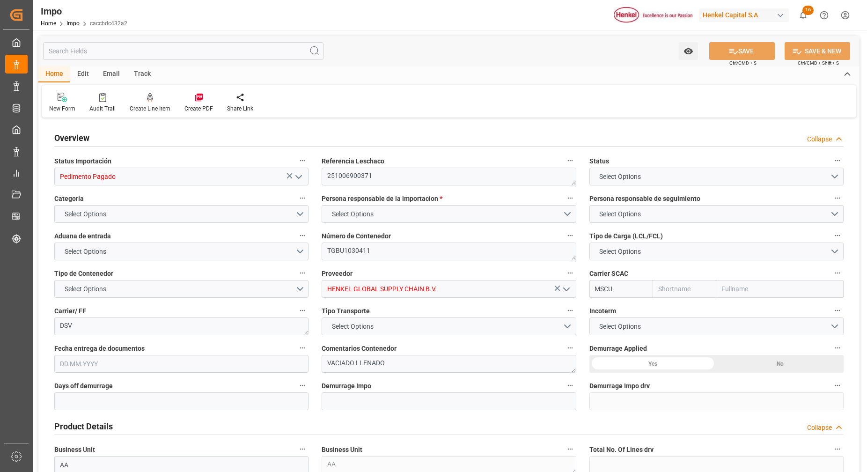
type input "MSC"
type input "Mediterranean Shipping Company"
type input "0"
type input "1"
type input "20"
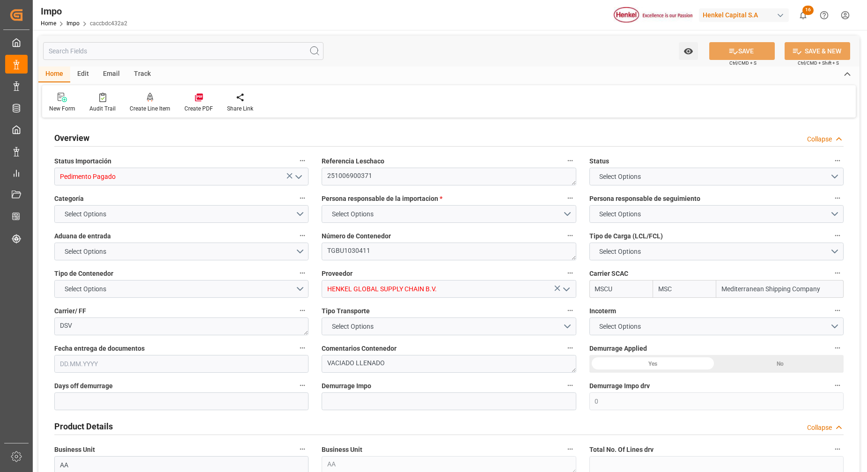
type input "8"
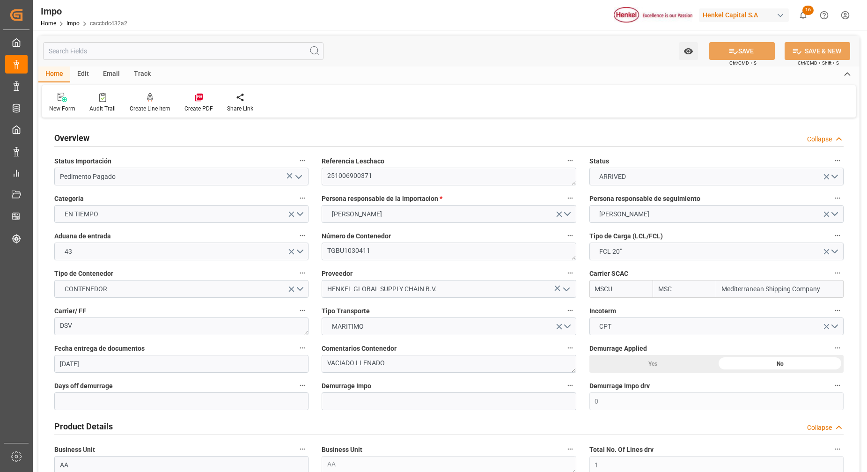
type input "19.09.2025"
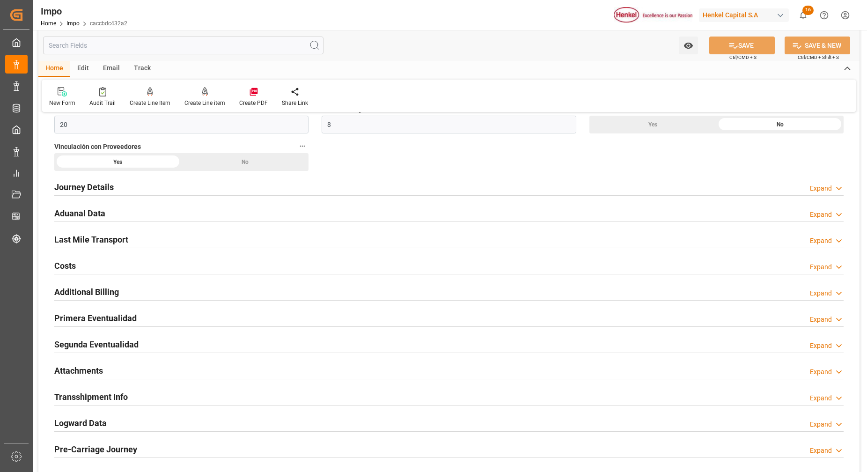
scroll to position [526, 0]
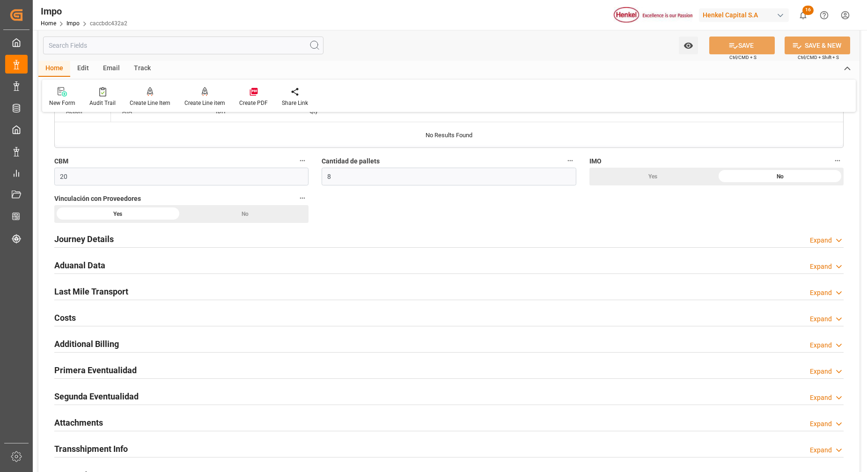
click at [92, 419] on h2 "Attachments" at bounding box center [78, 422] width 49 height 13
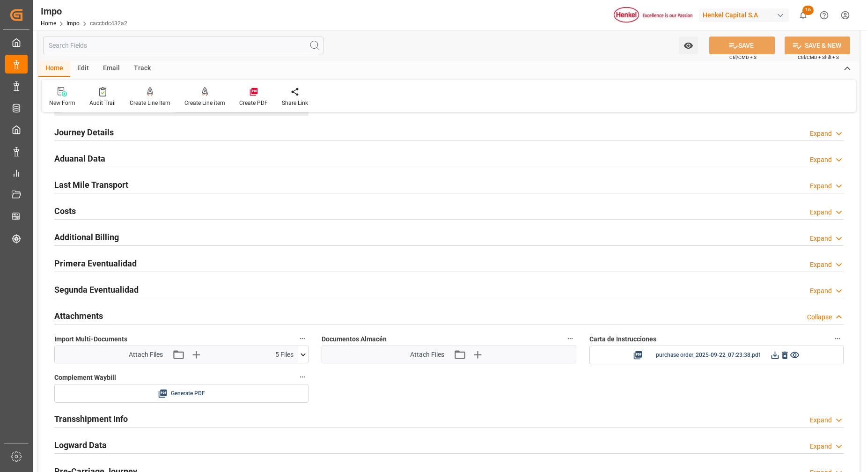
scroll to position [701, 0]
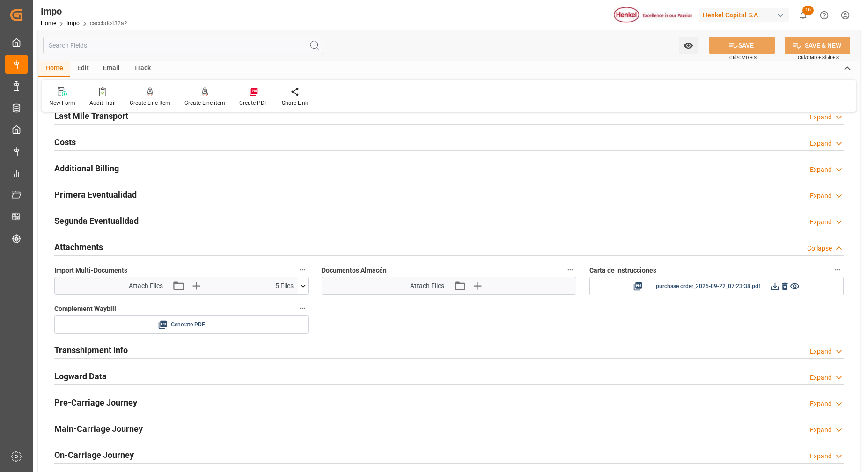
click at [102, 195] on h2 "Primera Eventualidad" at bounding box center [95, 194] width 82 height 13
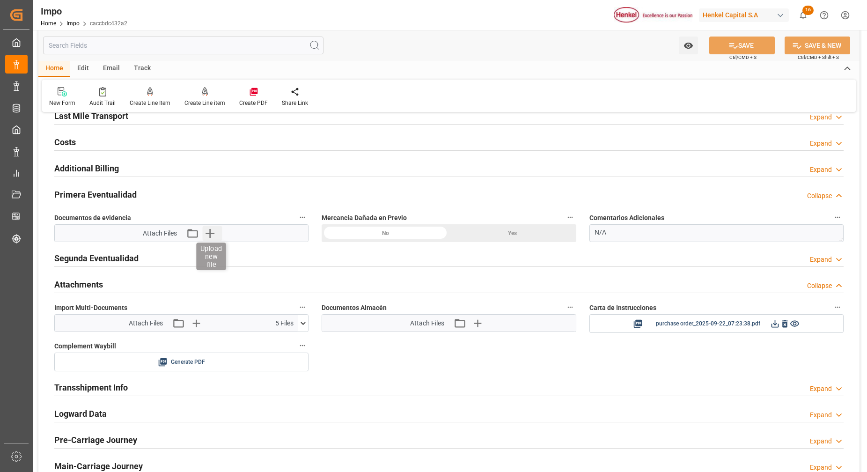
click at [212, 233] on icon "button" at bounding box center [210, 233] width 9 height 9
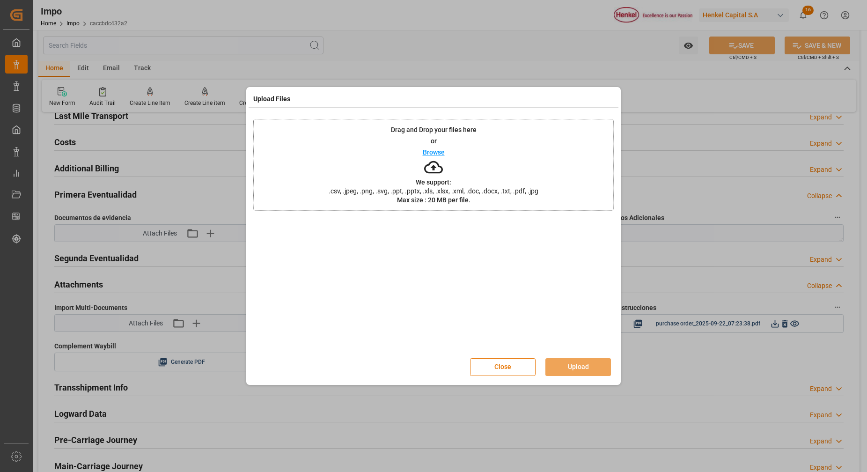
click at [436, 161] on icon at bounding box center [433, 167] width 19 height 19
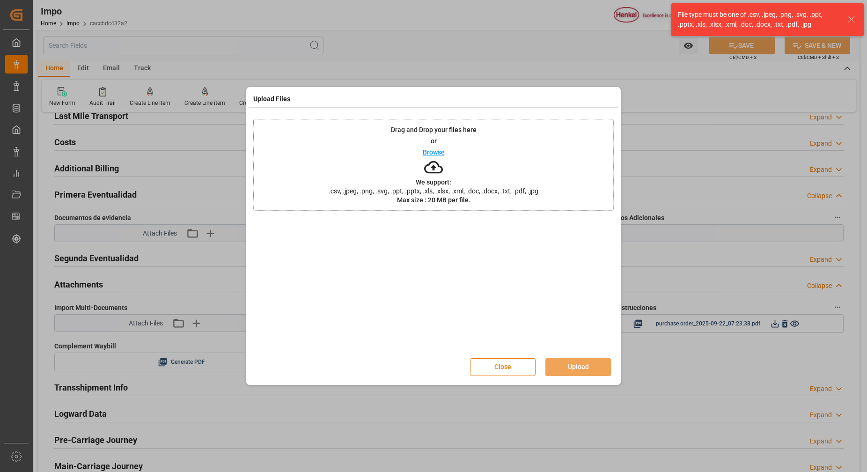
click at [519, 367] on button "Close" at bounding box center [503, 367] width 66 height 18
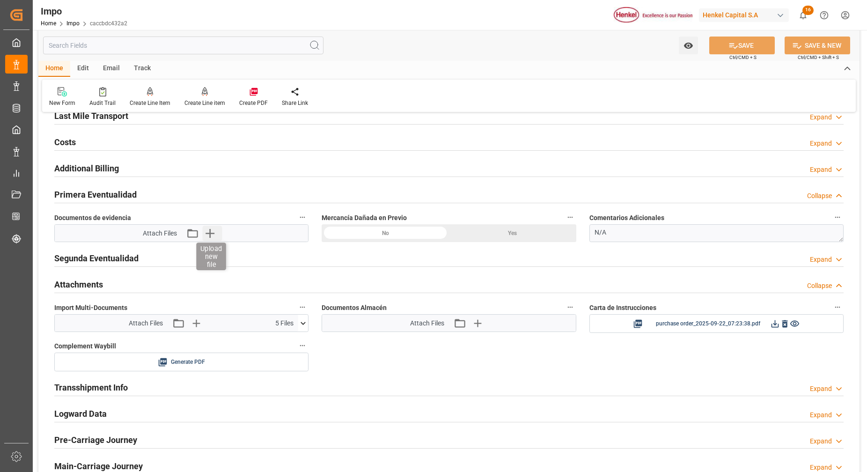
click at [217, 236] on icon "button" at bounding box center [209, 233] width 15 height 15
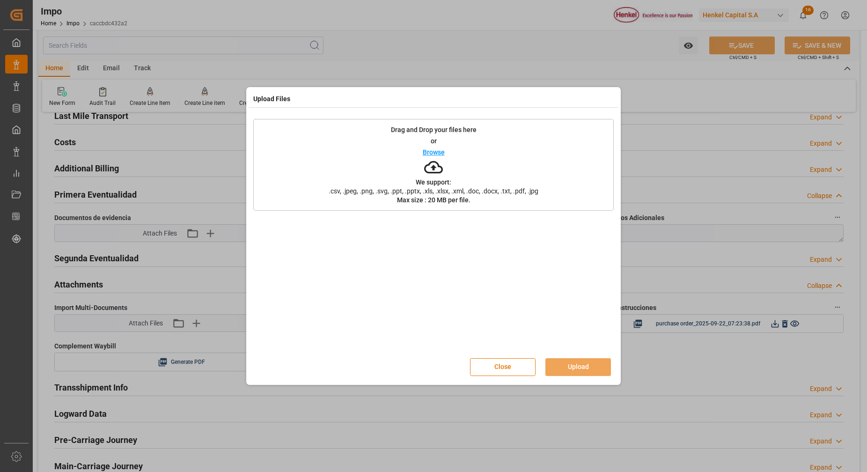
click at [436, 169] on icon at bounding box center [433, 167] width 19 height 19
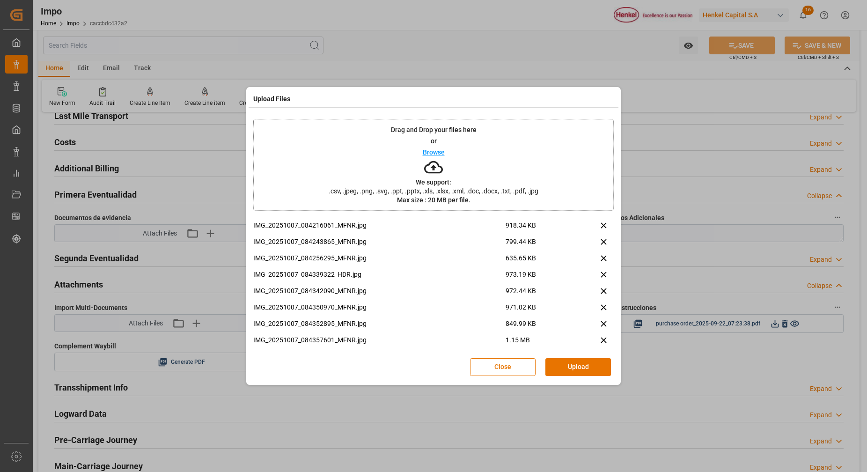
click at [424, 166] on icon at bounding box center [433, 167] width 19 height 19
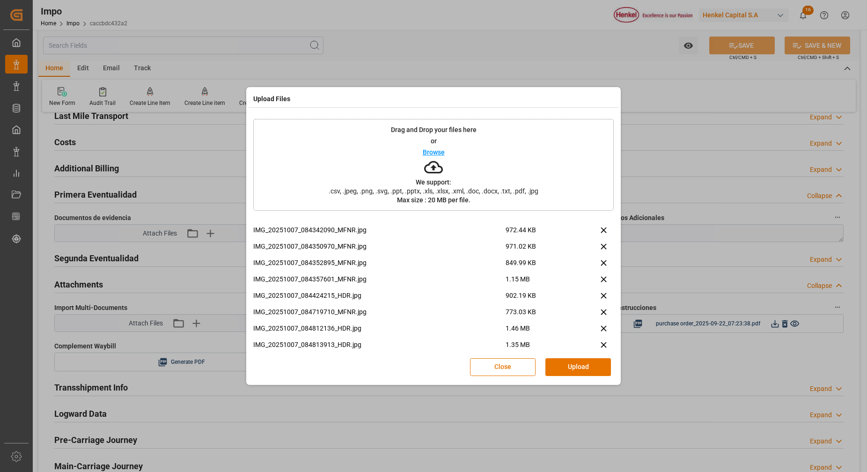
scroll to position [269, 0]
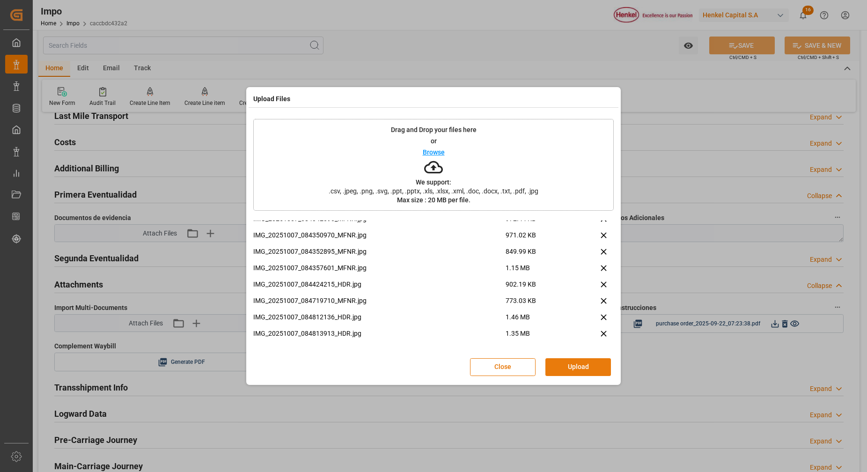
click at [568, 366] on button "Upload" at bounding box center [579, 367] width 66 height 18
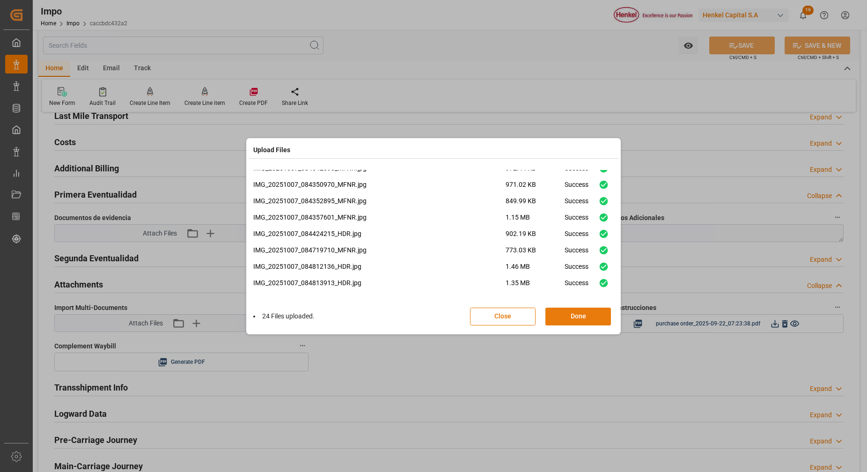
click at [599, 324] on button "Done" at bounding box center [579, 317] width 66 height 18
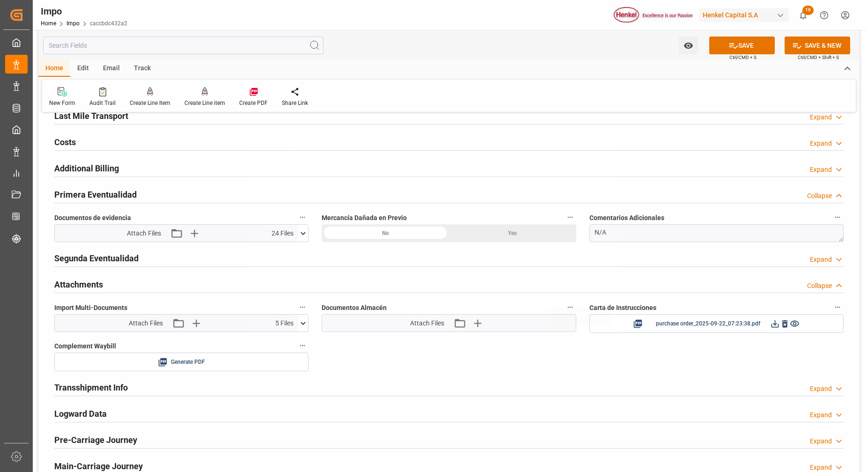
scroll to position [0, 0]
click at [641, 236] on textarea "N/A" at bounding box center [717, 233] width 254 height 18
type textarea "N"
paste textarea "SIN AVERIAS VISIBLES"
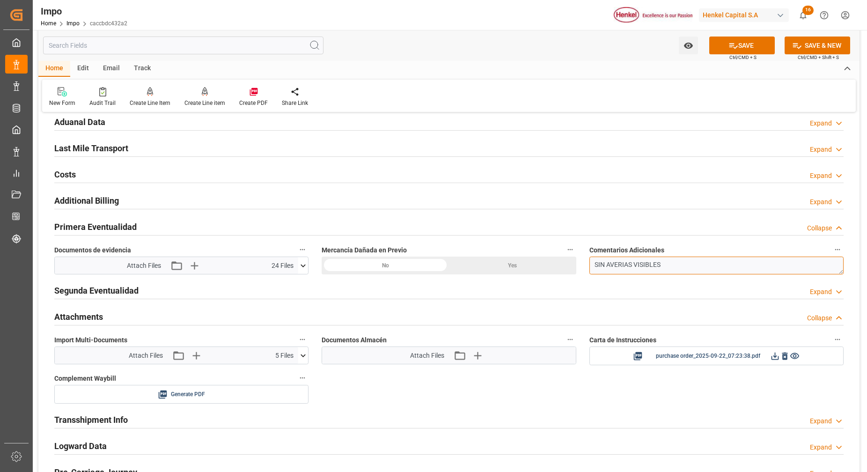
scroll to position [643, 0]
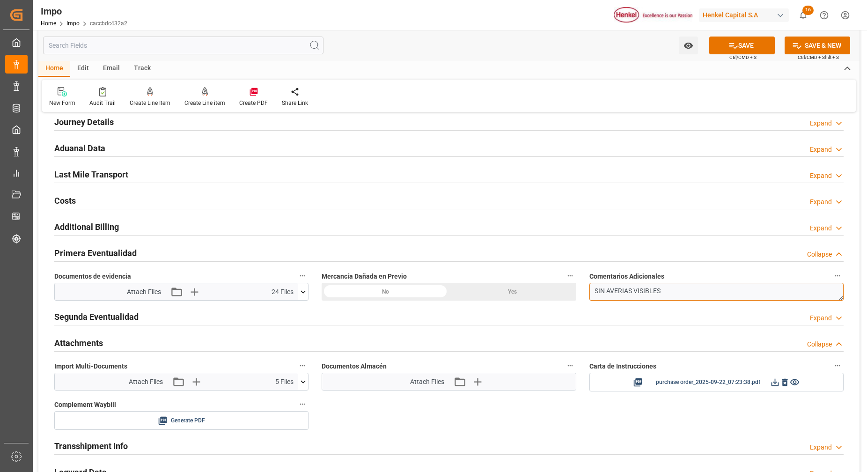
type textarea "SIN AVERIAS VISIBLES"
click at [84, 152] on h2 "Aduanal Data" at bounding box center [79, 148] width 51 height 13
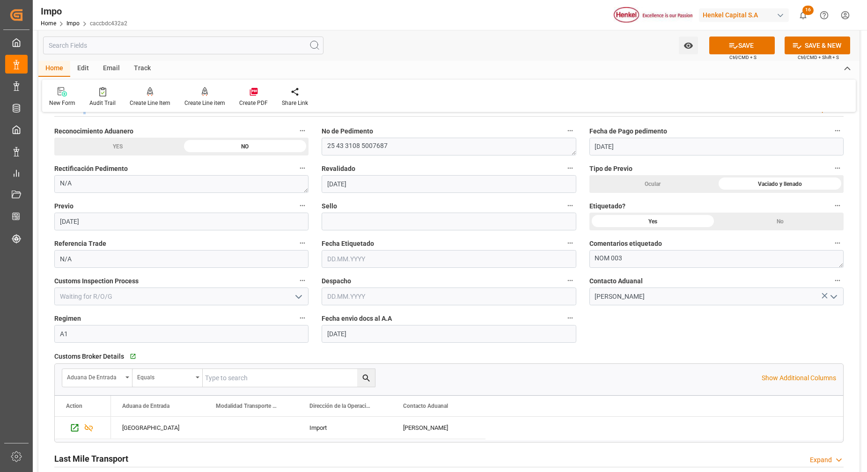
scroll to position [701, 0]
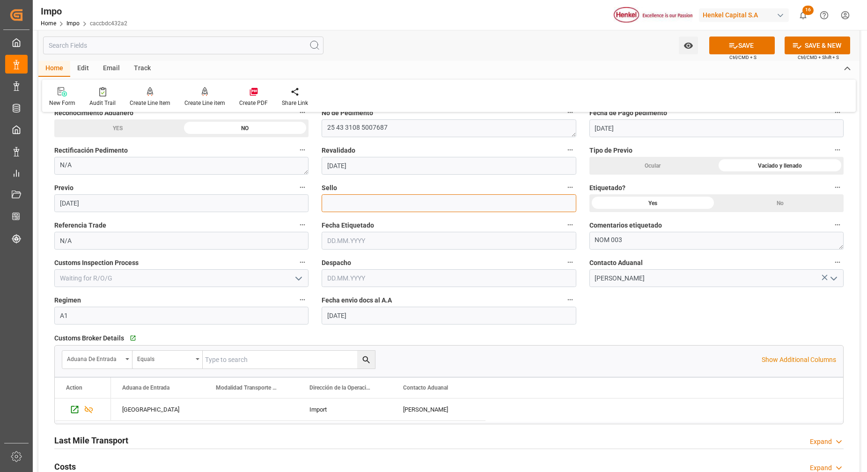
click at [360, 196] on input at bounding box center [449, 203] width 254 height 18
paste input "CEM23-3676902"
type input "CEM23-3676902"
click at [751, 52] on button "SAVE" at bounding box center [743, 46] width 66 height 18
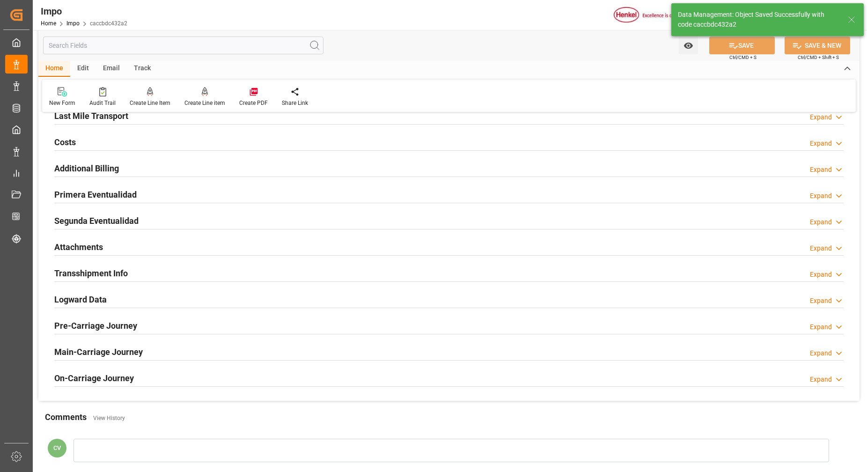
type textarea "251006900371"
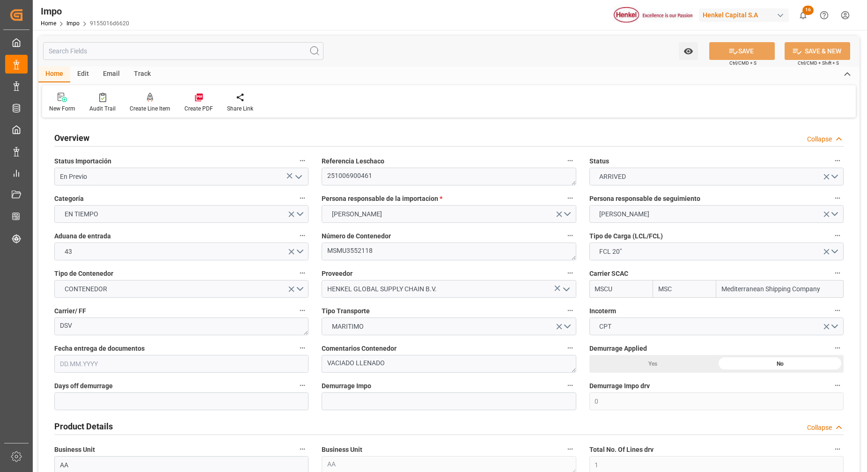
type input "MSC"
type input "Mediterranean Shipping Company"
type input "0"
type input "1"
type input "20"
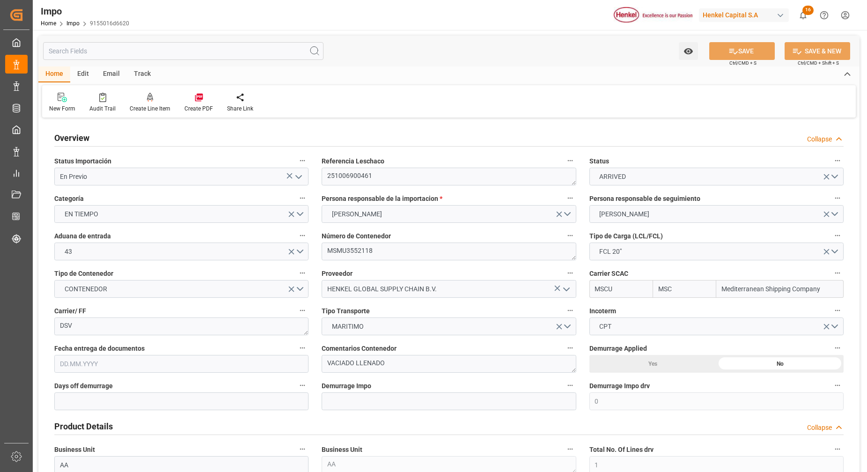
type input "20"
type input "19.09.2025"
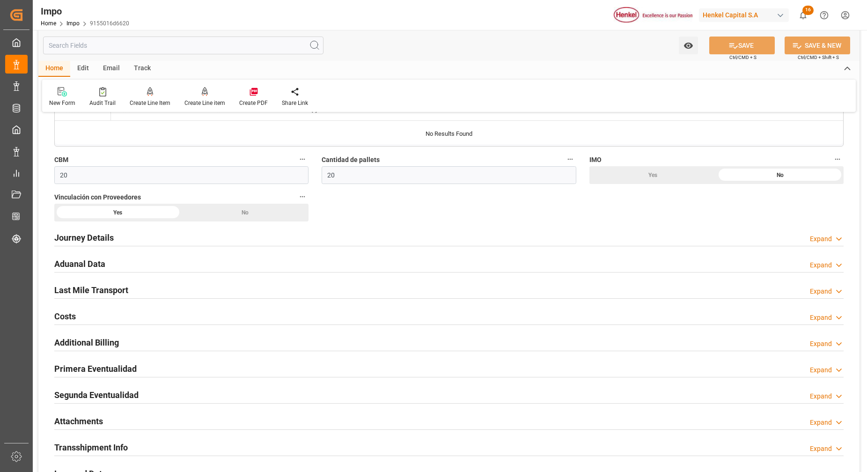
scroll to position [585, 0]
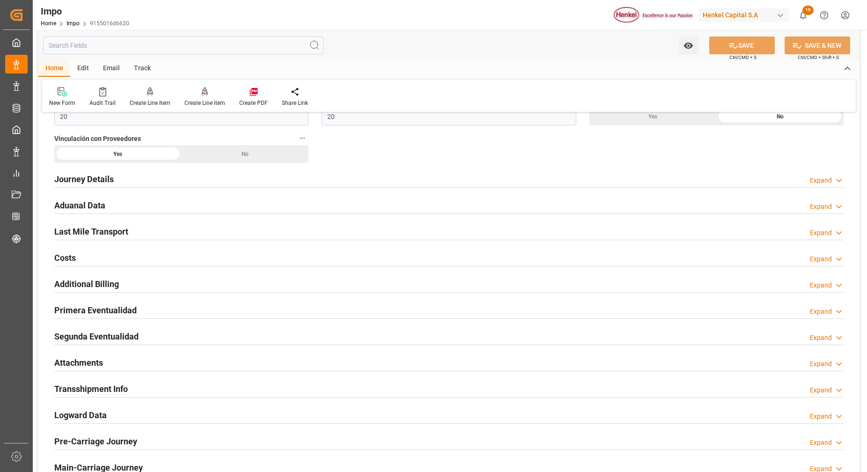
click at [98, 309] on h2 "Primera Eventualidad" at bounding box center [95, 310] width 82 height 13
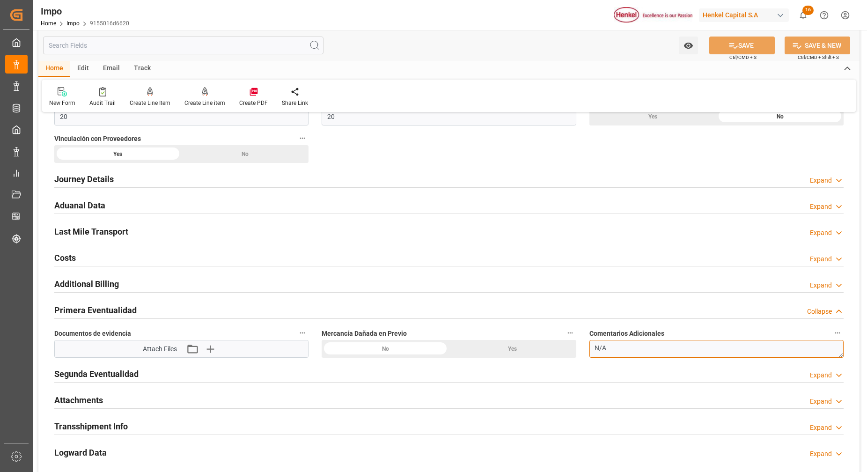
drag, startPoint x: 722, startPoint y: 351, endPoint x: 560, endPoint y: 378, distance: 164.7
click at [561, 378] on div "Overview Collapse Status Importación En Previo Referencia Leschaco 251006900461…" at bounding box center [449, 44] width 822 height 1019
paste textarea "TAMBORES LIGERAMENTE RASPADOS DE ORIGEN"
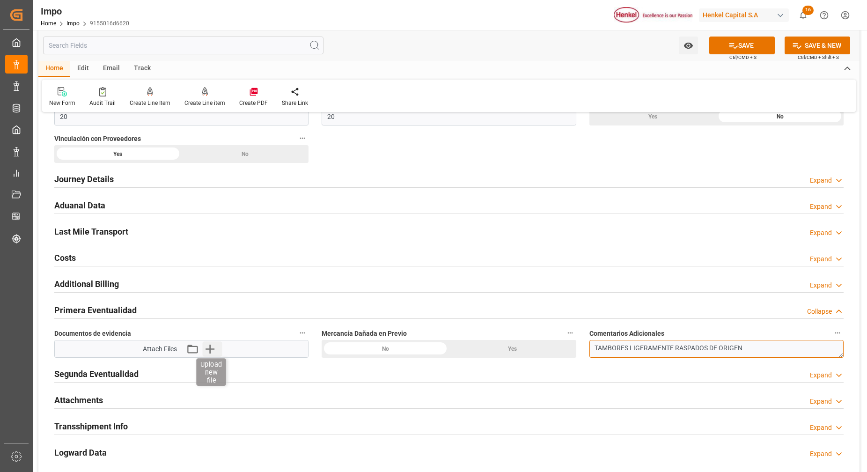
type textarea "TAMBORES LIGERAMENTE RASPADOS DE ORIGEN"
click at [208, 352] on icon "button" at bounding box center [209, 348] width 15 height 15
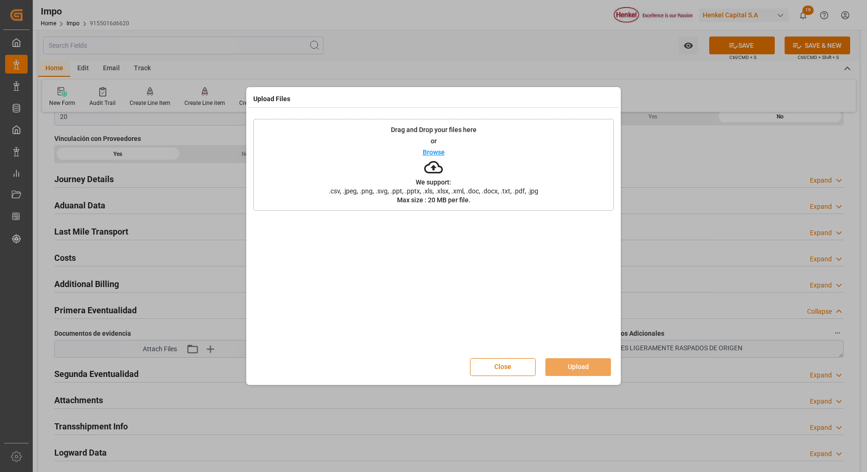
click at [424, 172] on icon at bounding box center [433, 167] width 19 height 19
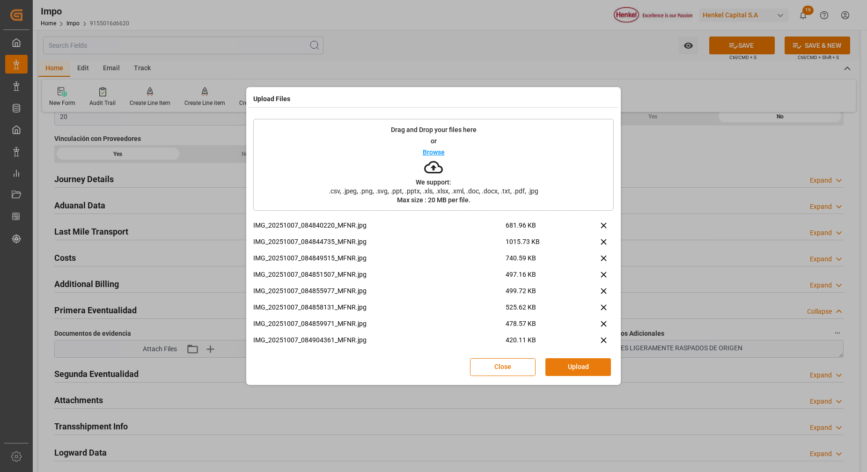
click at [589, 371] on button "Upload" at bounding box center [579, 367] width 66 height 18
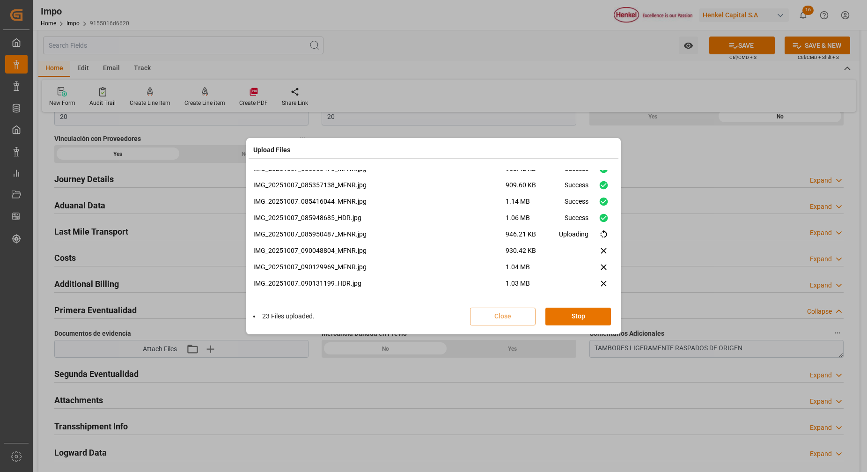
scroll to position [318, 0]
click at [579, 322] on button "Done" at bounding box center [579, 317] width 66 height 18
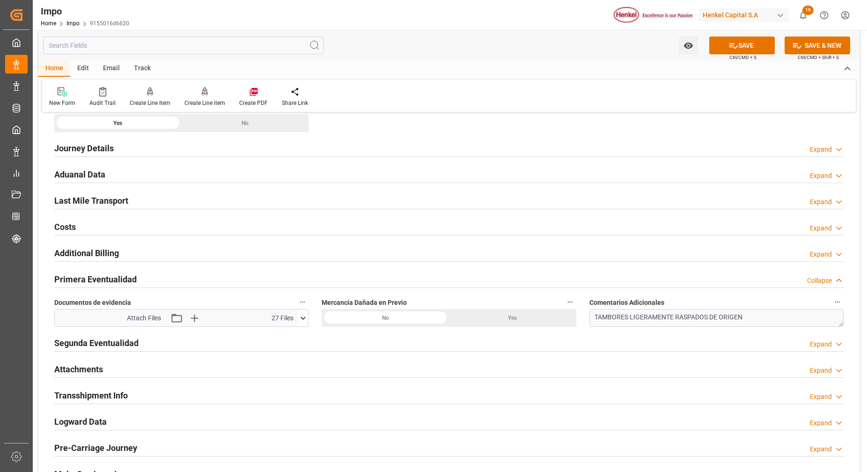
scroll to position [644, 0]
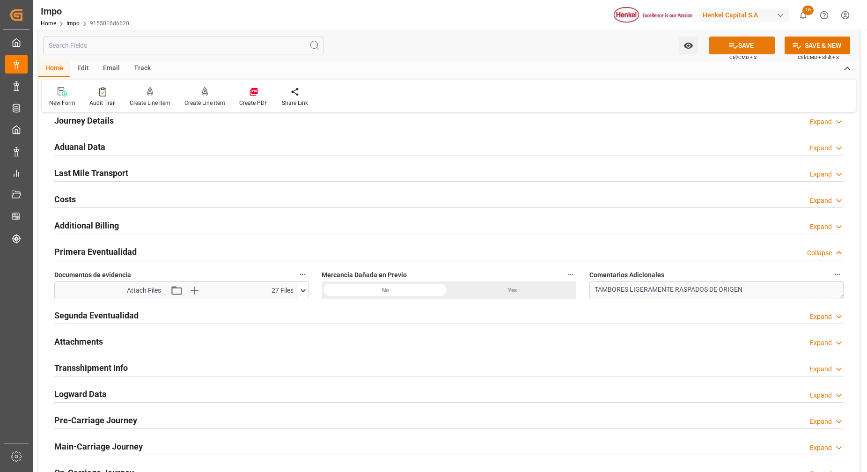
click at [754, 47] on button "SAVE" at bounding box center [743, 46] width 66 height 18
